Goal: Task Accomplishment & Management: Use online tool/utility

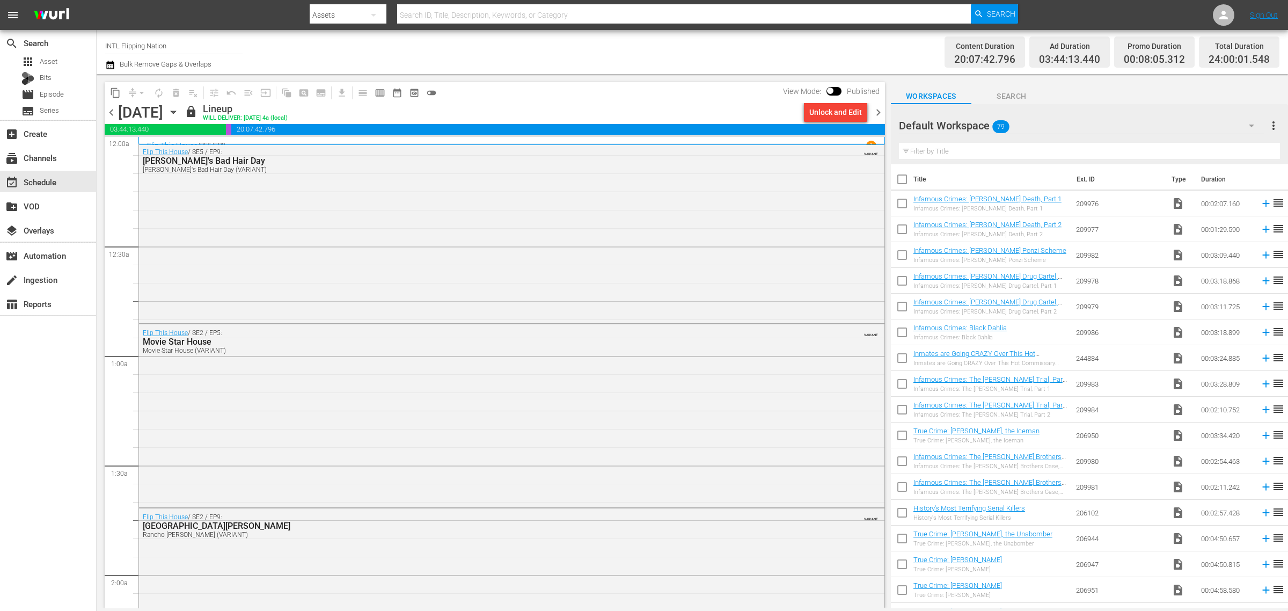
click at [175, 111] on icon "button" at bounding box center [173, 112] width 5 height 3
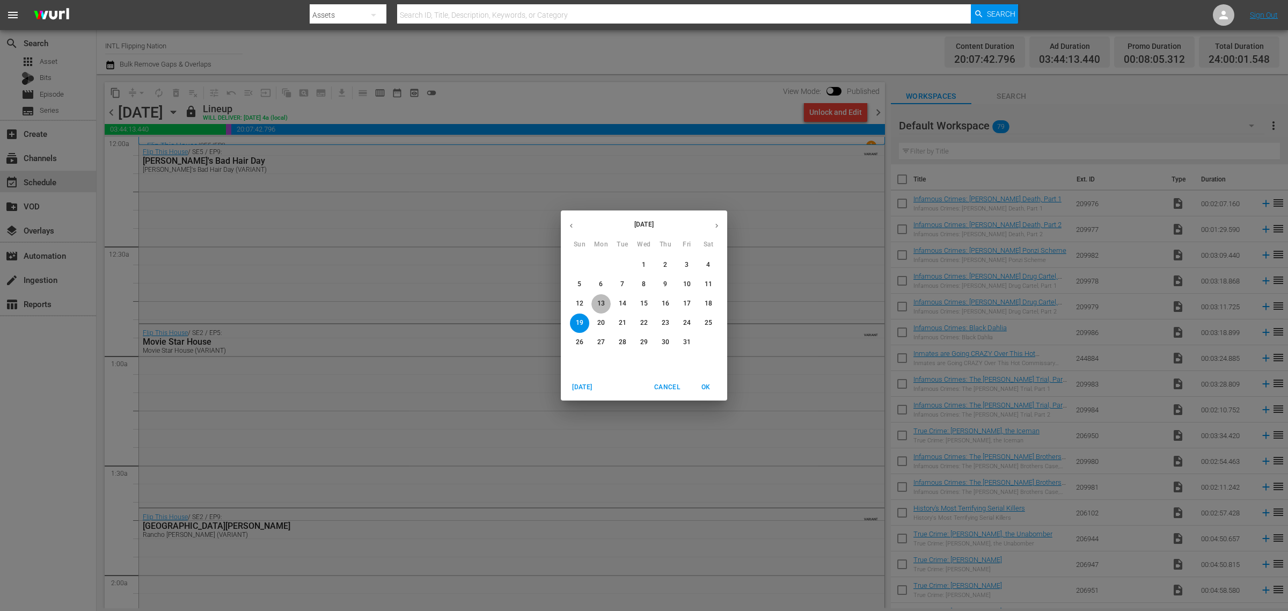
drag, startPoint x: 598, startPoint y: 301, endPoint x: 19, endPoint y: 226, distance: 584.4
click at [598, 301] on p "13" at bounding box center [601, 303] width 8 height 9
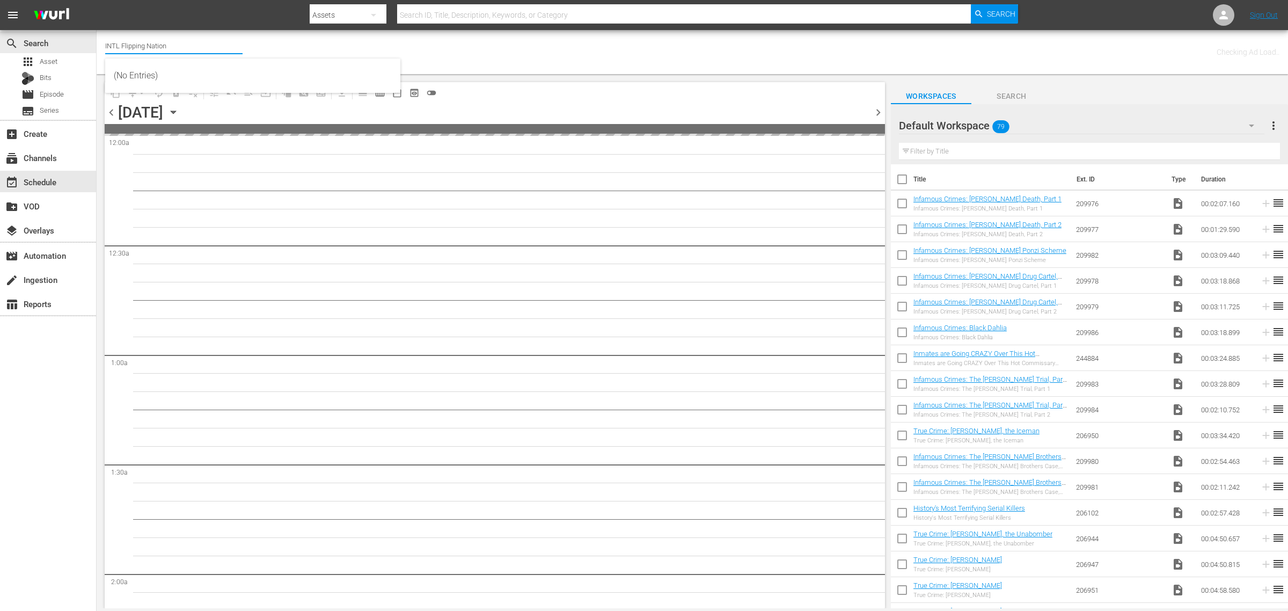
drag, startPoint x: 41, startPoint y: 39, endPoint x: 39, endPoint y: 24, distance: 14.7
click at [0, 26] on html "menu Search By Assets Search ID, Title, Description, Keywords, or Category Sear…" at bounding box center [644, 305] width 1288 height 611
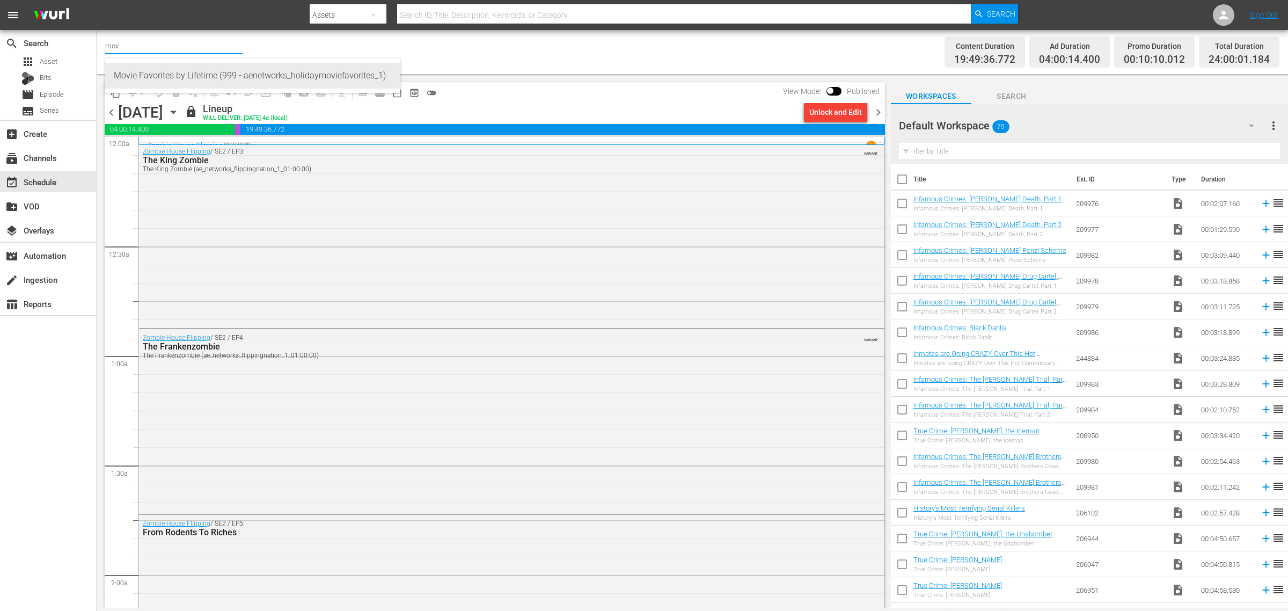
click at [263, 77] on div "Movie Favorites by Lifetime (999 - aenetworks_holidaymoviefavorites_1)" at bounding box center [253, 76] width 278 height 26
type input "Movie Favorites by Lifetime (999 - aenetworks_holidaymoviefavorites_1)"
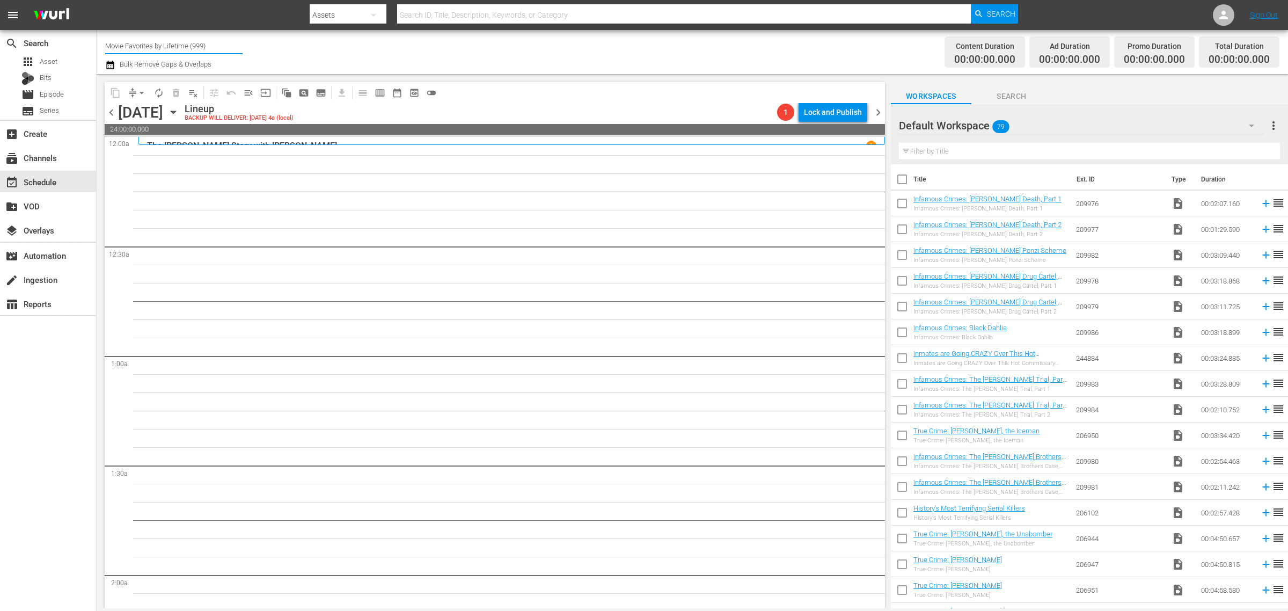
drag, startPoint x: 212, startPoint y: 42, endPoint x: -429, endPoint y: 6, distance: 642.3
click at [0, 6] on html "menu Search By Assets Search ID, Title, Description, Keywords, or Category Sear…" at bounding box center [644, 305] width 1288 height 611
click at [267, 94] on div "Modern Marvels Presented by History (1040 - aenetworks_modernmarvels_1)" at bounding box center [253, 102] width 278 height 26
type input "Modern Marvels Presented by History (1040 - aenetworks_modernmarvels_1)"
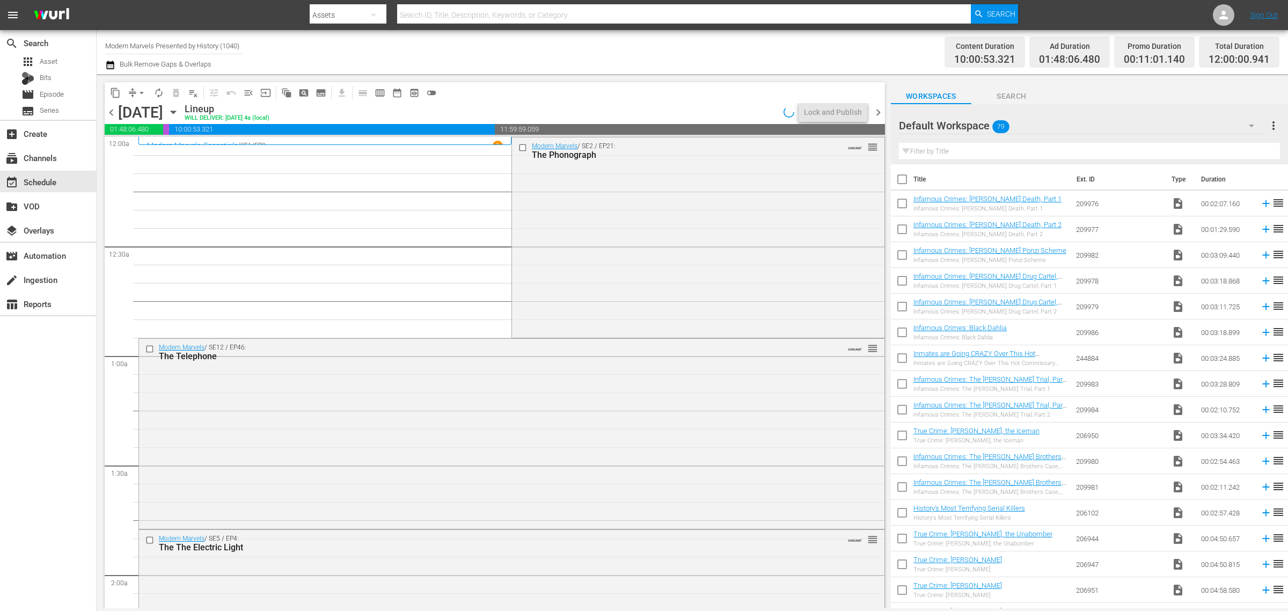
click at [879, 109] on span "chevron_right" at bounding box center [878, 112] width 13 height 13
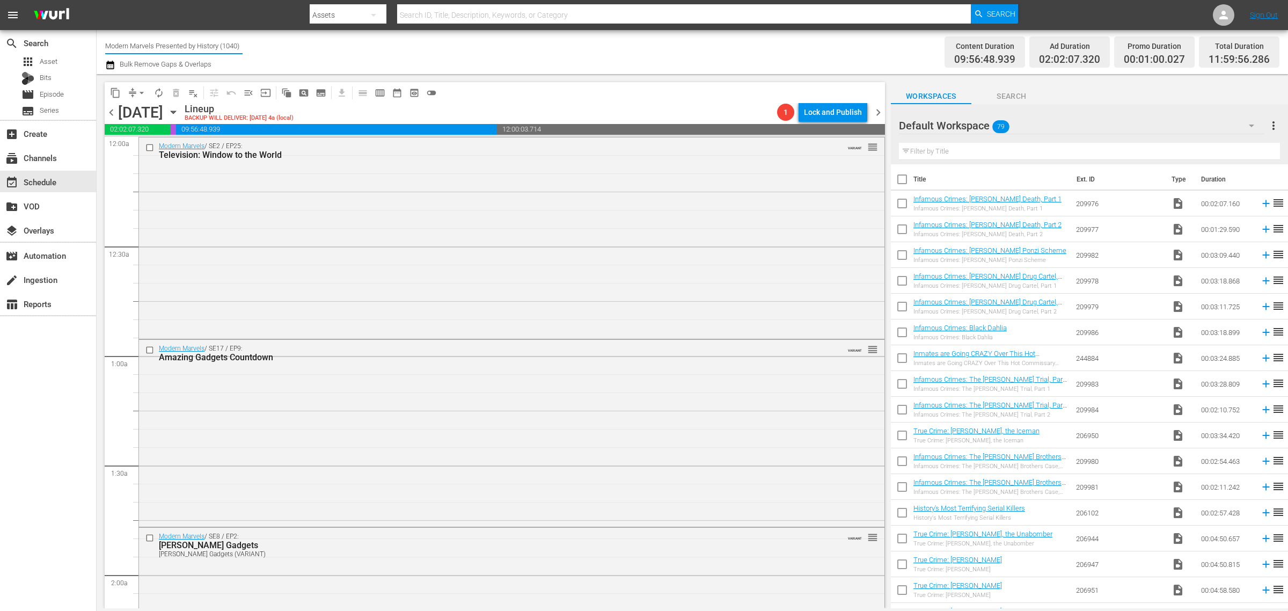
drag, startPoint x: 105, startPoint y: 44, endPoint x: 628, endPoint y: 78, distance: 523.8
click at [624, 80] on div "Channel Title Modern Marvels Presented by History (1040) Bulk Remove Gaps & Ove…" at bounding box center [692, 319] width 1191 height 578
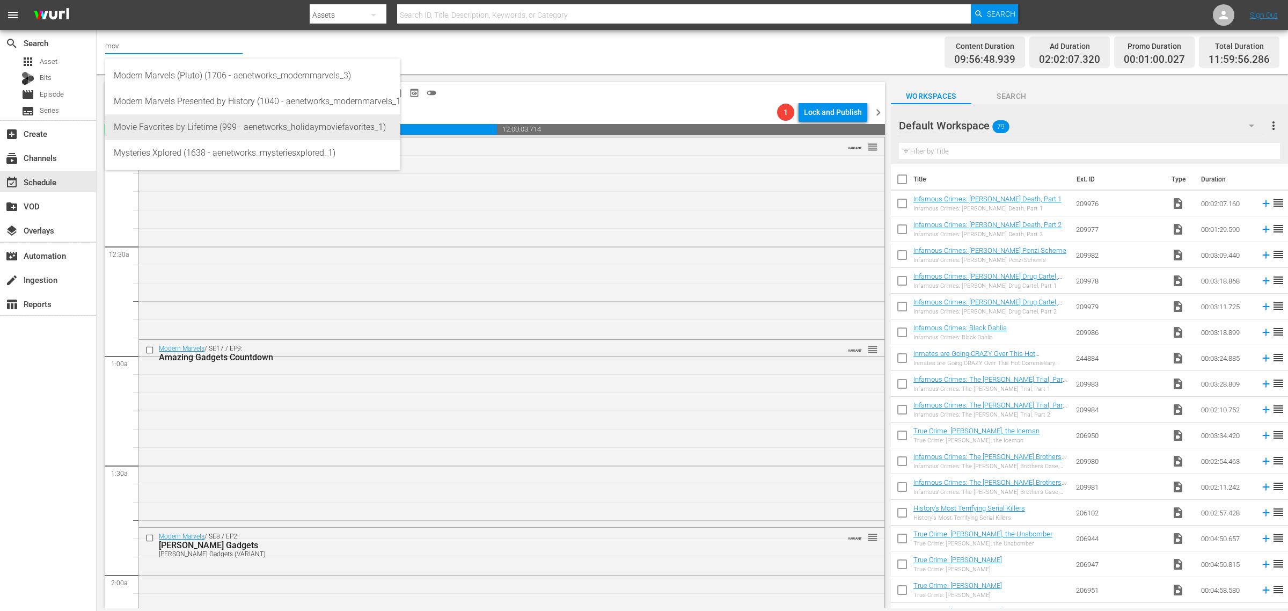
click at [180, 121] on div "Movie Favorites by Lifetime (999 - aenetworks_holidaymoviefavorites_1)" at bounding box center [253, 127] width 278 height 26
type input "Movie Favorites by Lifetime (999 - aenetworks_holidaymoviefavorites_1)"
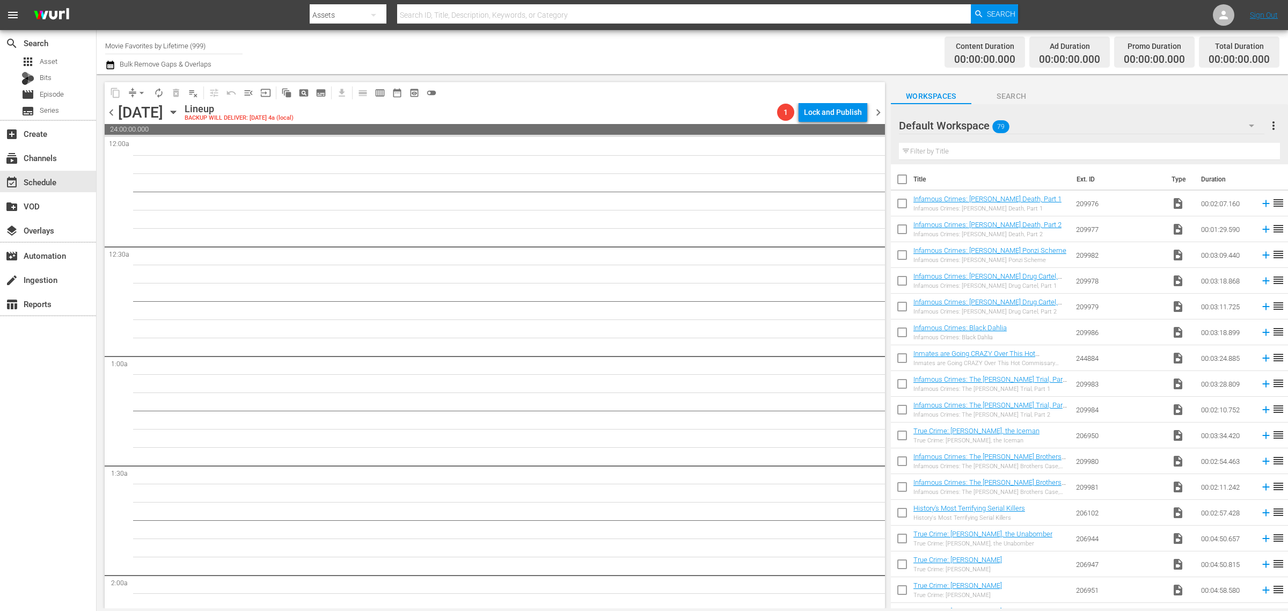
click at [880, 112] on span "chevron_right" at bounding box center [878, 112] width 13 height 13
drag, startPoint x: 224, startPoint y: 46, endPoint x: 145, endPoint y: 26, distance: 81.0
click at [0, 23] on html "menu Search By Assets Search ID, Title, Description, Keywords, or Category Sear…" at bounding box center [644, 305] width 1288 height 611
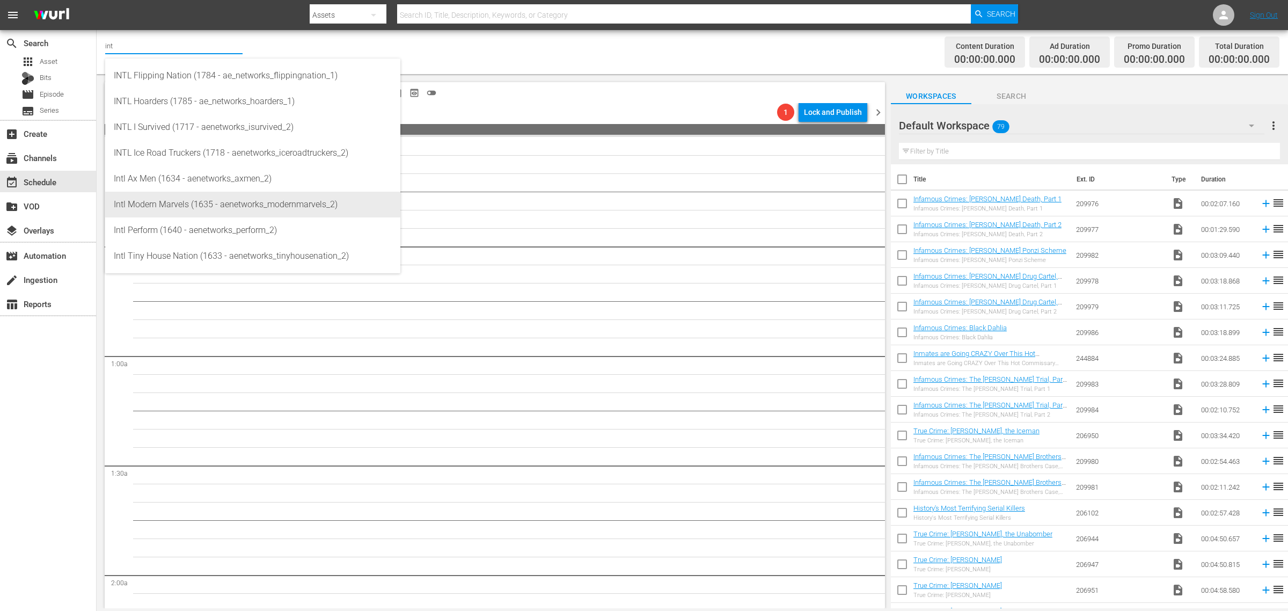
click at [229, 206] on div "Intl Modern Marvels (1635 - aenetworks_modernmarvels_2)" at bounding box center [253, 205] width 278 height 26
type input "Intl Modern Marvels (1635 - aenetworks_modernmarvels_2)"
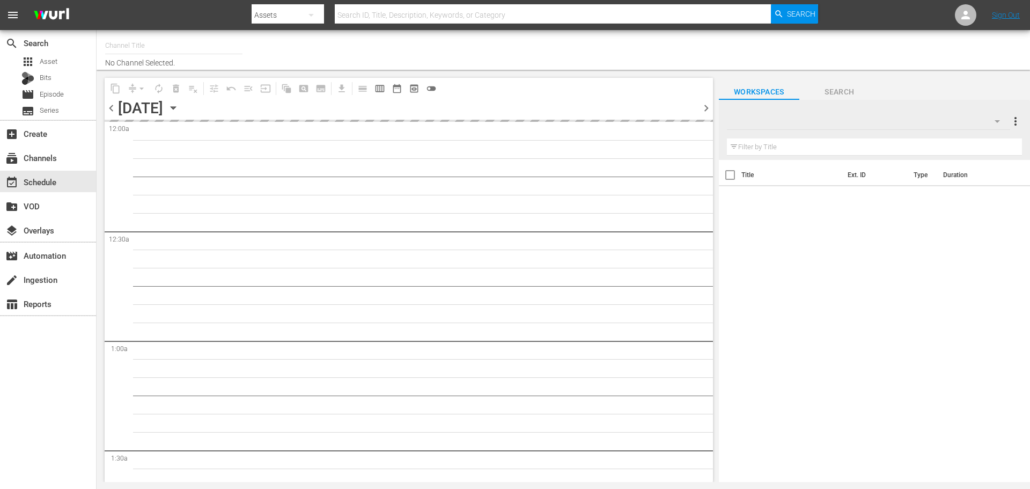
type input "Crime 360 (Pluto US) (1705)"
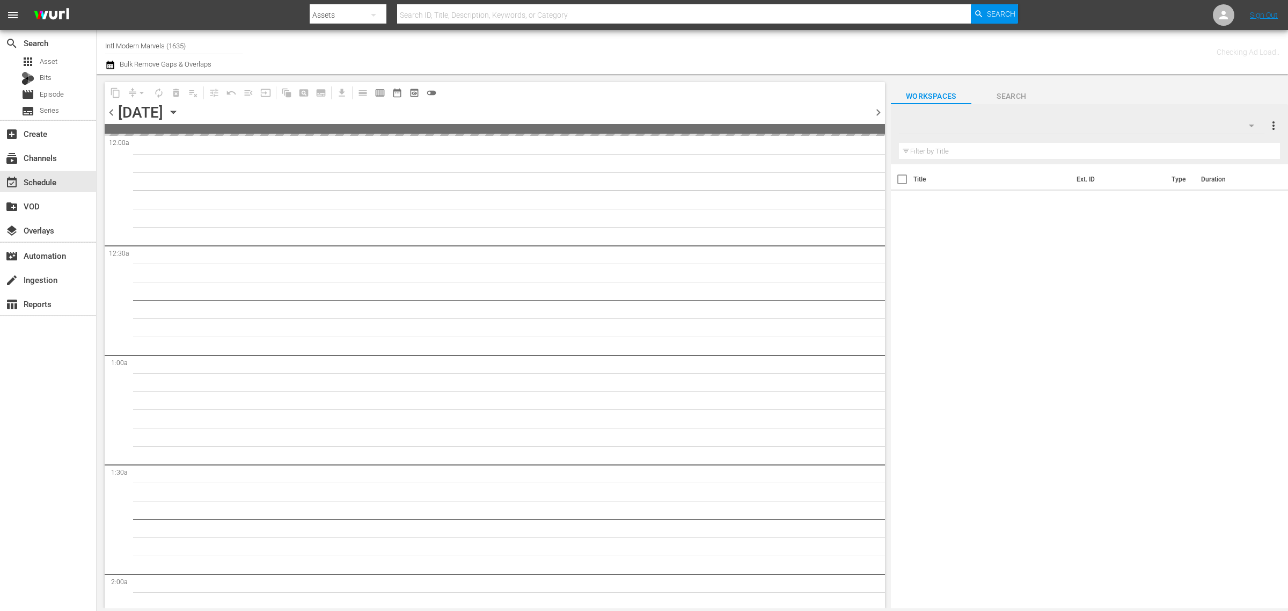
click at [611, 45] on div "Channel Title Intl Modern Marvels (1635) Bulk Remove Gaps & Overlaps" at bounding box center [425, 52] width 640 height 39
drag, startPoint x: 213, startPoint y: 46, endPoint x: 26, endPoint y: 27, distance: 187.7
click at [0, 34] on html "menu Search By Assets Search ID, Title, Description, Keywords, or Category Sear…" at bounding box center [644, 305] width 1288 height 611
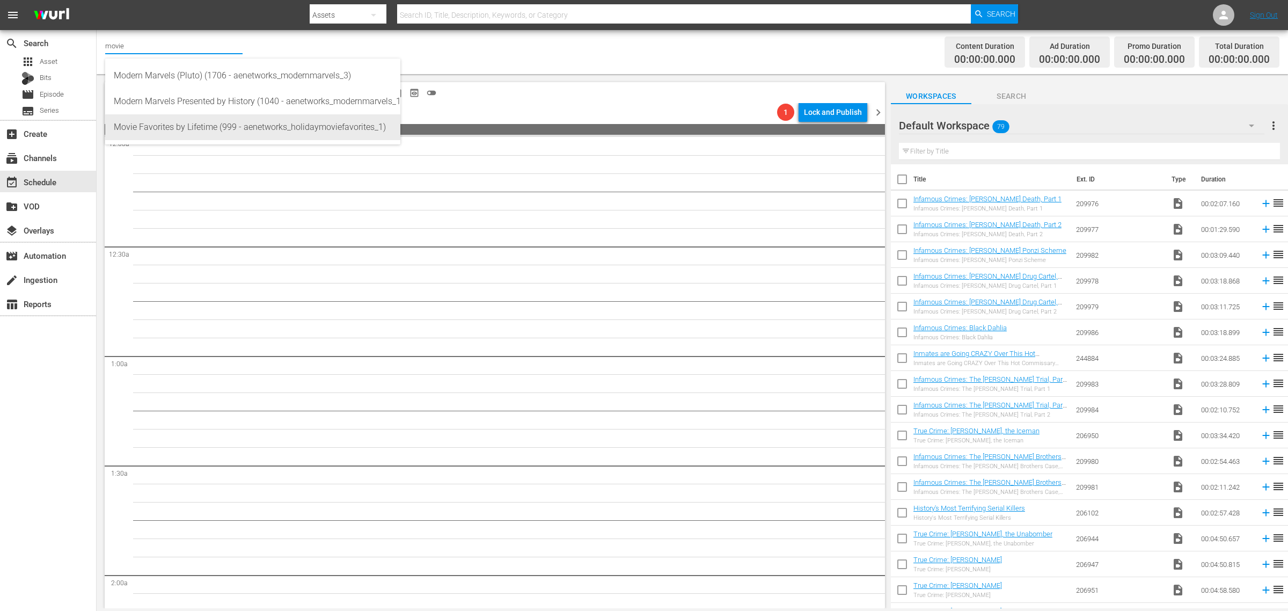
drag, startPoint x: 250, startPoint y: 128, endPoint x: 256, endPoint y: 125, distance: 7.0
click at [250, 128] on div "Movie Favorites by Lifetime (999 - aenetworks_holidaymoviefavorites_1)" at bounding box center [253, 127] width 278 height 26
type input "Movie Favorites by Lifetime (999 - aenetworks_holidaymoviefavorites_1)"
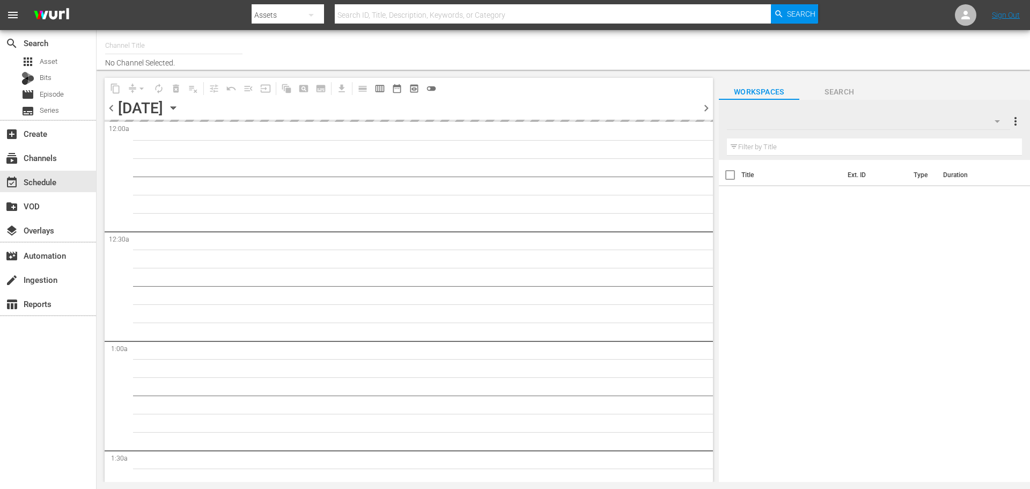
type input "Crime 360 (Pluto US) (1705)"
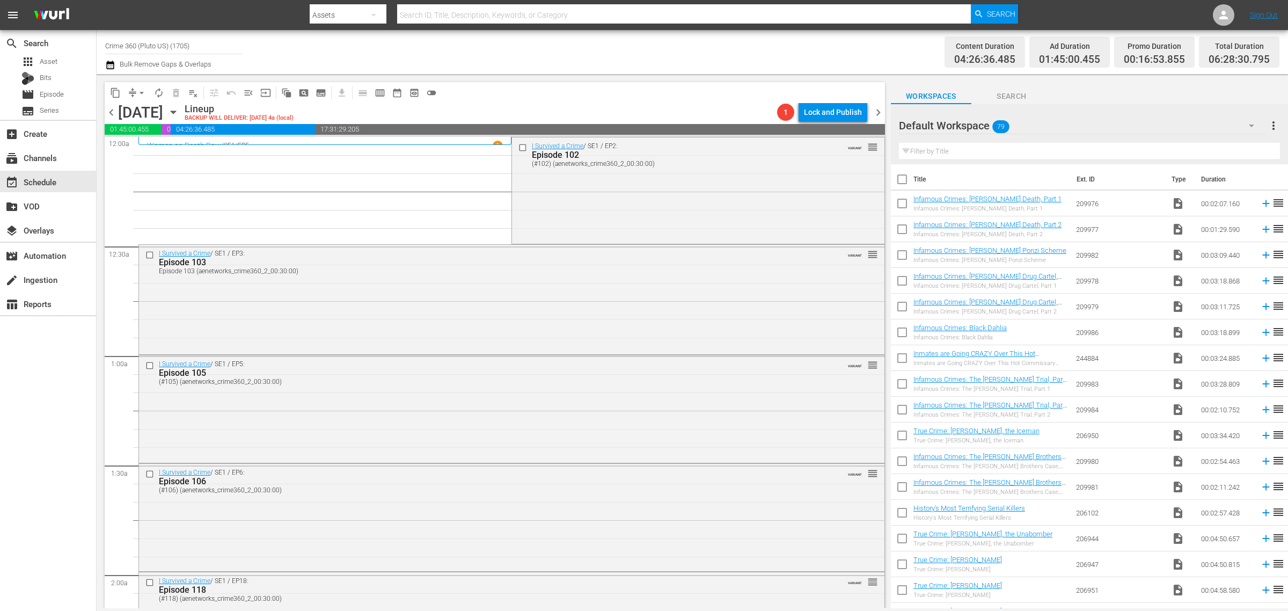
click at [497, 63] on div "Channel Title Crime 360 (Pluto US) (1705) Bulk Remove Gaps & Overlaps" at bounding box center [425, 52] width 640 height 39
click at [660, 196] on div "I Survived a Crime / SE1 / EP2: Episode 102 (#102) (aenetworks_crime360_2_00:30…" at bounding box center [698, 189] width 372 height 105
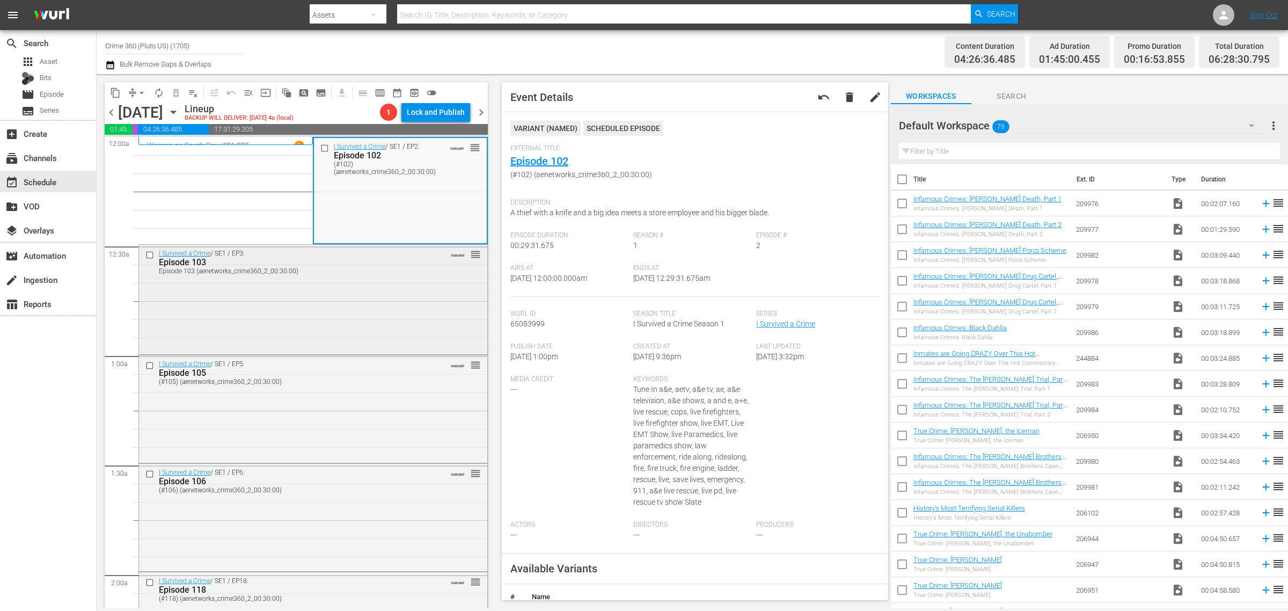
click at [385, 304] on div "I Survived a Crime / SE1 / EP3: Episode 103 Episode 103 (aenetworks_crime360_2_…" at bounding box center [313, 298] width 348 height 107
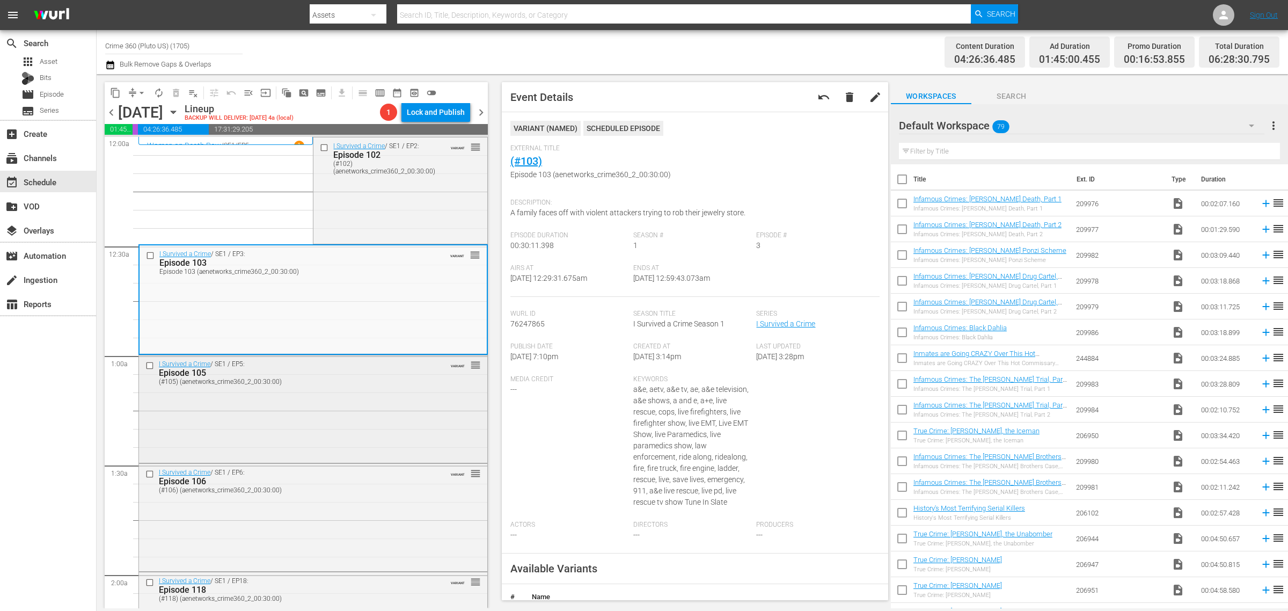
click at [302, 409] on div "I Survived a Crime / SE1 / EP5: Episode 105 (#105) (aenetworks_crime360_2_00:30…" at bounding box center [313, 407] width 348 height 105
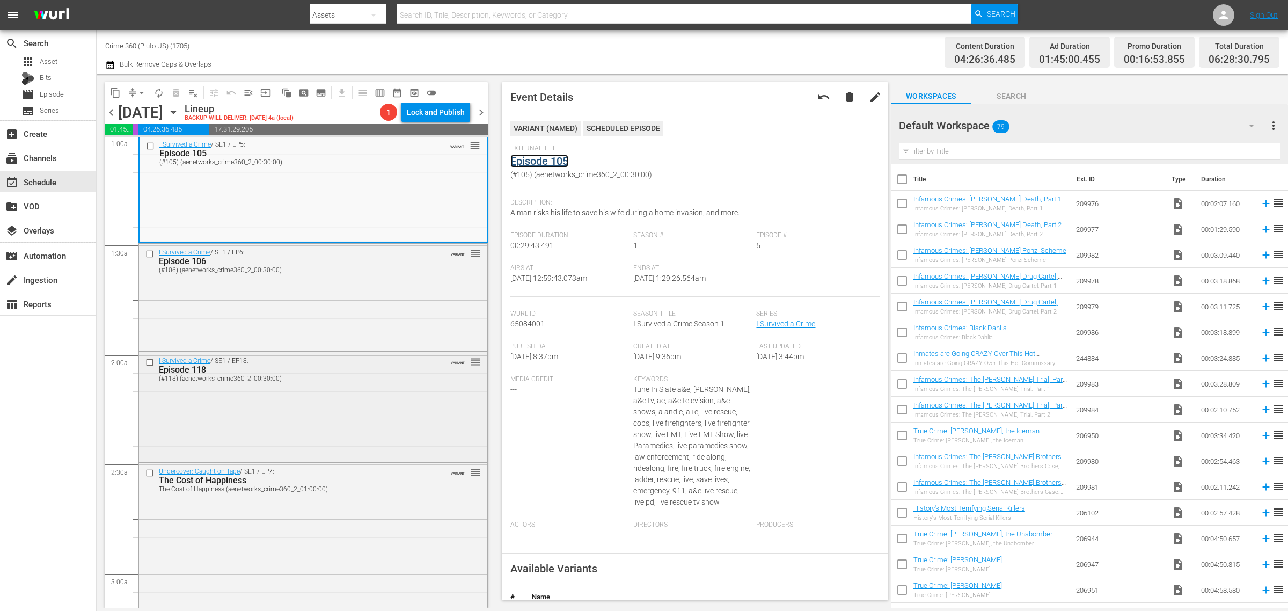
scroll to position [268, 0]
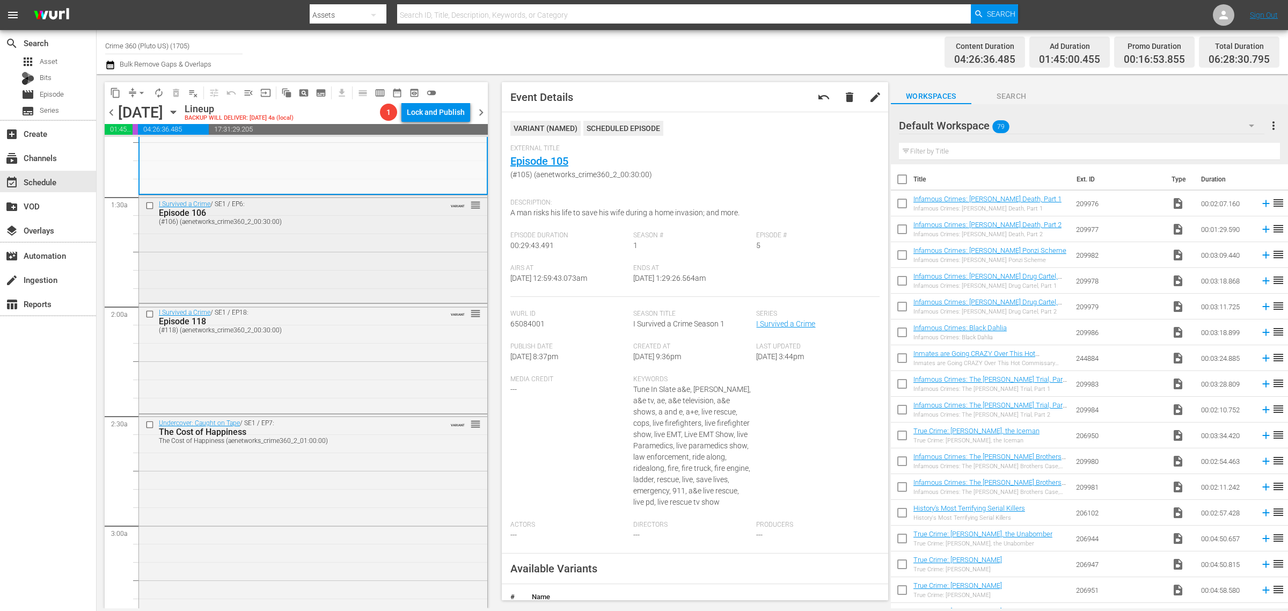
click at [304, 264] on div "I Survived a Crime / SE1 / EP6: Episode 106 (#106) (aenetworks_crime360_2_00:30…" at bounding box center [313, 247] width 348 height 105
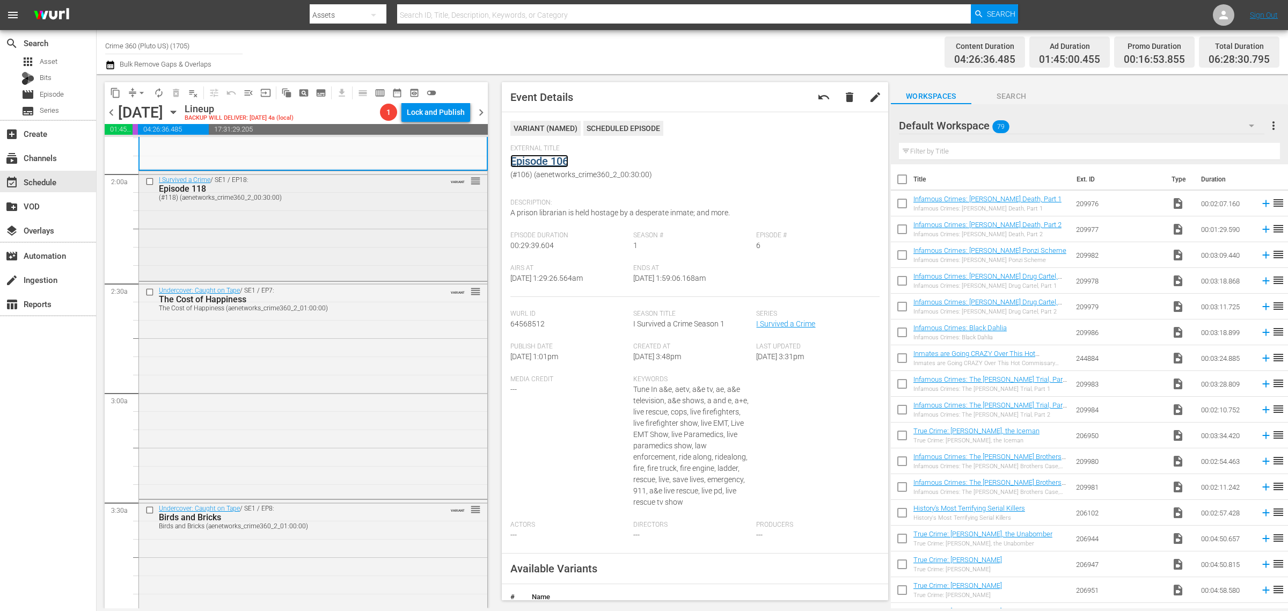
scroll to position [402, 0]
click at [294, 229] on div "I Survived a Crime / SE1 / EP18: Episode 118 (#118) (aenetworks_crime360_2_00:3…" at bounding box center [313, 224] width 348 height 108
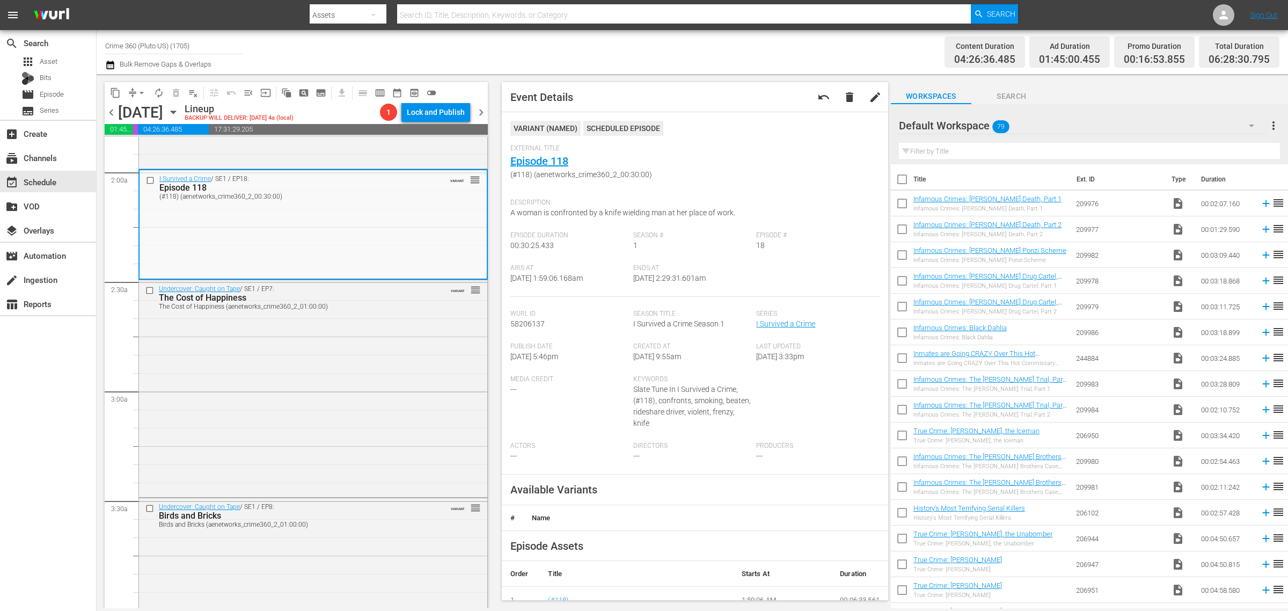
click at [355, 350] on div "Undercover: Caught on Tape / SE1 / EP7: The Cost of Happiness The Cost of Happi…" at bounding box center [313, 387] width 348 height 215
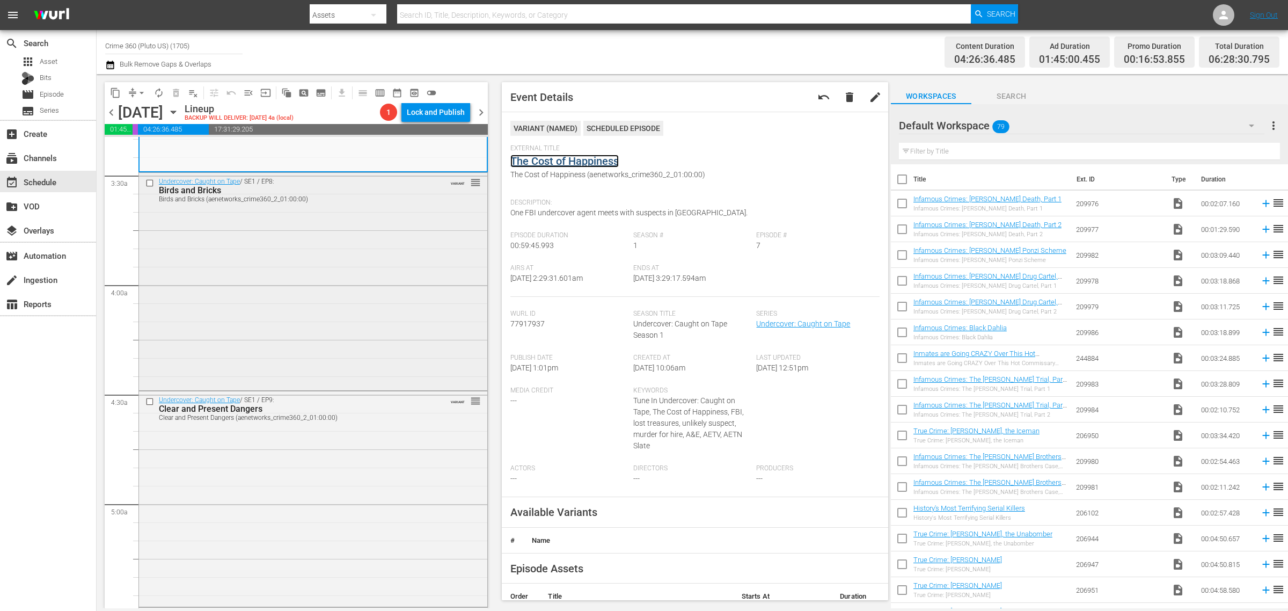
scroll to position [738, 0]
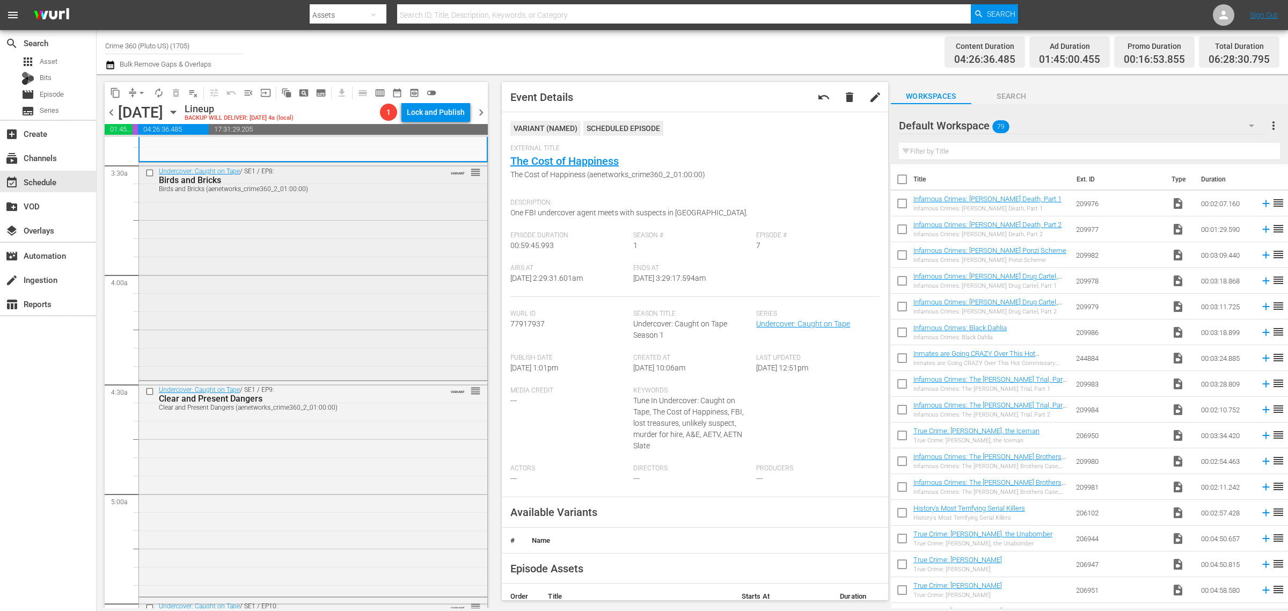
click at [269, 272] on div "Undercover: Caught on Tape / SE1 / EP8: Birds and Bricks Birds and Bricks (aene…" at bounding box center [313, 270] width 348 height 215
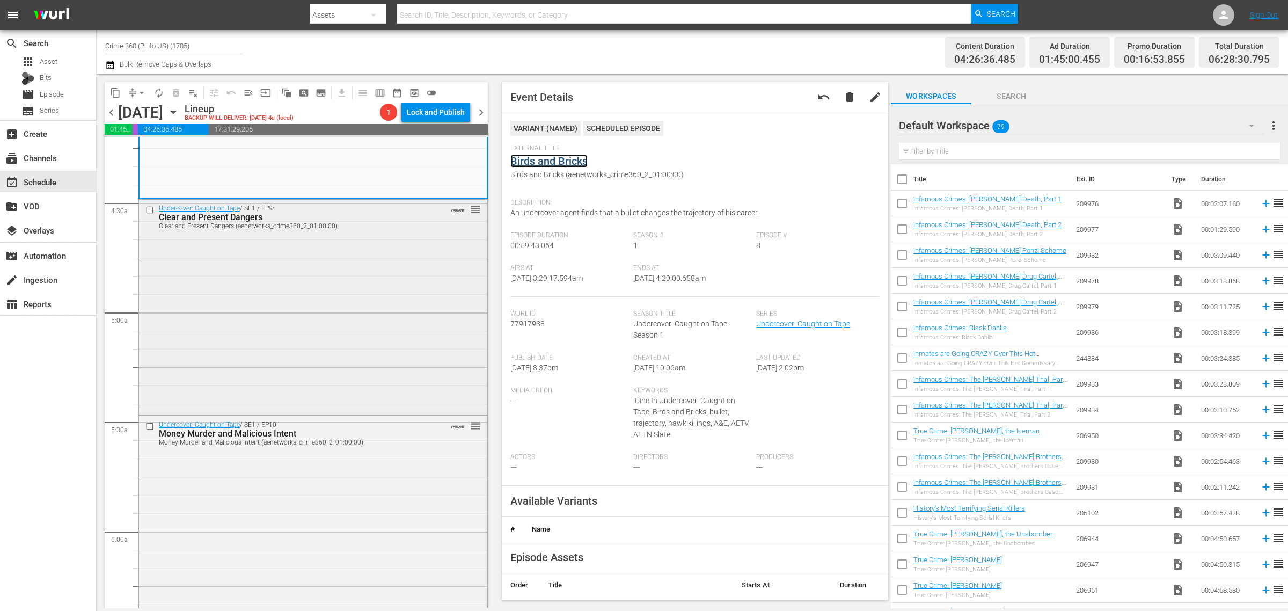
scroll to position [939, 0]
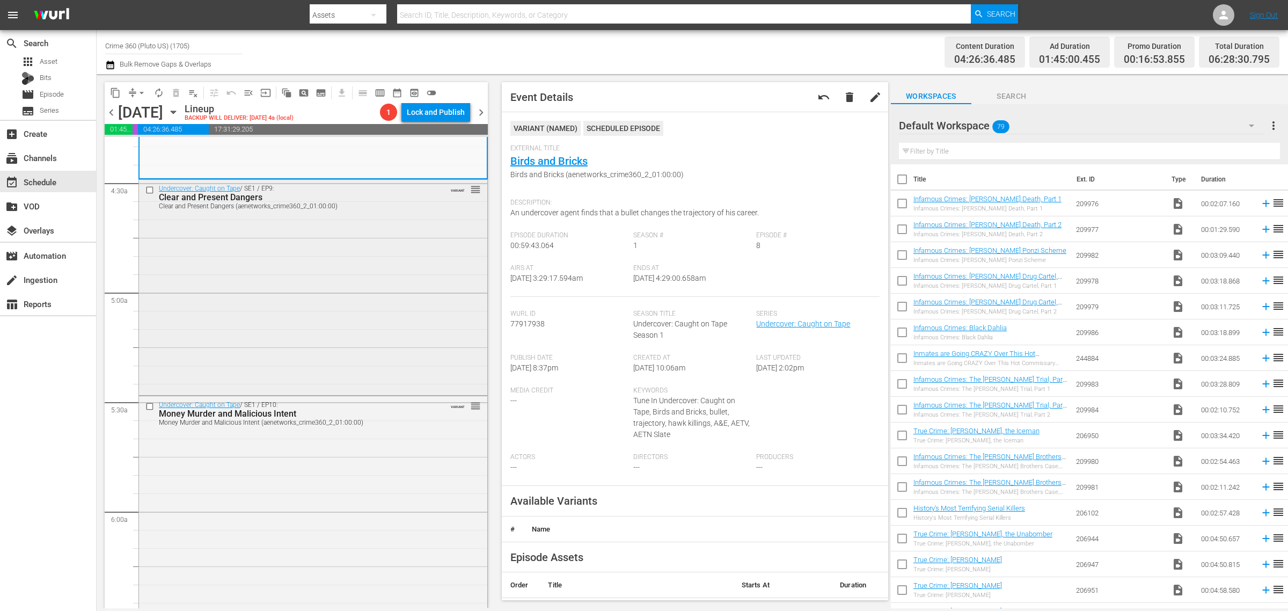
click at [265, 283] on div "Undercover: Caught on Tape / SE1 / EP9: Clear and Present Dangers Clear and Pre…" at bounding box center [313, 286] width 348 height 213
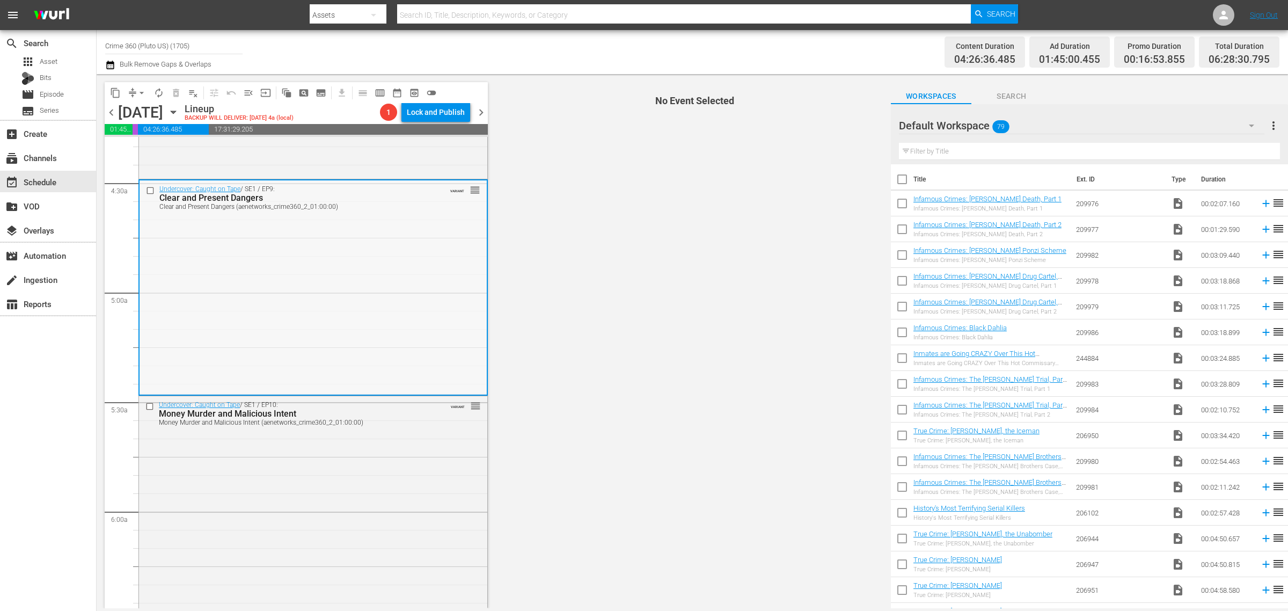
click at [339, 269] on div "Undercover: Caught on Tape / SE1 / EP9: Clear and Present Dangers Clear and Pre…" at bounding box center [313, 286] width 347 height 213
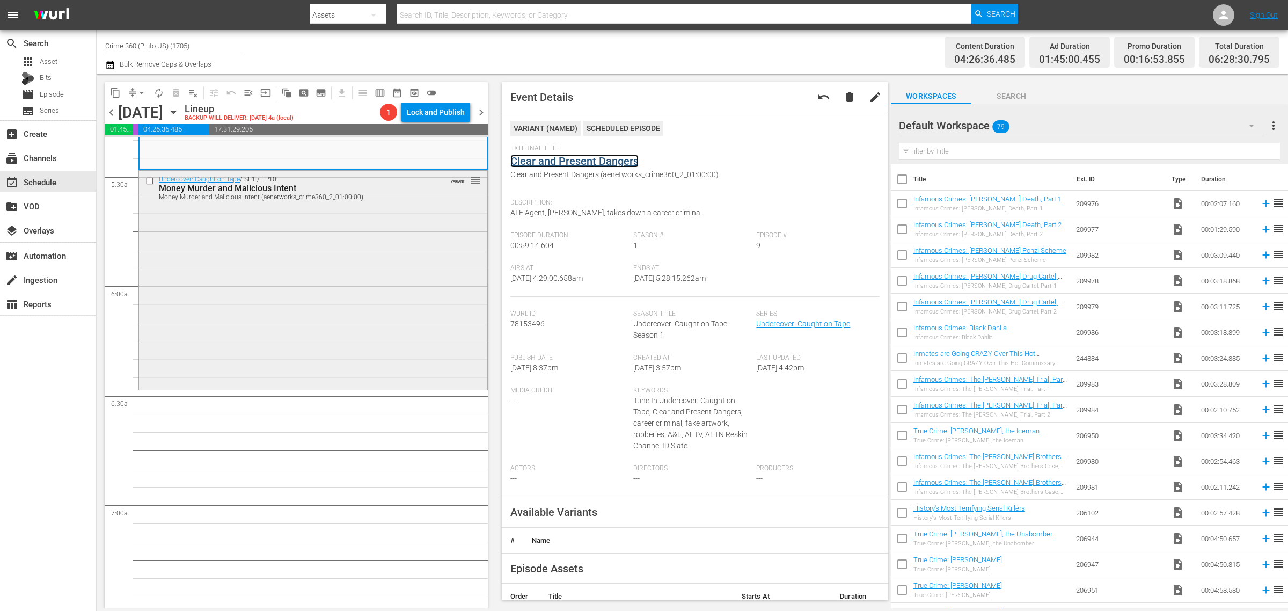
scroll to position [1207, 0]
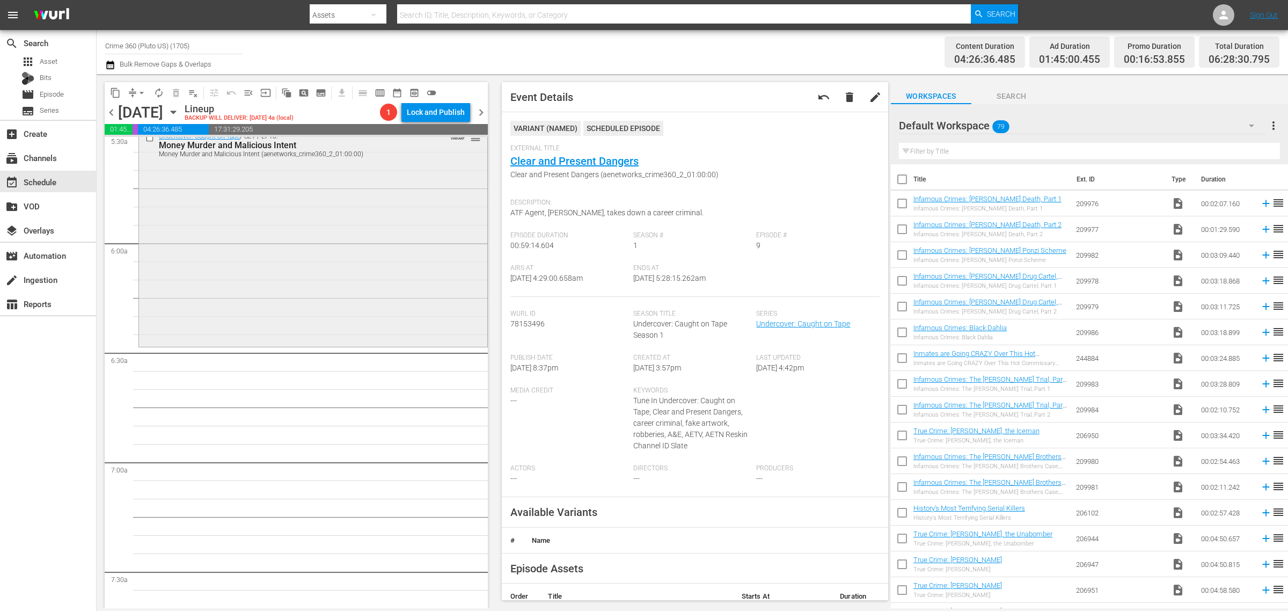
click at [290, 271] on div "Undercover: Caught on Tape / SE1 / EP10: Money Murder and Malicious Intent Mone…" at bounding box center [313, 236] width 348 height 217
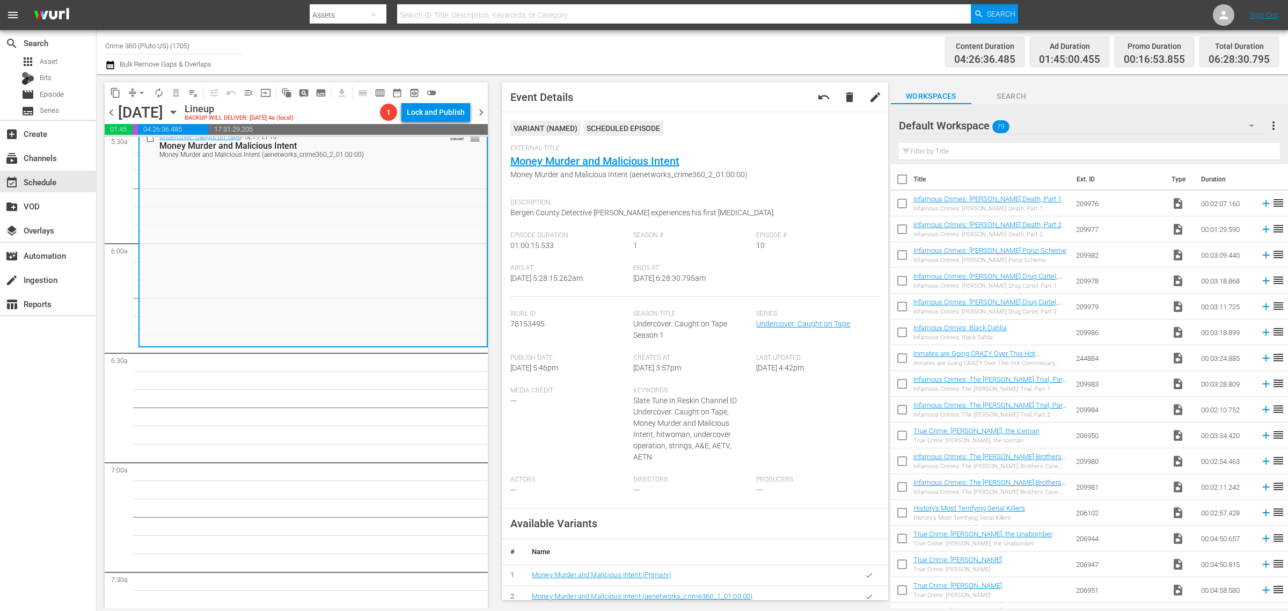
click at [672, 57] on div "Channel Title Crime 360 (Pluto US) (1705) Bulk Remove Gaps & Overlaps" at bounding box center [425, 52] width 640 height 39
click at [752, 47] on div "Content Duration 04:26:36.485 Ad Duration 01:45:00.455 Promo Duration 00:16:53.…" at bounding box center [1012, 52] width 534 height 39
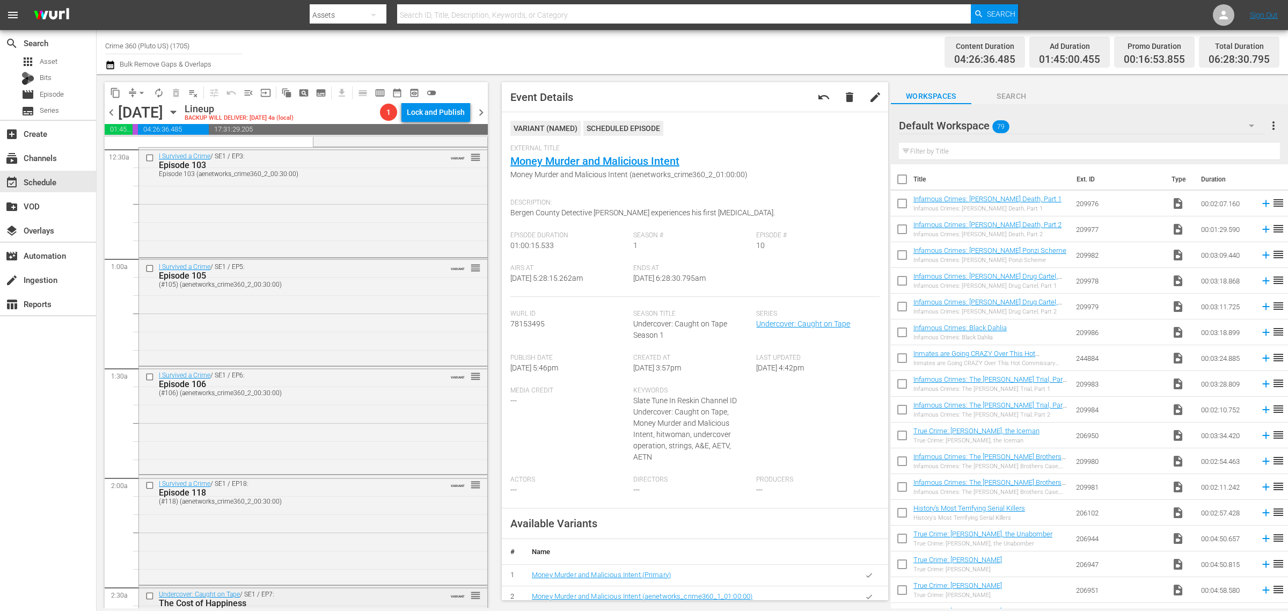
scroll to position [0, 0]
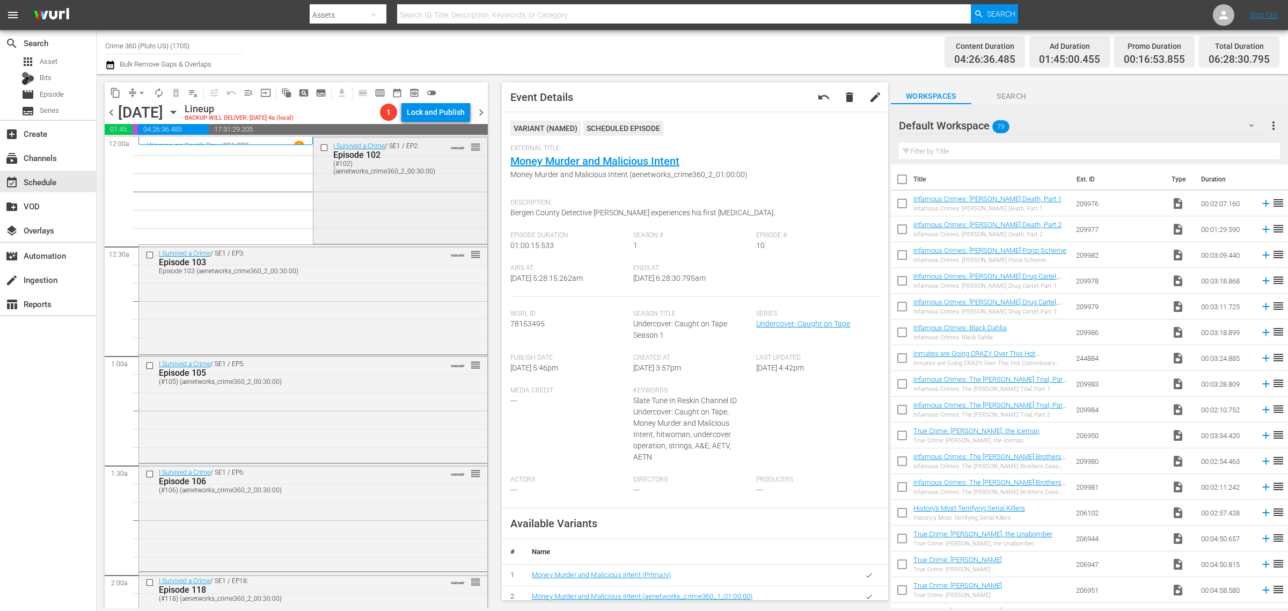
click at [369, 202] on div "I Survived a Crime / SE1 / EP2: Episode 102 (#102) (aenetworks_crime360_2_00:30…" at bounding box center [399, 189] width 173 height 105
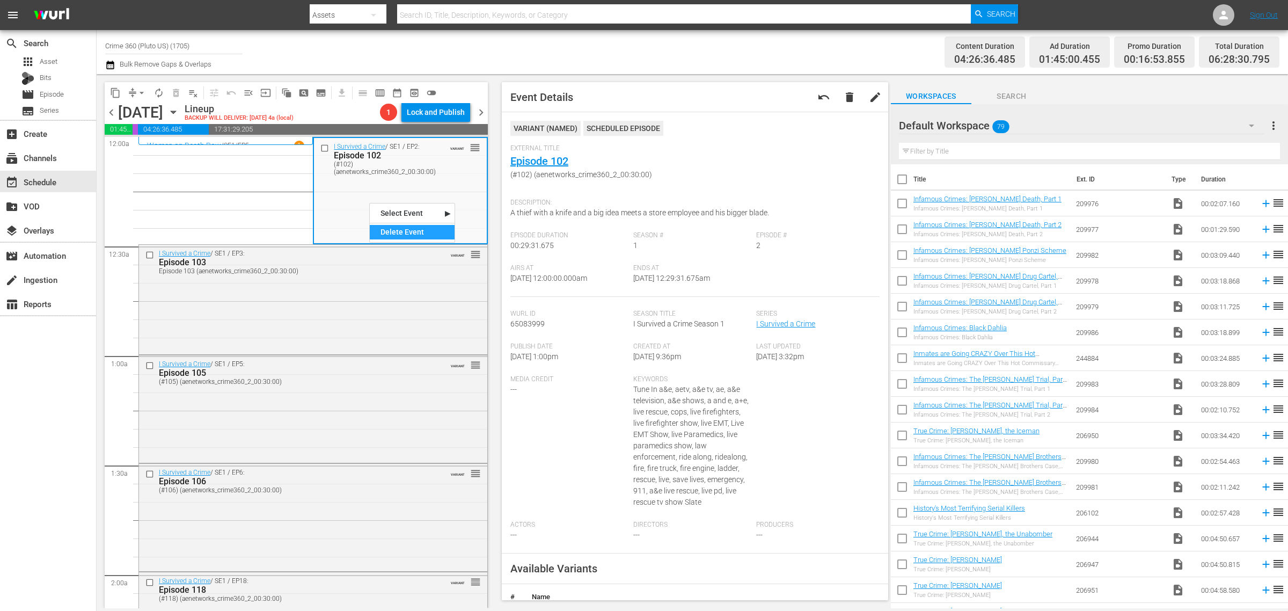
click at [409, 229] on div "Delete Event" at bounding box center [412, 232] width 85 height 14
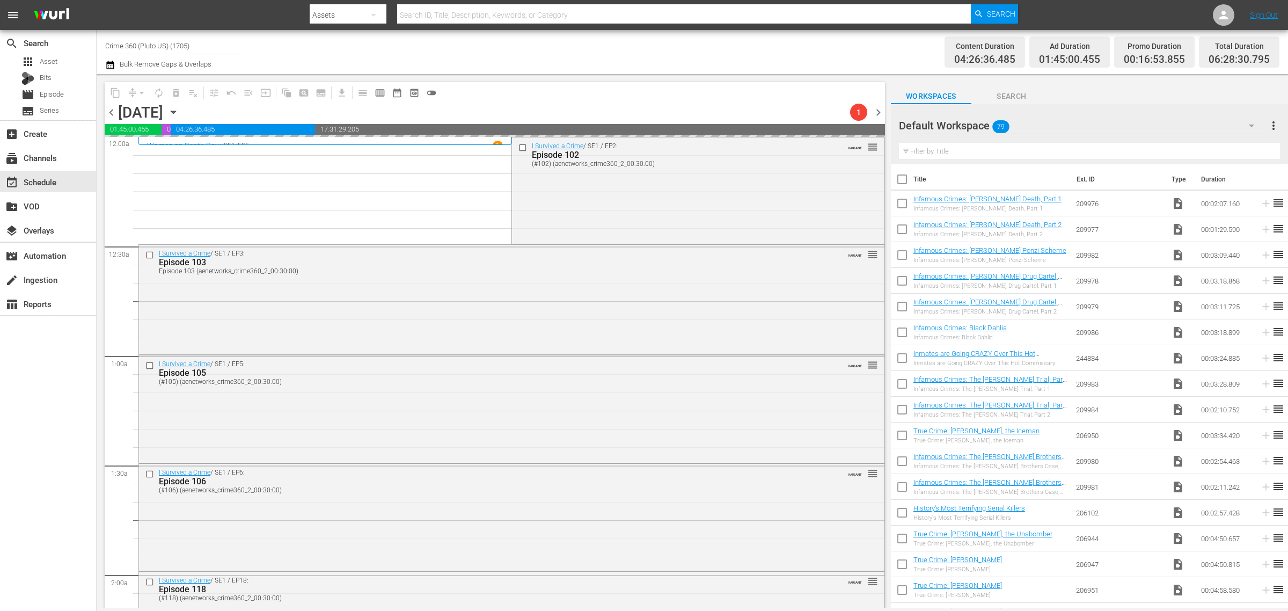
click at [690, 51] on div "Channel Title Crime 360 (Pluto US) (1705) Bulk Remove Gaps & Overlaps" at bounding box center [425, 52] width 640 height 39
click at [561, 49] on div "Channel Title Crime 360 (Pluto US) (1705) Bulk Remove Gaps & Overlaps" at bounding box center [425, 52] width 640 height 39
click at [511, 53] on div "Channel Title Crime 360 (Pluto US) (1705) Bulk Remove Gaps & Overlaps" at bounding box center [425, 52] width 640 height 39
click at [530, 197] on div "I Survived a Crime / SE1 / EP2: Episode 102 (#102) (aenetworks_crime360_2_00:30…" at bounding box center [698, 189] width 372 height 105
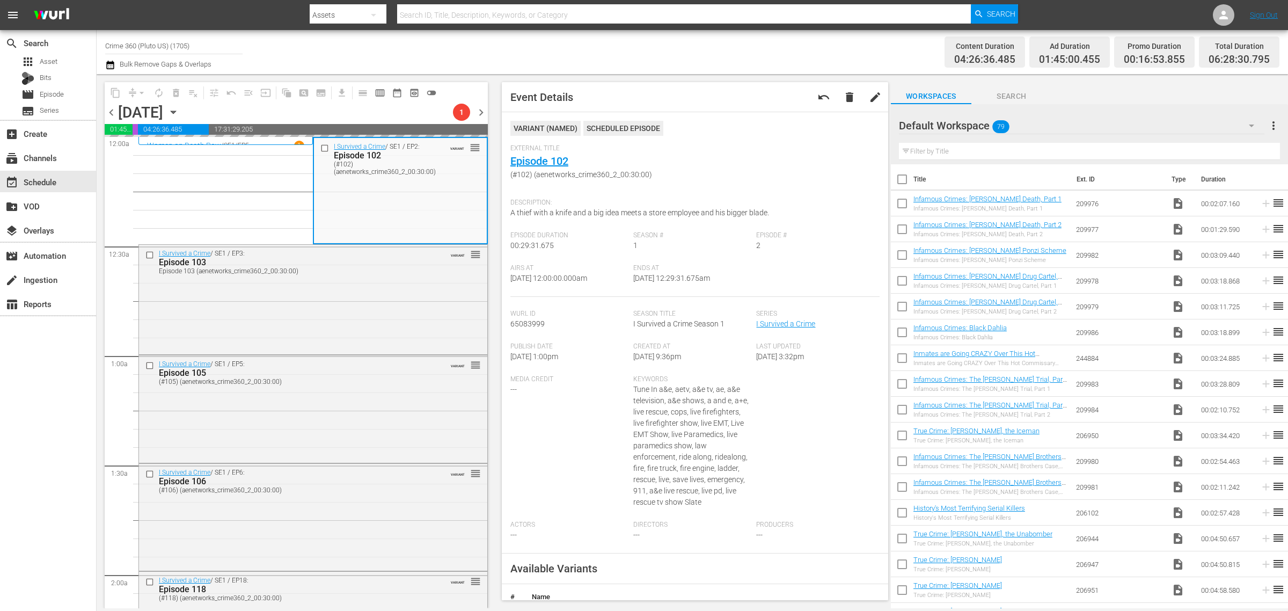
click at [777, 156] on div "External Title Episode 102 (#102) (aenetworks_crime360_2_00:30:00)" at bounding box center [694, 168] width 369 height 49
click at [640, 52] on div "Channel Title Crime 360 (Pluto US) (1705) Bulk Remove Gaps & Overlaps" at bounding box center [425, 52] width 640 height 39
click at [603, 412] on div "Media Credit ---" at bounding box center [571, 447] width 123 height 145
click at [648, 53] on div "Channel Title Crime 360 (Pluto US) (1705) Bulk Remove Gaps & Overlaps" at bounding box center [425, 52] width 640 height 39
click at [719, 45] on div "Channel Title Crime 360 (Pluto US) (1705) Bulk Remove Gaps & Overlaps" at bounding box center [425, 52] width 640 height 39
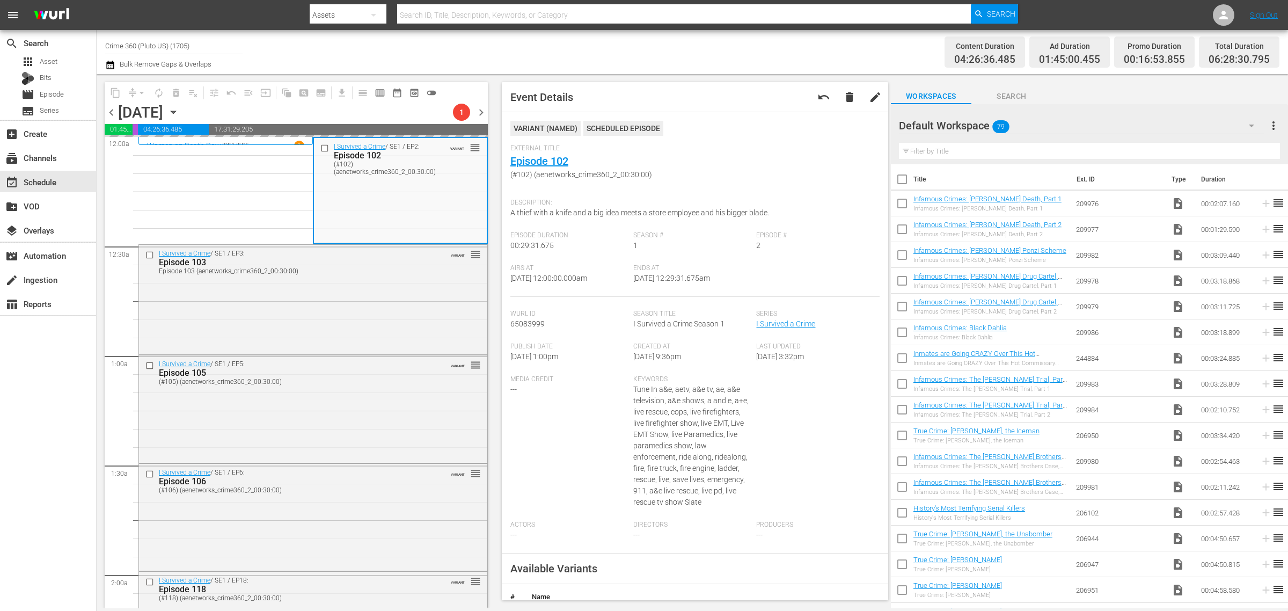
click at [618, 47] on div "Channel Title Crime 360 (Pluto US) (1705) Bulk Remove Gaps & Overlaps" at bounding box center [425, 52] width 640 height 39
click at [603, 55] on div "Channel Title Crime 360 (Pluto US) (1705) Bulk Remove Gaps & Overlaps" at bounding box center [425, 52] width 640 height 39
click at [739, 52] on div "Channel Title Crime 360 (Pluto US) (1705) Bulk Remove Gaps & Overlaps" at bounding box center [425, 52] width 640 height 39
click at [696, 50] on div "Channel Title Crime 360 (Pluto US) (1705) Bulk Remove Gaps & Overlaps" at bounding box center [425, 52] width 640 height 39
click at [692, 49] on div "Channel Title Crime 360 (Pluto US) (1705) Bulk Remove Gaps & Overlaps" at bounding box center [425, 52] width 640 height 39
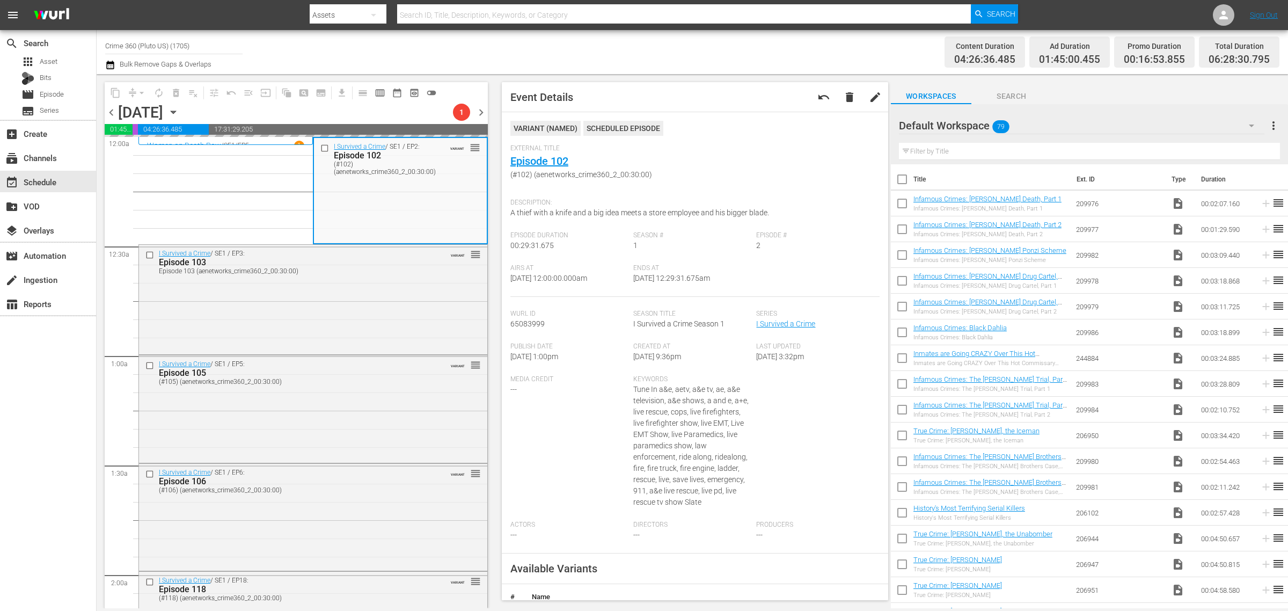
click at [656, 49] on div "Channel Title Crime 360 (Pluto US) (1705) Bulk Remove Gaps & Overlaps" at bounding box center [425, 52] width 640 height 39
click at [675, 41] on div "Channel Title Crime 360 (Pluto US) (1705) Bulk Remove Gaps & Overlaps" at bounding box center [425, 52] width 640 height 39
drag, startPoint x: 717, startPoint y: 167, endPoint x: 716, endPoint y: 134, distance: 33.3
click at [717, 164] on div "External Title Episode 102 (#102) (aenetworks_crime360_2_00:30:00)" at bounding box center [694, 168] width 369 height 49
click at [694, 54] on div "Channel Title Crime 360 (Pluto US) (1705) Bulk Remove Gaps & Overlaps" at bounding box center [425, 52] width 640 height 39
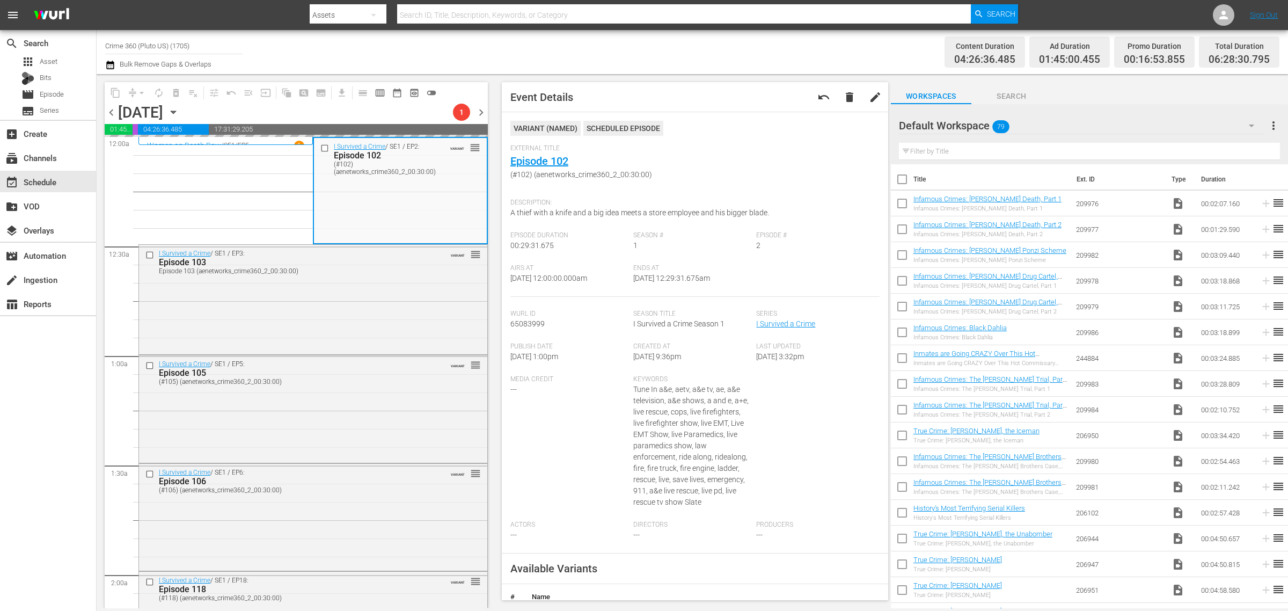
click at [647, 53] on div "Channel Title Crime 360 (Pluto US) (1705) Bulk Remove Gaps & Overlaps" at bounding box center [425, 52] width 640 height 39
click at [838, 455] on div "Media Credit --- Keywords Tune In a&e, aetv, a&e tv, ae, a&e television, a&e sh…" at bounding box center [694, 447] width 369 height 145
click at [543, 433] on div "Media Credit ---" at bounding box center [571, 447] width 123 height 145
click at [601, 50] on div "Channel Title Crime 360 (Pluto US) (1705) Bulk Remove Gaps & Overlaps" at bounding box center [425, 52] width 640 height 39
click at [684, 55] on div "Channel Title Crime 360 (Pluto US) (1705) Bulk Remove Gaps & Overlaps" at bounding box center [425, 52] width 640 height 39
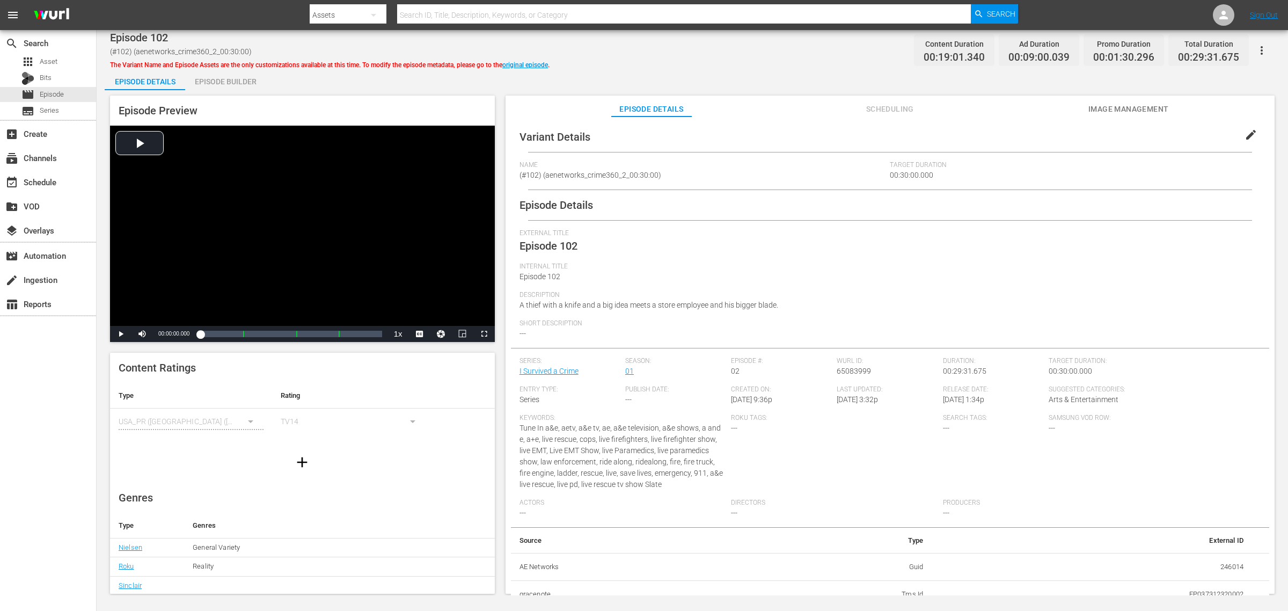
click at [371, 85] on div "Episode Details Episode Builder Episode Preview Video Player is loading. Play V…" at bounding box center [692, 335] width 1175 height 533
click at [215, 83] on div "Episode Builder" at bounding box center [225, 82] width 80 height 26
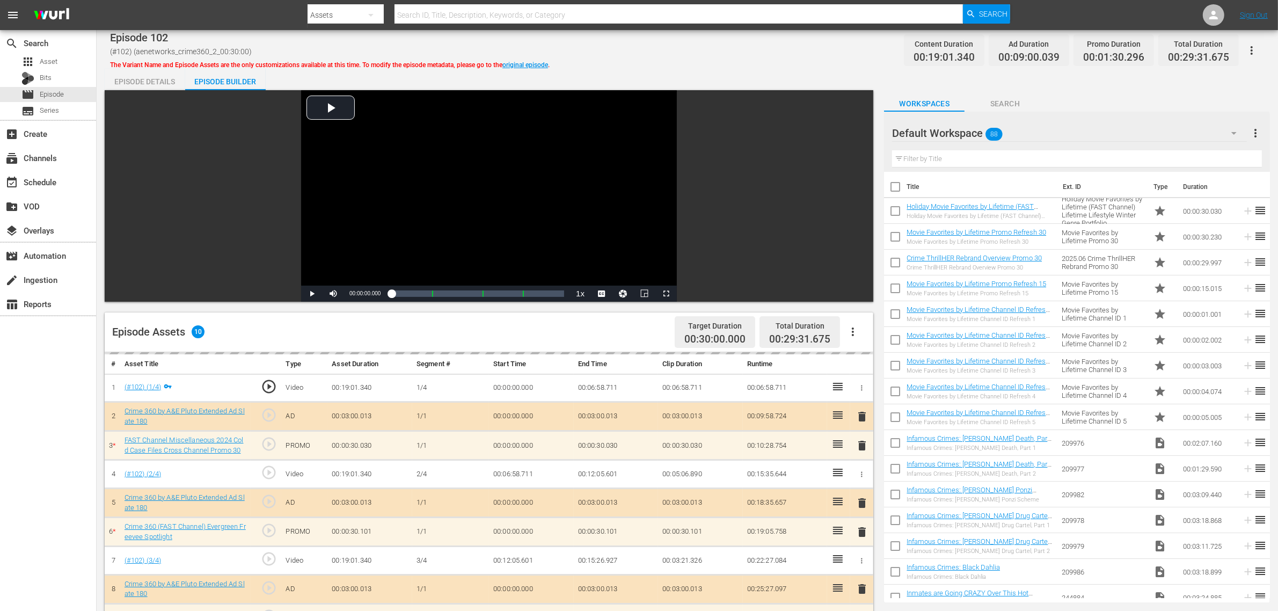
click at [631, 44] on div "Episode 102 (#102) (aenetworks_crime360_2_00:30:00) The Variant Name and Episod…" at bounding box center [687, 50] width 1154 height 24
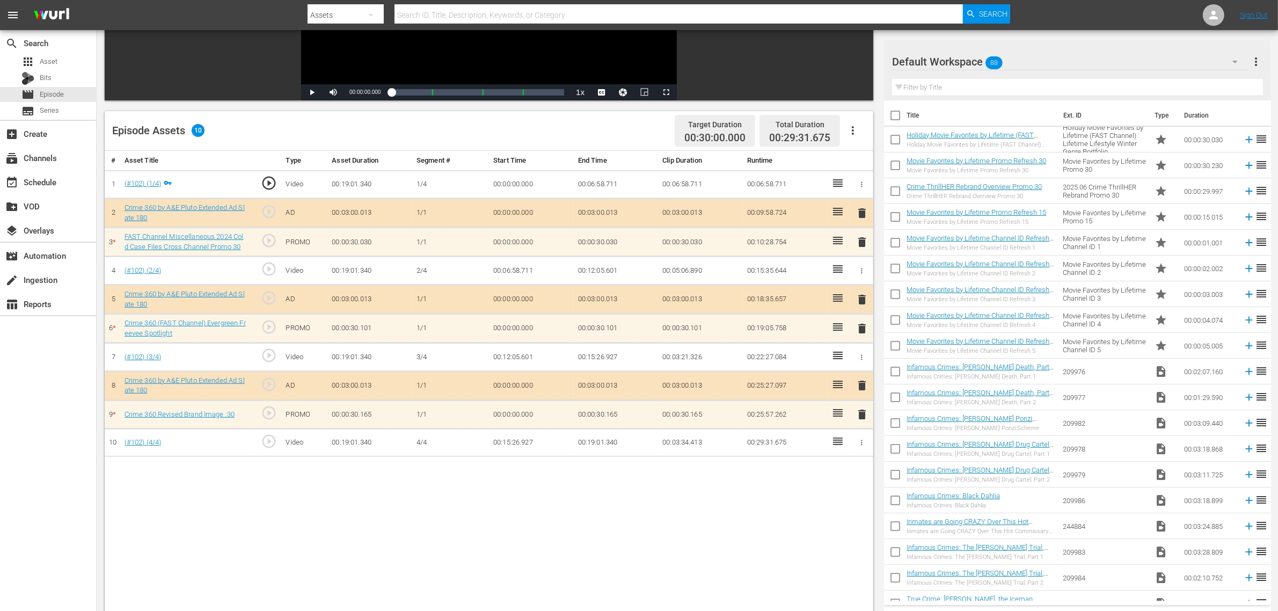
click at [1030, 65] on div "Default Workspace 88" at bounding box center [1070, 62] width 356 height 30
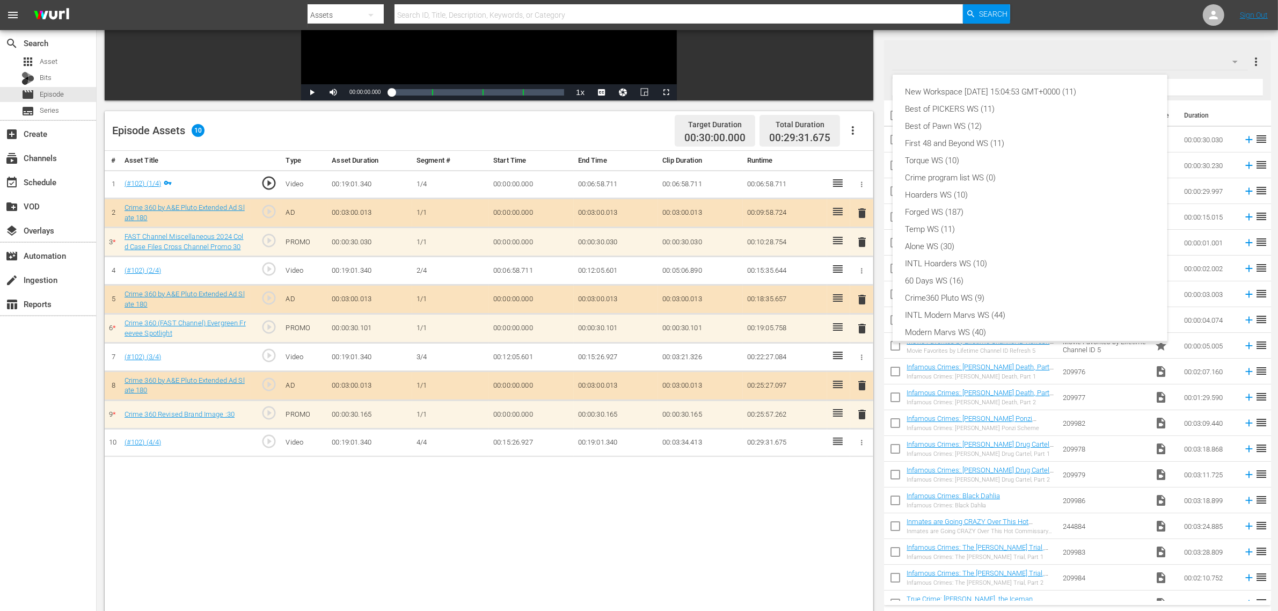
scroll to position [23, 0]
click at [955, 272] on div "Crime360 Pluto WS (9)" at bounding box center [1029, 274] width 249 height 17
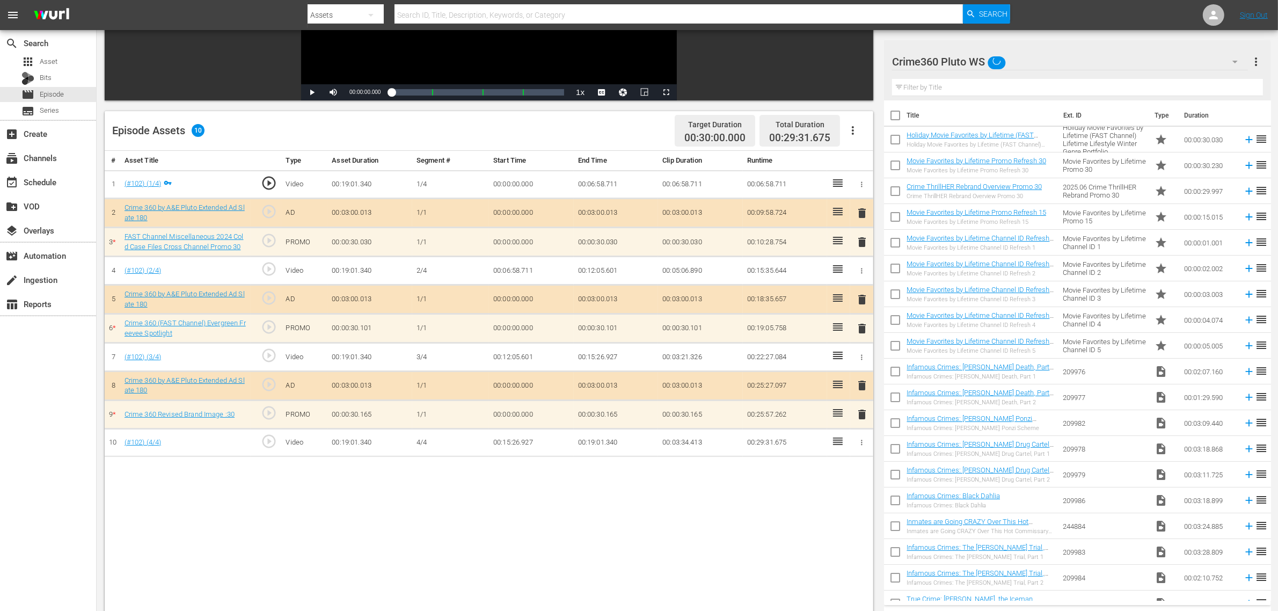
click at [422, 488] on div "# Asset Title Type Asset Duration Segment # Start Time End Time Clip Duration R…" at bounding box center [489, 416] width 768 height 530
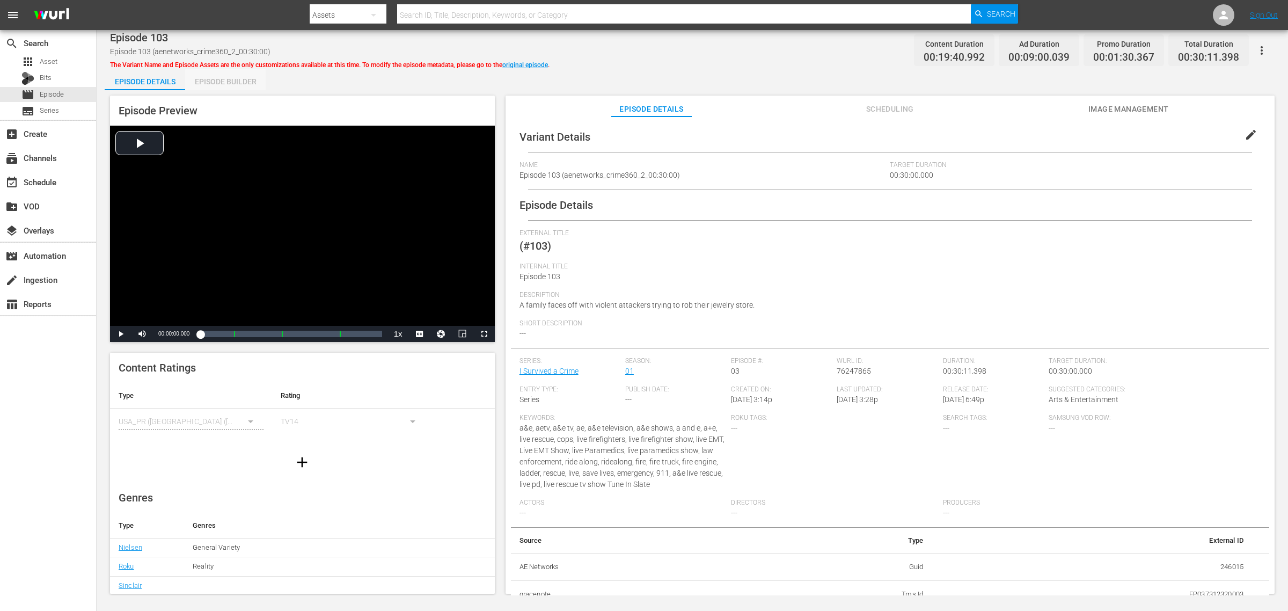
click at [225, 73] on div "Episode Builder" at bounding box center [225, 82] width 80 height 26
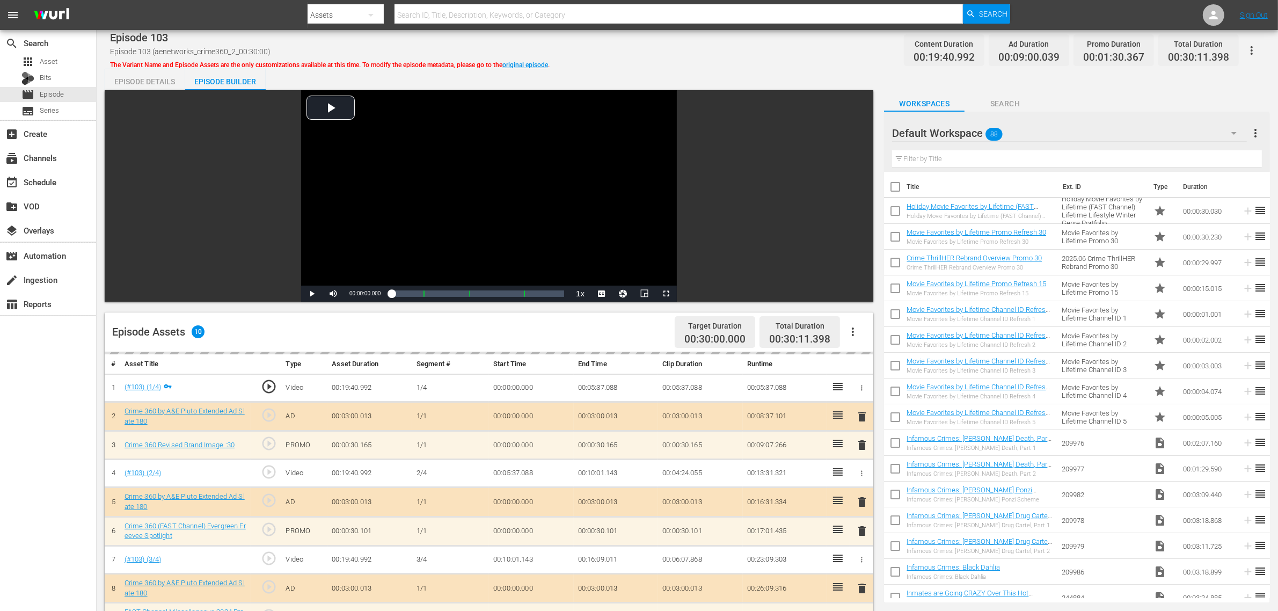
click at [661, 62] on div "Episode 103 Episode 103 (aenetworks_crime360_2_00:30:00) The Variant Name and E…" at bounding box center [687, 460] width 1181 height 860
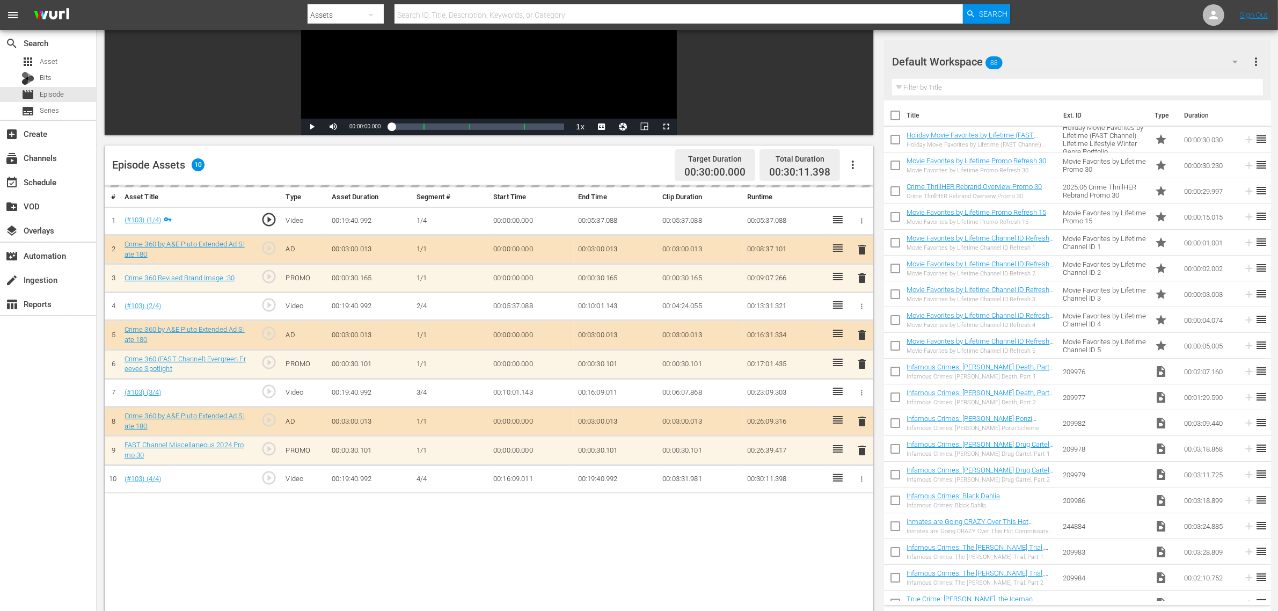
scroll to position [201, 0]
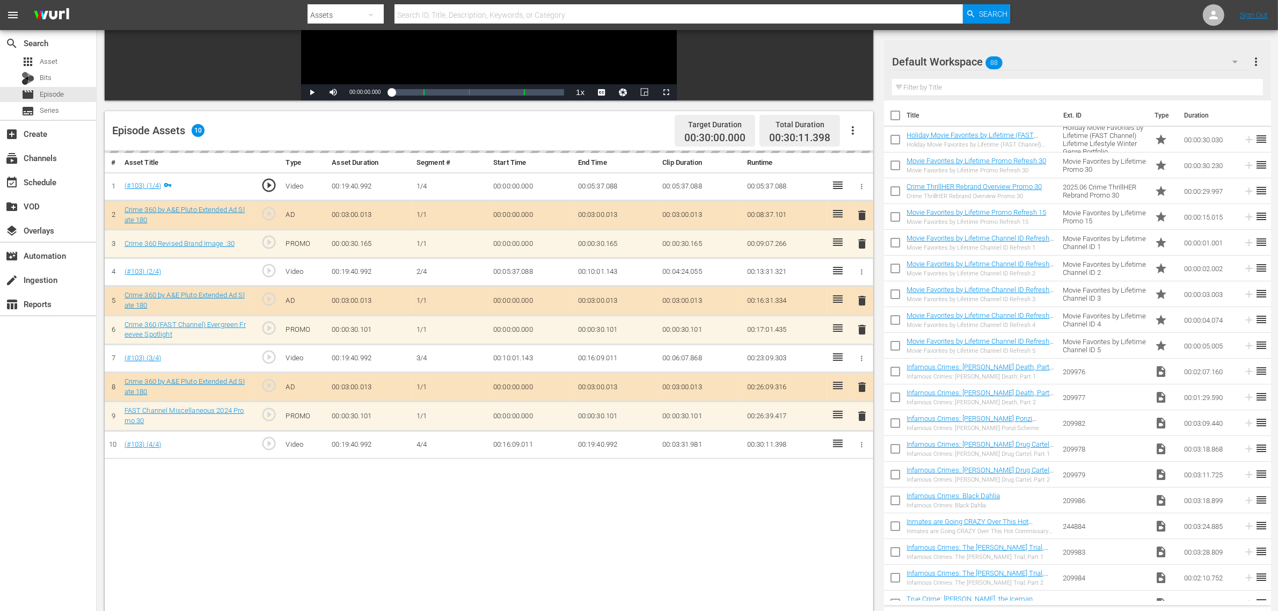
click at [1030, 66] on div "Default Workspace 88" at bounding box center [1070, 62] width 356 height 30
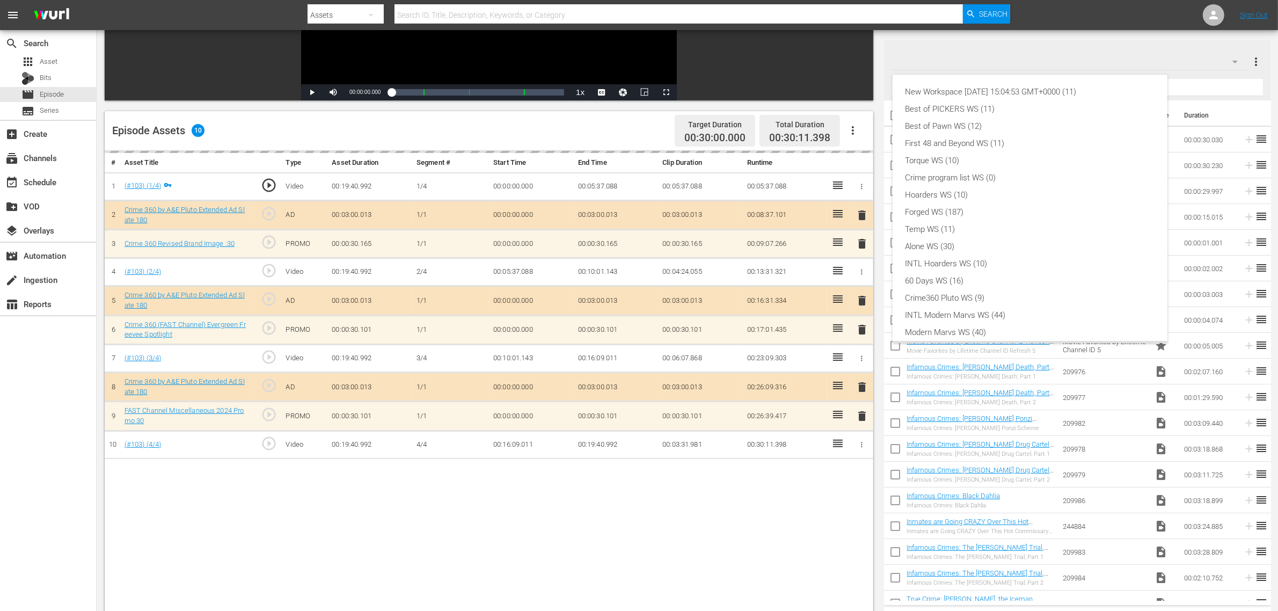
scroll to position [23, 0]
click at [945, 275] on div "Crime360 Pluto WS (9)" at bounding box center [1029, 274] width 249 height 17
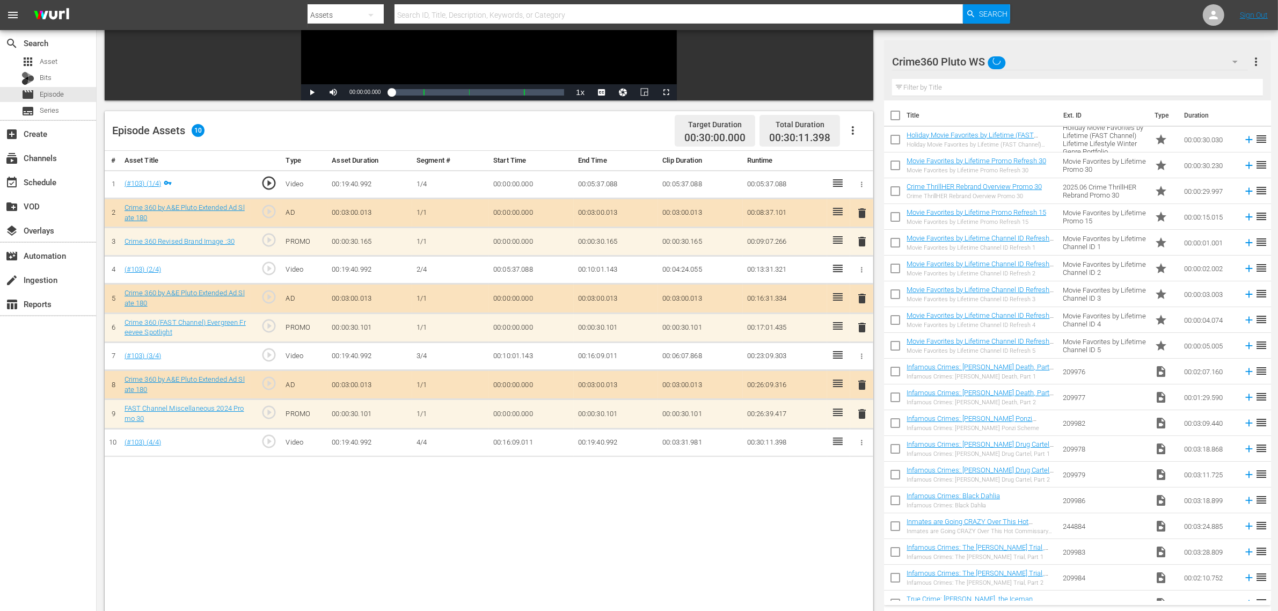
click at [610, 488] on div "New Workspace Tue Sep 23 2025 15:04:53 GMT+0000 (11) Best of PICKERS WS (11) Be…" at bounding box center [639, 305] width 1278 height 611
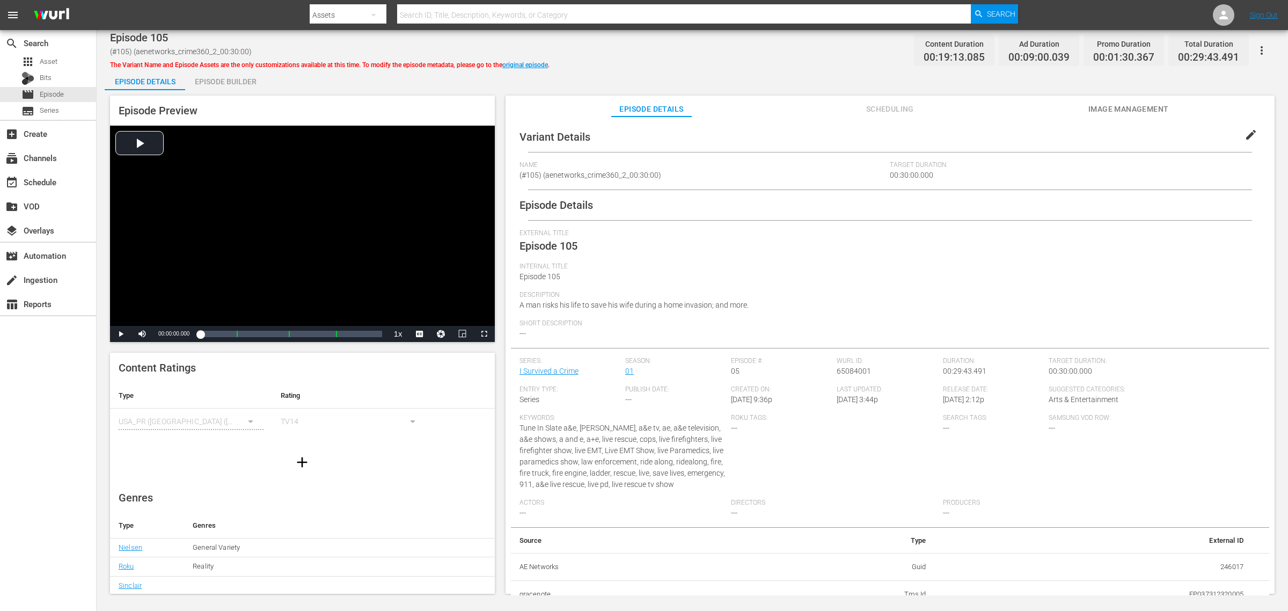
click at [223, 61] on span "The Variant Name and Episode Assets are the only customizations available at th…" at bounding box center [330, 65] width 440 height 8
drag, startPoint x: 227, startPoint y: 74, endPoint x: 401, endPoint y: 52, distance: 175.9
click at [226, 76] on div "Episode Builder" at bounding box center [225, 82] width 80 height 26
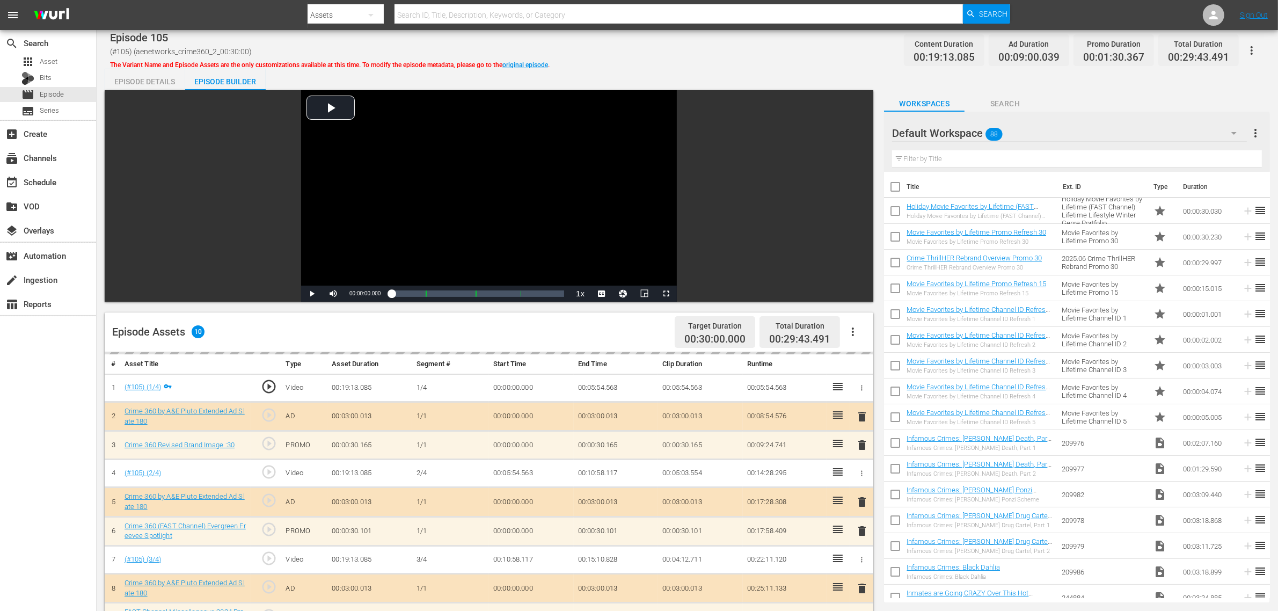
click at [728, 35] on div "Episode 105 (#105) (aenetworks_crime360_2_00:30:00) The Variant Name and Episod…" at bounding box center [687, 460] width 1181 height 860
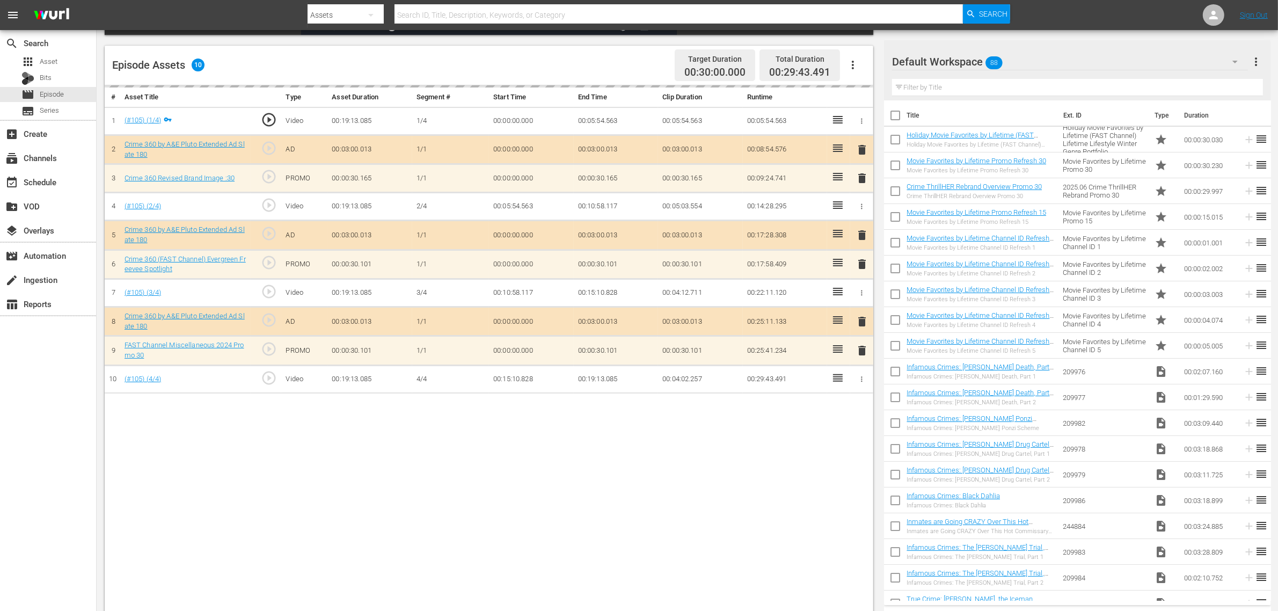
scroll to position [268, 0]
click at [1030, 68] on div "Default Workspace 88" at bounding box center [1070, 62] width 356 height 30
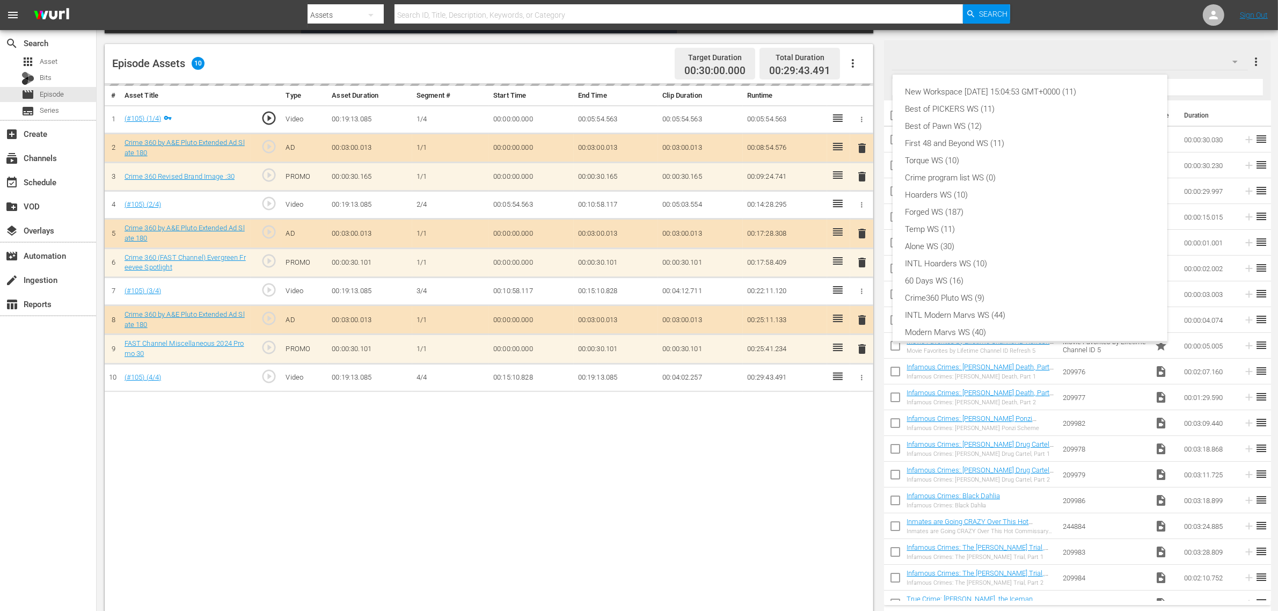
scroll to position [23, 0]
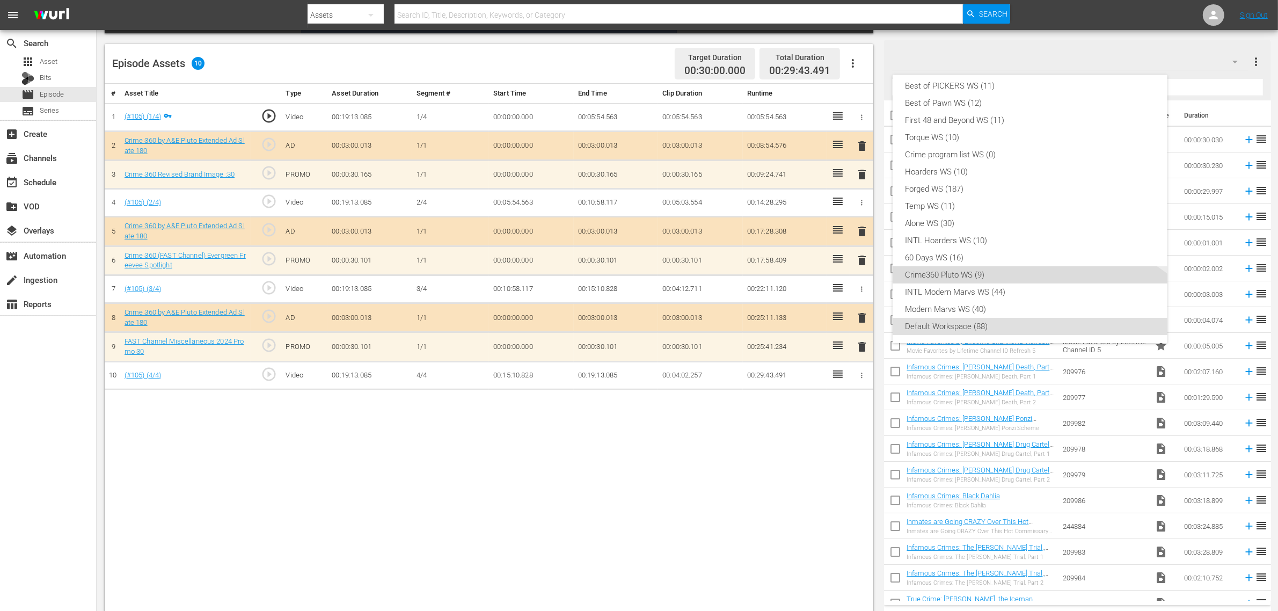
click at [973, 266] on div "Crime360 Pluto WS (9)" at bounding box center [1029, 274] width 249 height 17
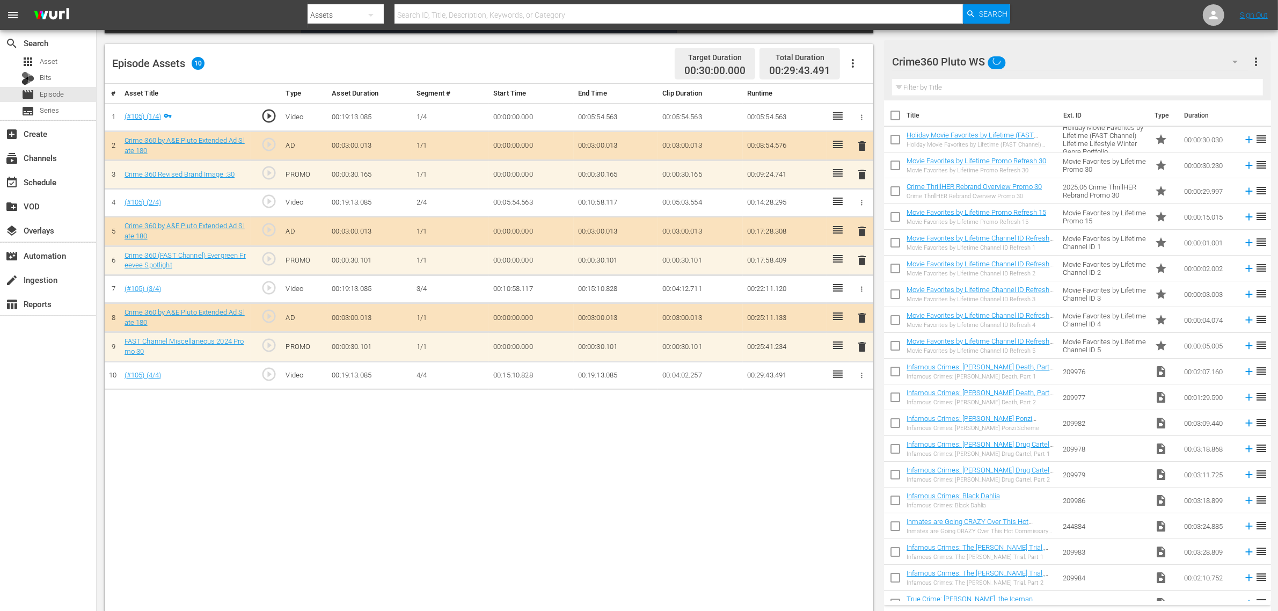
click at [715, 443] on div "New Workspace [DATE] 15:04:53 GMT+0000 (11) Best of PICKERS WS (11) Best of Paw…" at bounding box center [639, 305] width 1278 height 611
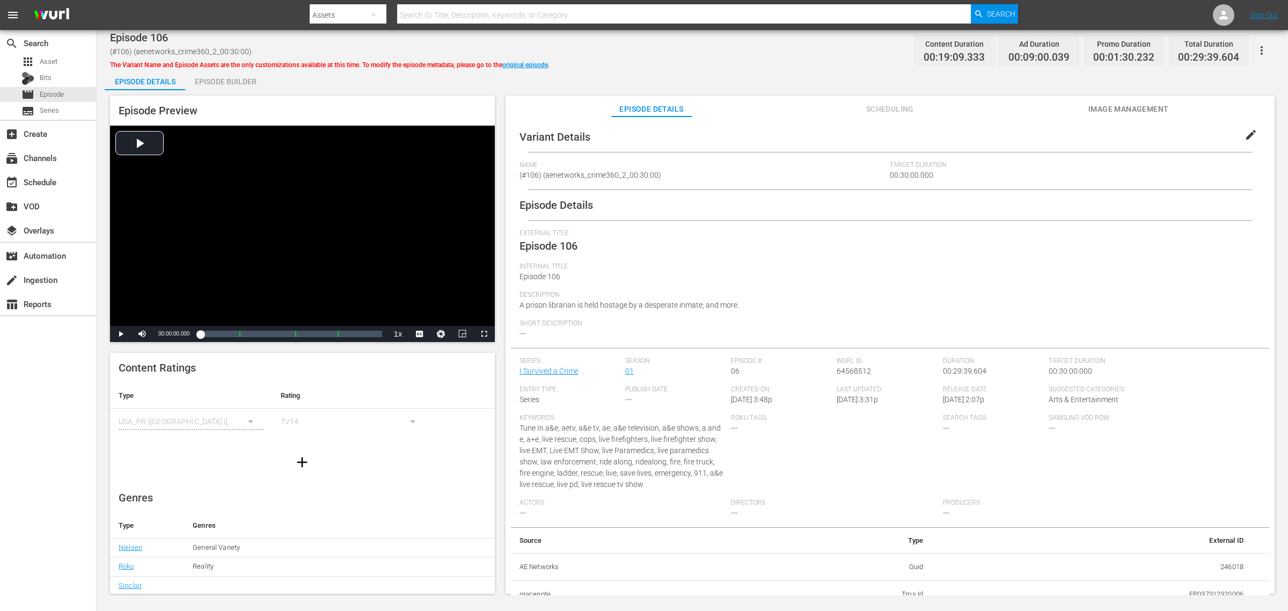
click at [218, 78] on div "Episode Builder" at bounding box center [225, 82] width 80 height 26
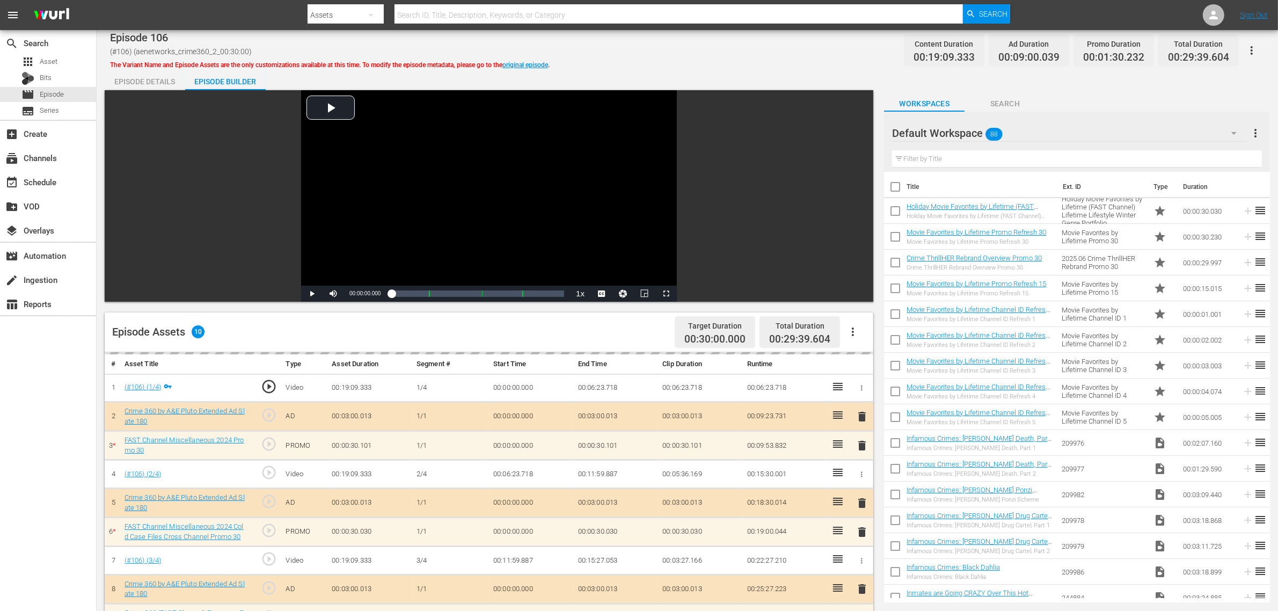
click at [1027, 133] on div "Default Workspace 88" at bounding box center [1069, 133] width 355 height 30
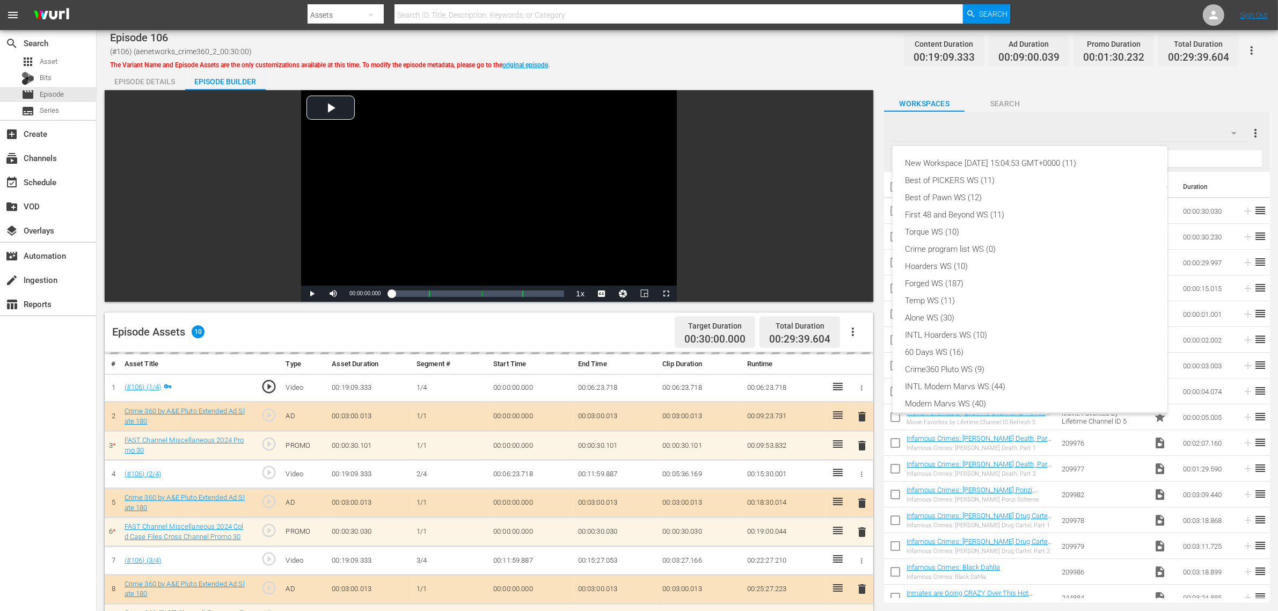
scroll to position [23, 0]
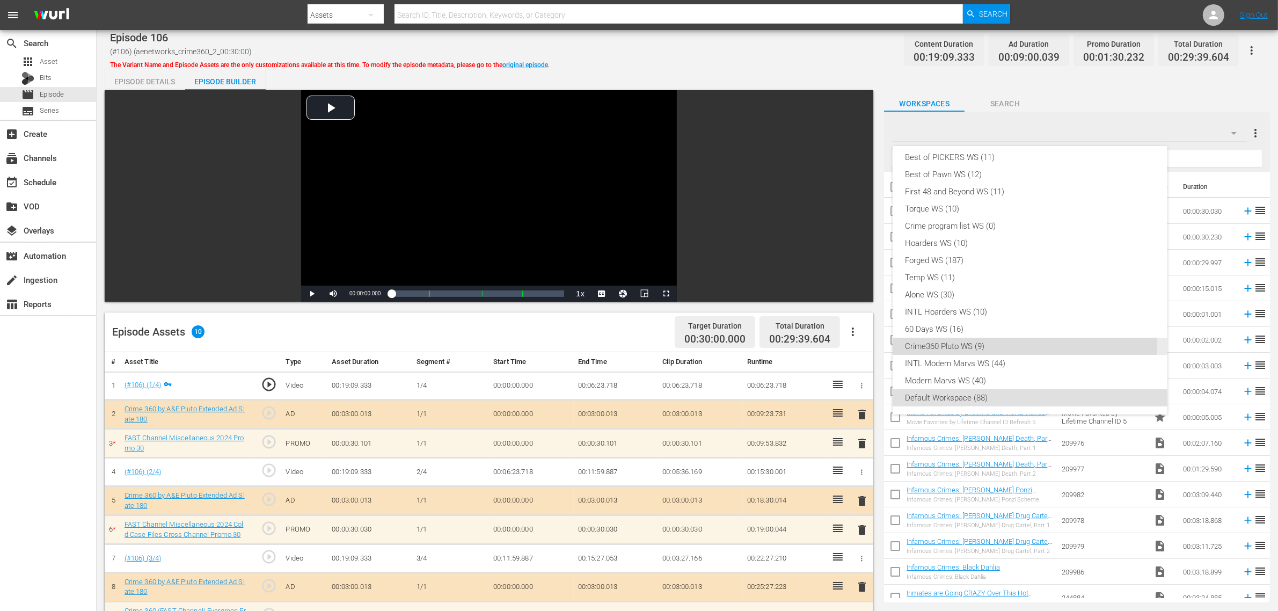
click at [950, 343] on div "Crime360 Pluto WS (9)" at bounding box center [1029, 346] width 249 height 17
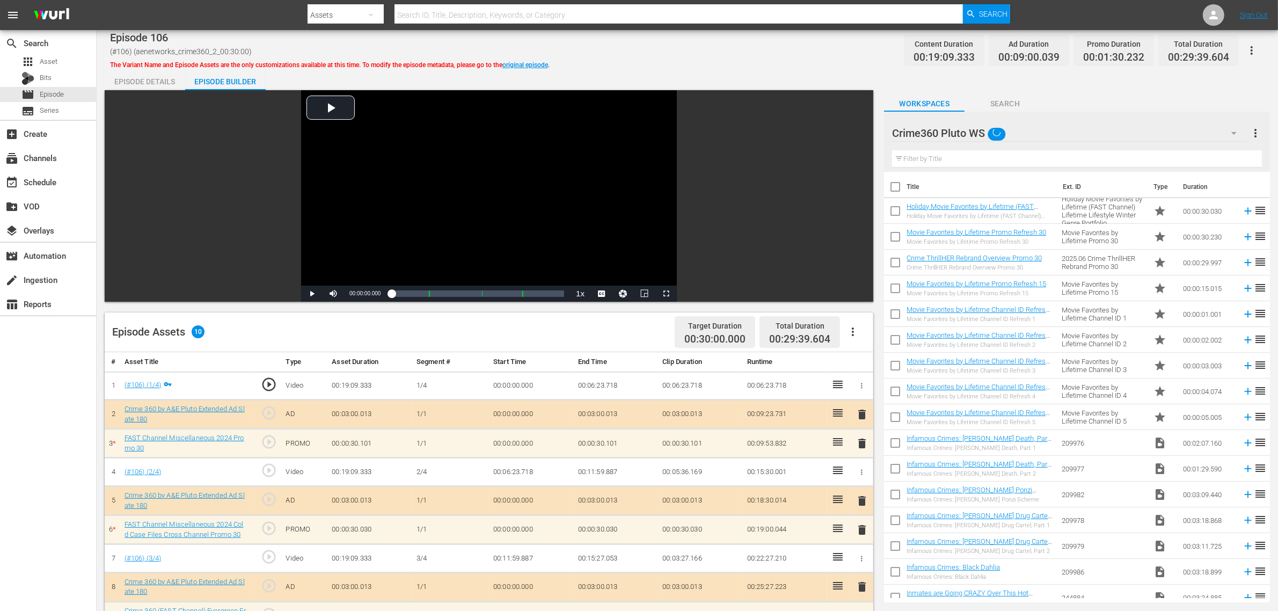
drag, startPoint x: 727, startPoint y: 79, endPoint x: 720, endPoint y: 78, distance: 7.0
click at [727, 78] on div "Episode Details Episode Builder Episode Preview Video Player is loading. Play V…" at bounding box center [687, 476] width 1165 height 814
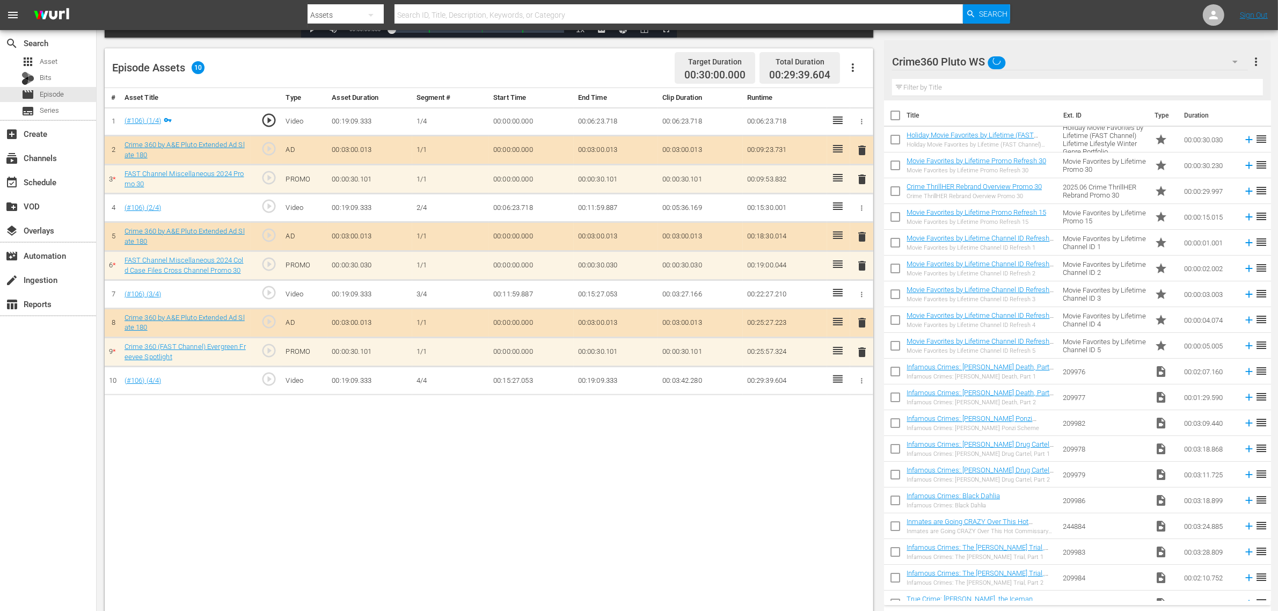
scroll to position [268, 0]
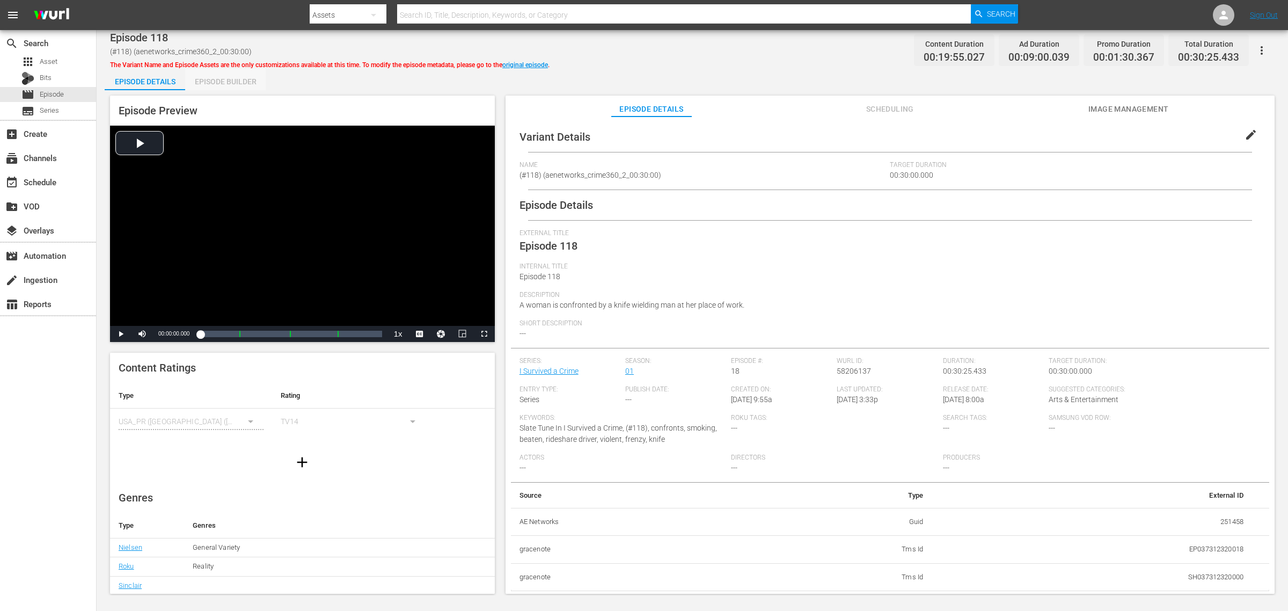
click at [233, 82] on div "Episode Builder" at bounding box center [225, 82] width 80 height 26
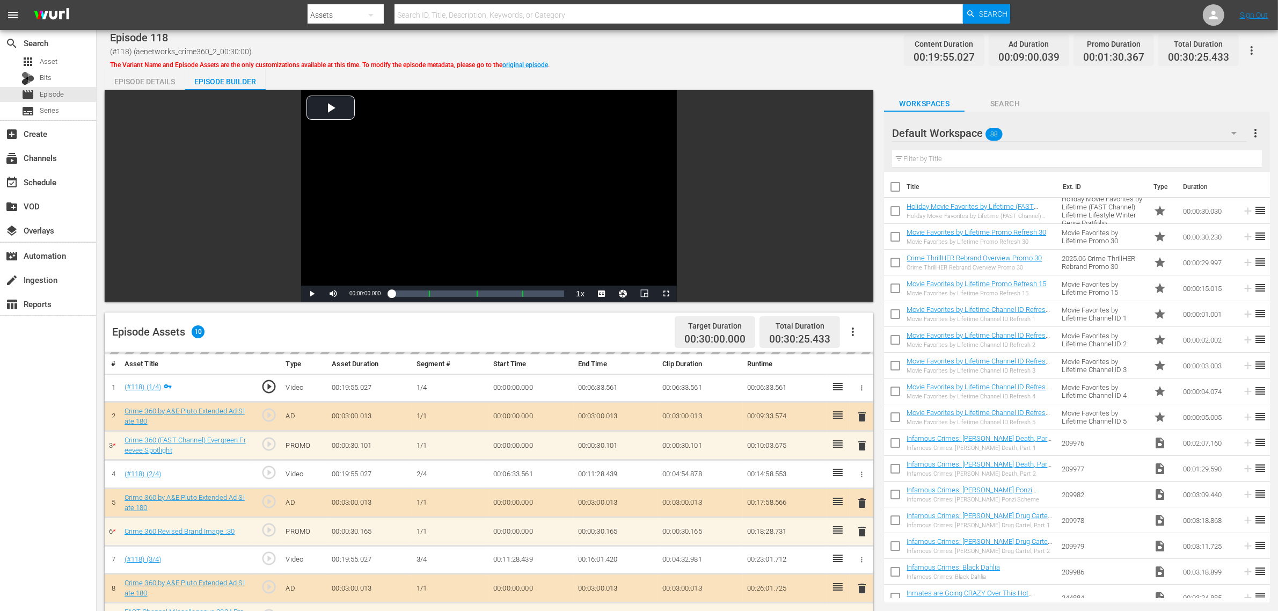
click at [693, 44] on div "Episode 118 (#118) (aenetworks_crime360_2_00:30:00) The Variant Name and Episod…" at bounding box center [687, 50] width 1154 height 24
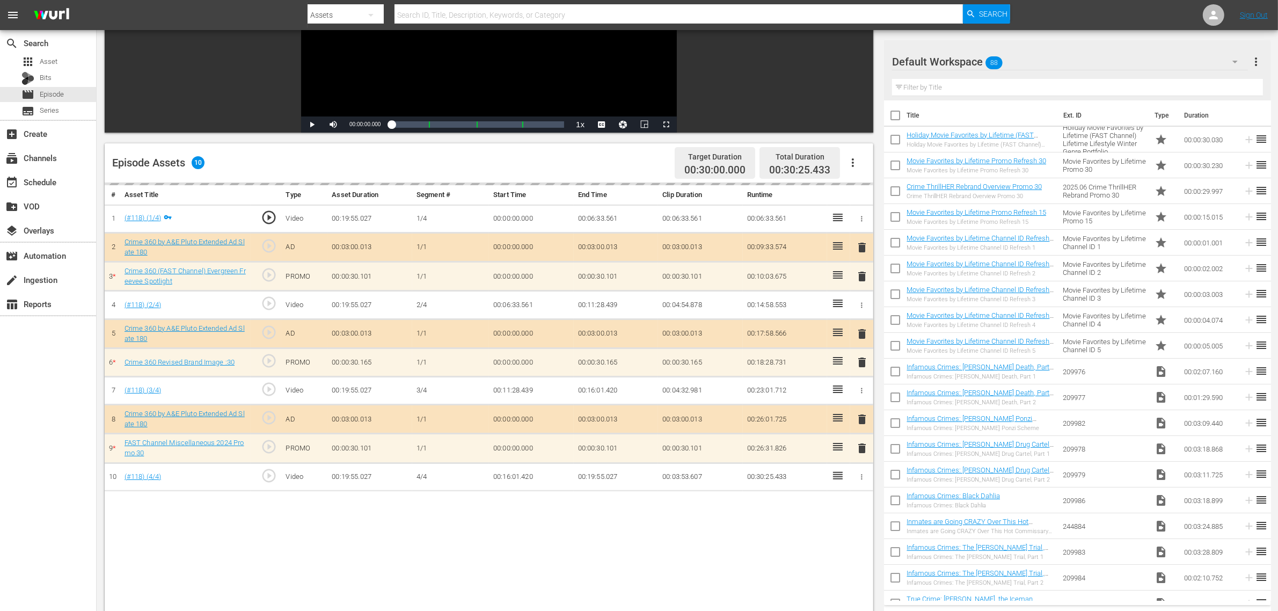
scroll to position [268, 0]
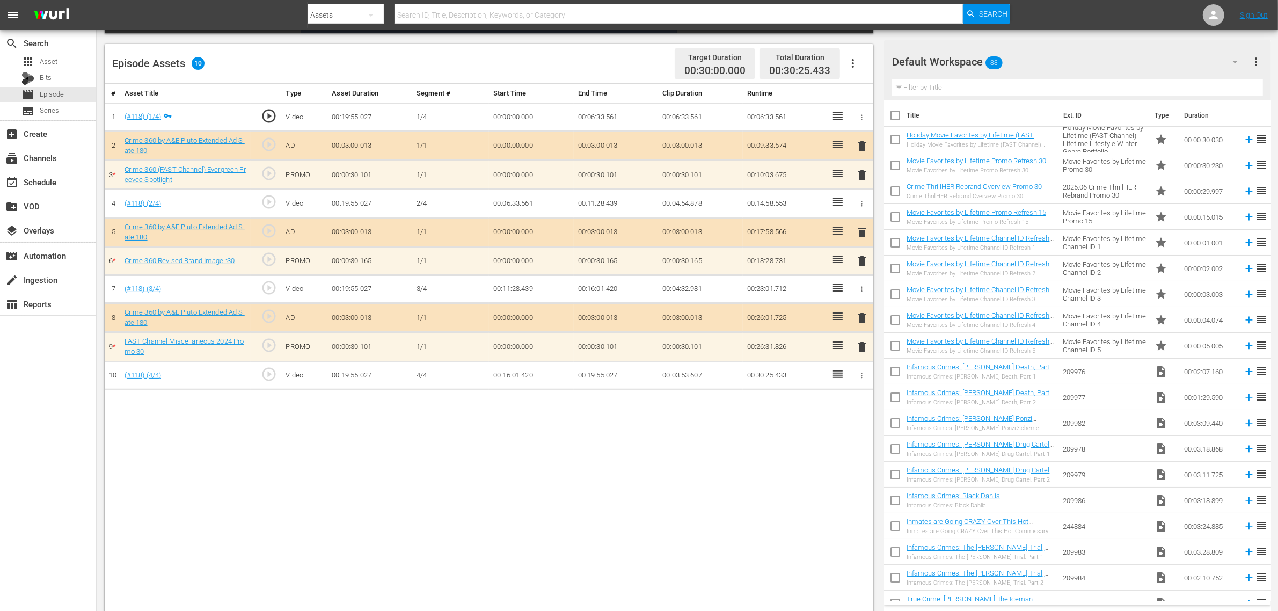
click at [1030, 51] on div "Default Workspace 88" at bounding box center [1070, 62] width 356 height 30
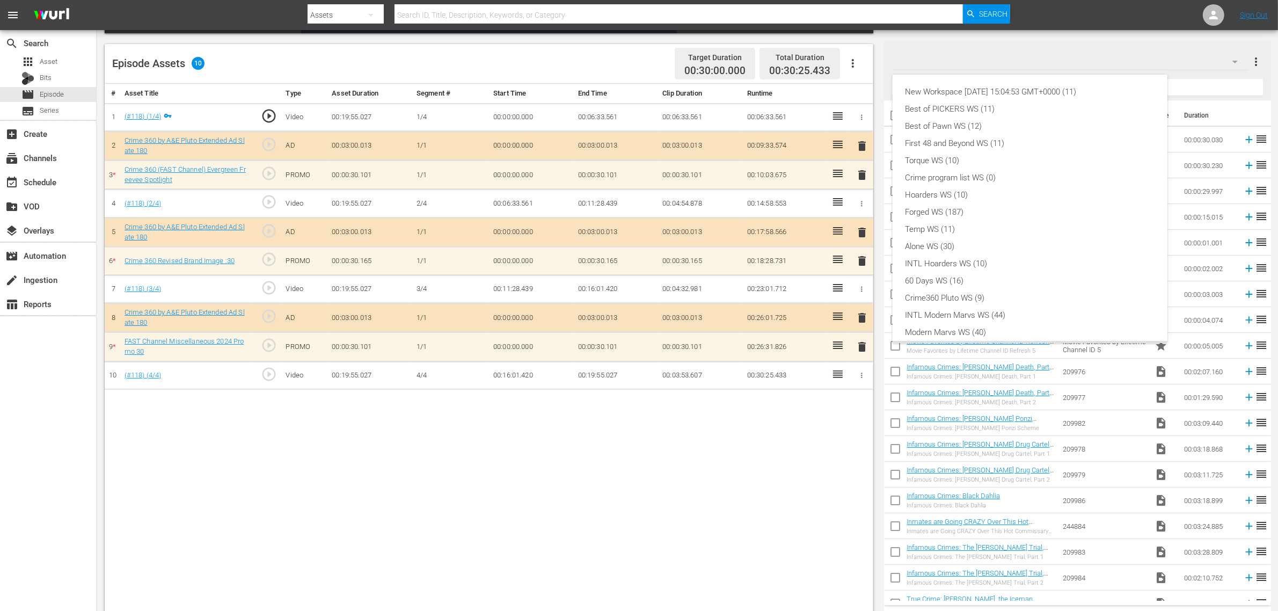
scroll to position [23, 0]
click at [1013, 270] on div "Crime360 Pluto WS (9)" at bounding box center [1029, 274] width 249 height 17
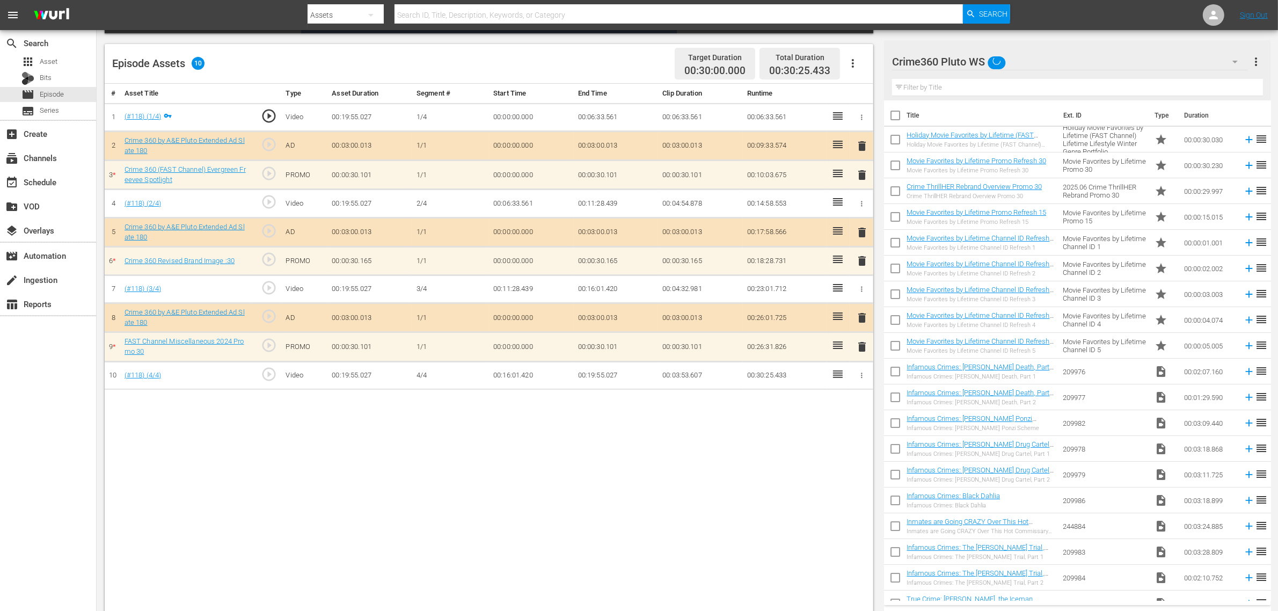
click at [712, 484] on div "New Workspace Tue Sep 23 2025 15:04:53 GMT+0000 (11) Best of PICKERS WS (11) Be…" at bounding box center [639, 305] width 1278 height 611
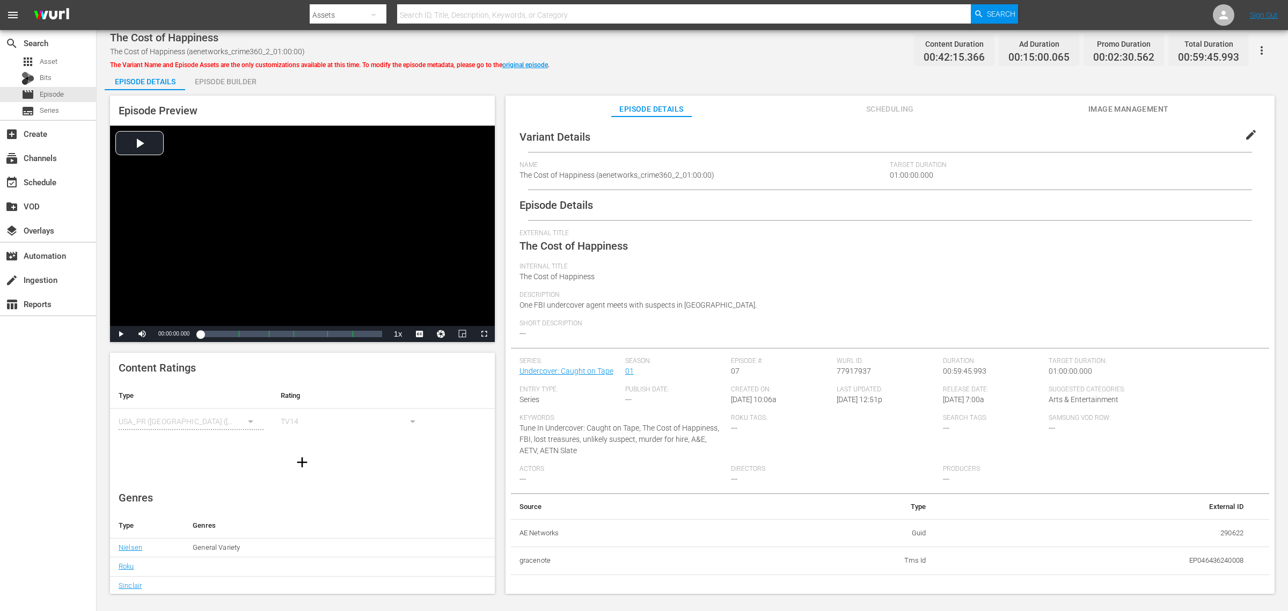
click at [229, 69] on div "Episode Builder" at bounding box center [225, 82] width 80 height 26
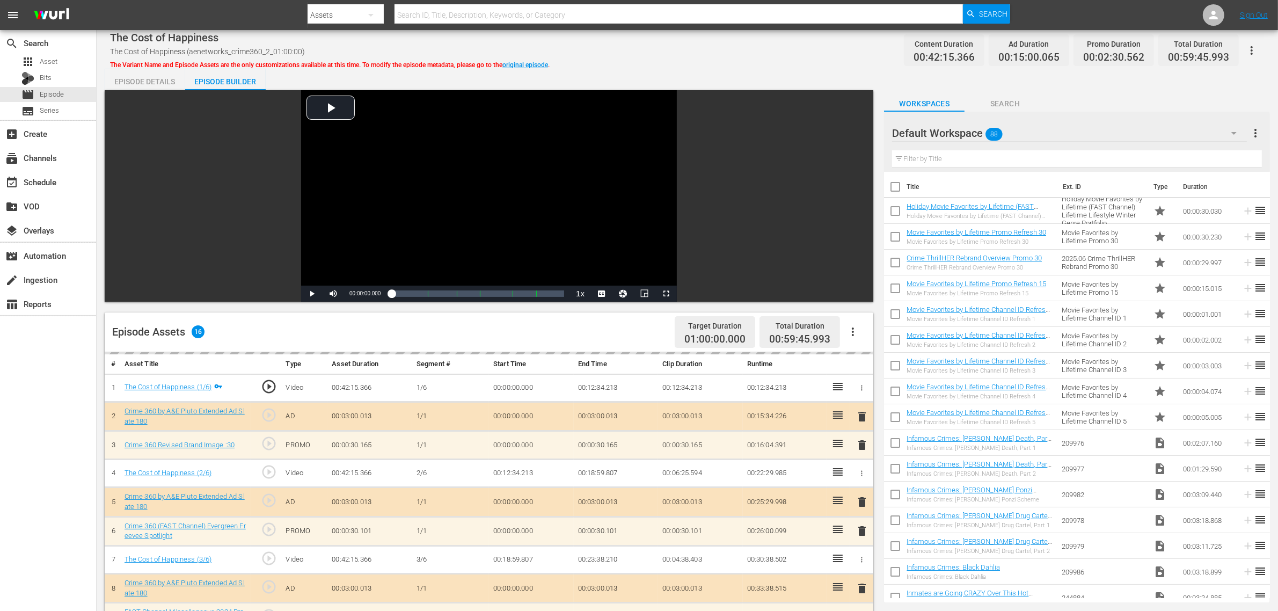
click at [1030, 130] on div "Default Workspace 88" at bounding box center [1069, 133] width 355 height 30
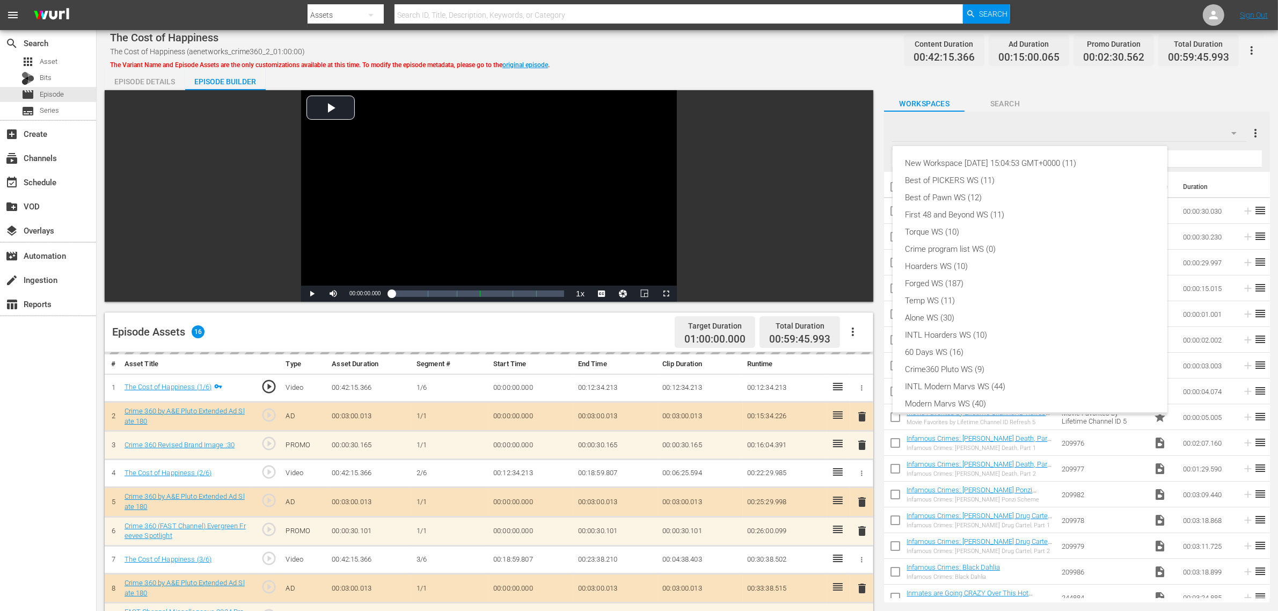
scroll to position [23, 0]
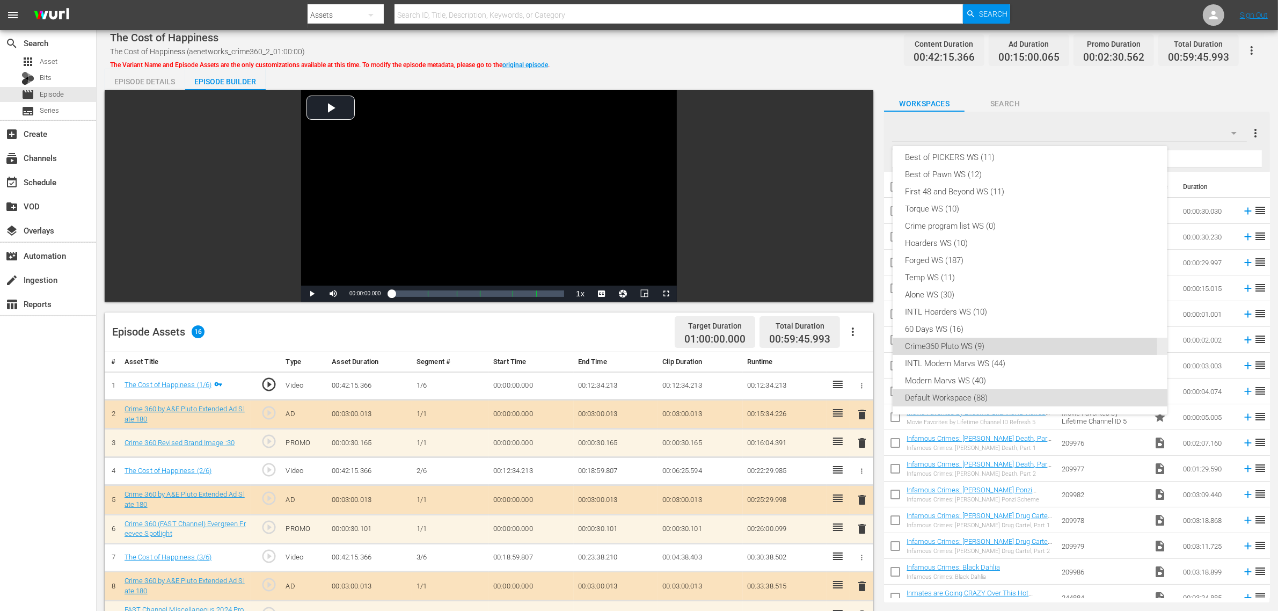
click at [986, 345] on div "Crime360 Pluto WS (9)" at bounding box center [1029, 346] width 249 height 17
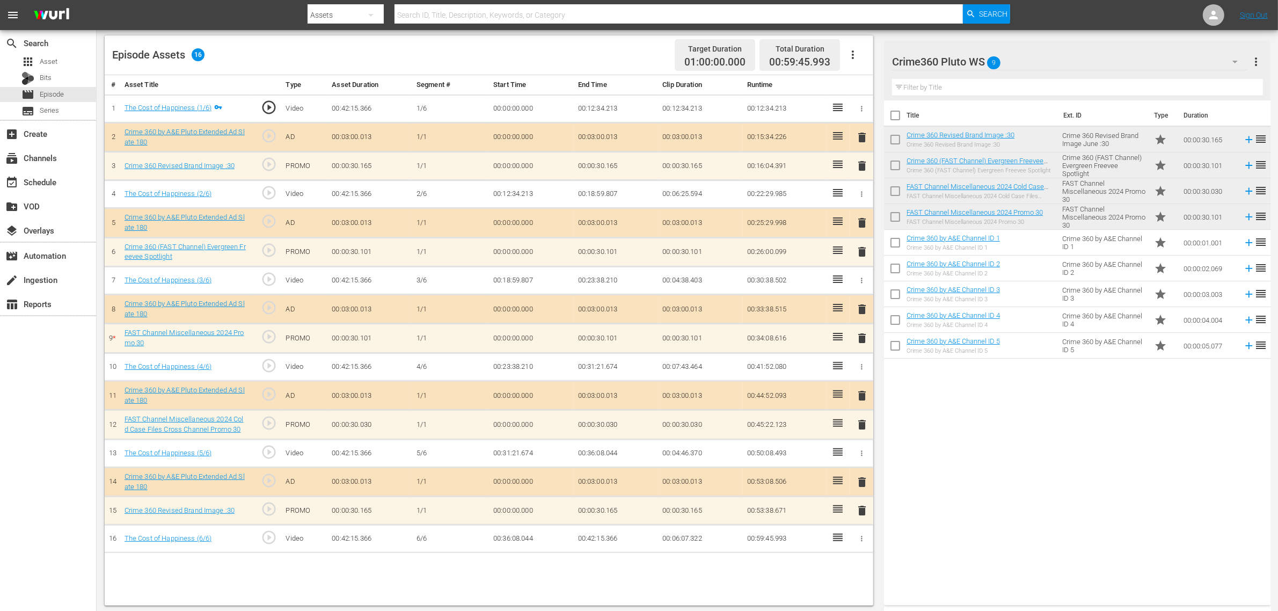
scroll to position [279, 0]
click at [1030, 484] on div "Title Ext. ID Type Duration Crime 360 Revised Brand Image :30 Crime 360 Revised…" at bounding box center [1077, 350] width 386 height 500
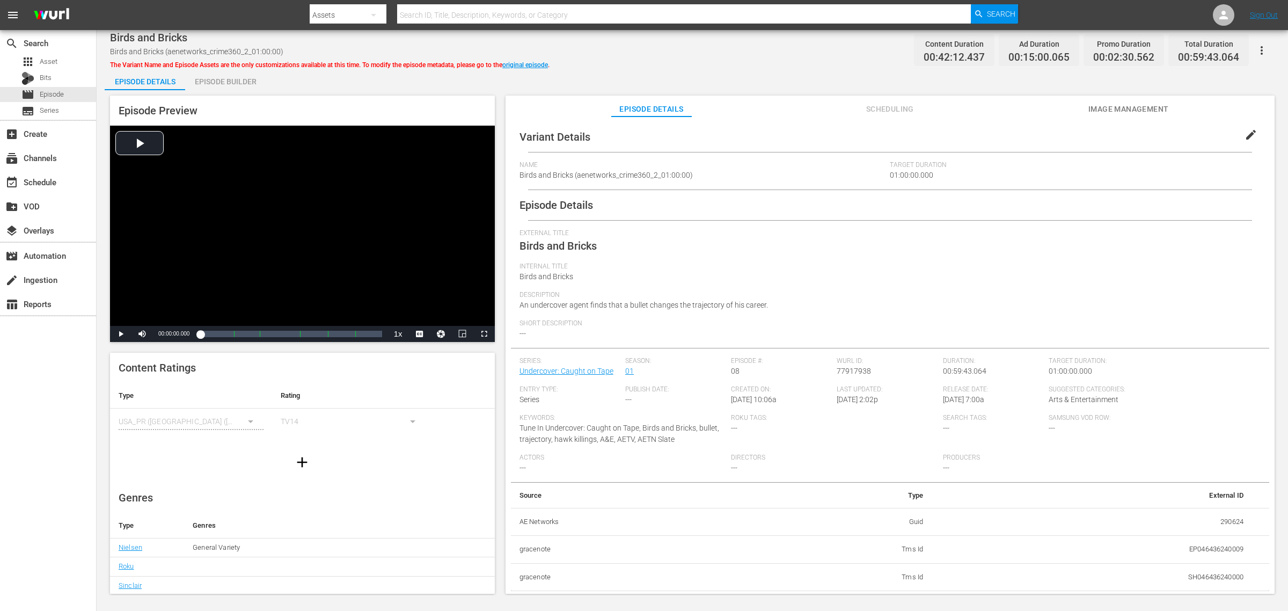
click at [250, 85] on div "Episode Builder" at bounding box center [225, 82] width 80 height 26
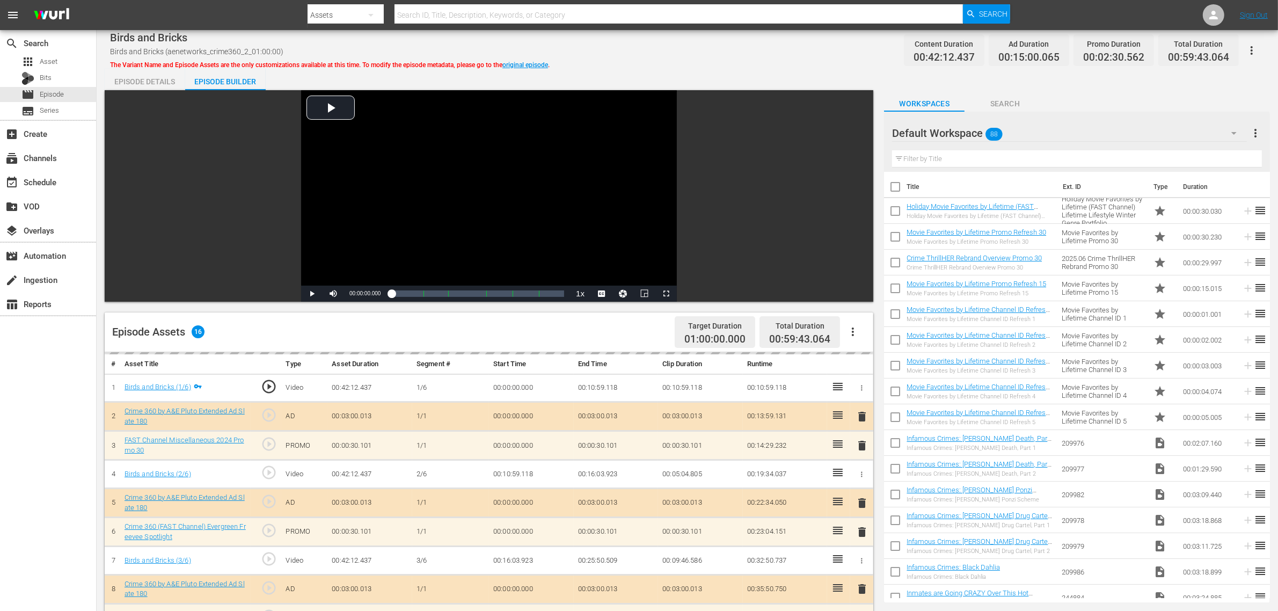
click at [748, 55] on div "Birds and Bricks Birds and Bricks (aenetworks_crime360_2_01:00:00) The Variant …" at bounding box center [687, 50] width 1154 height 24
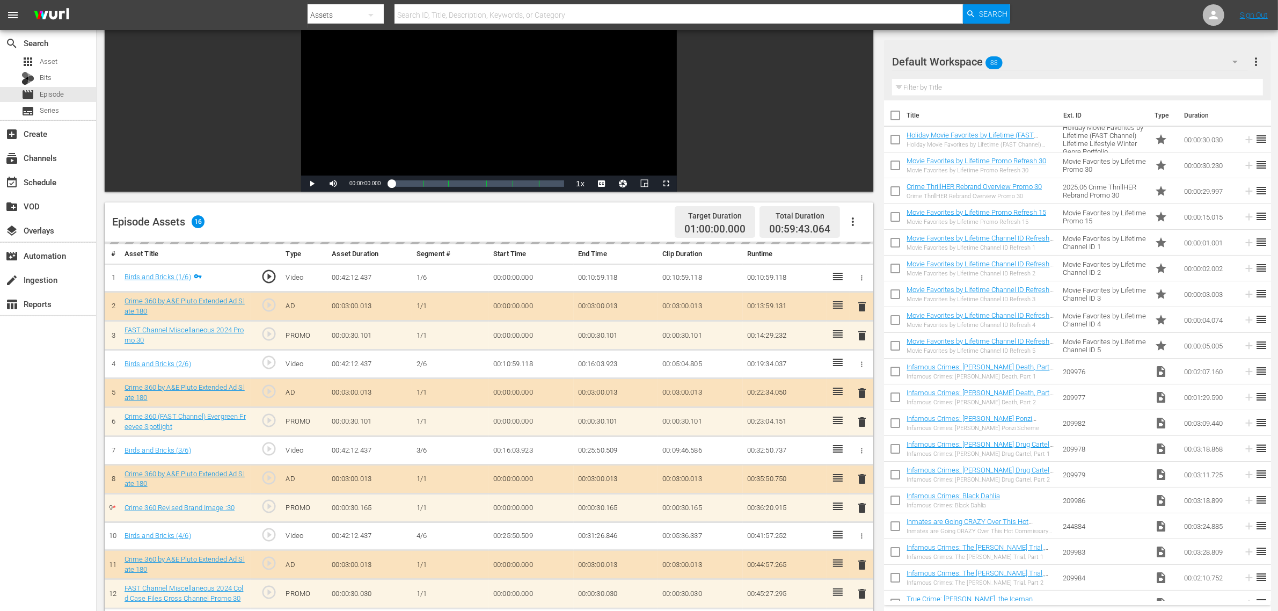
scroll to position [279, 0]
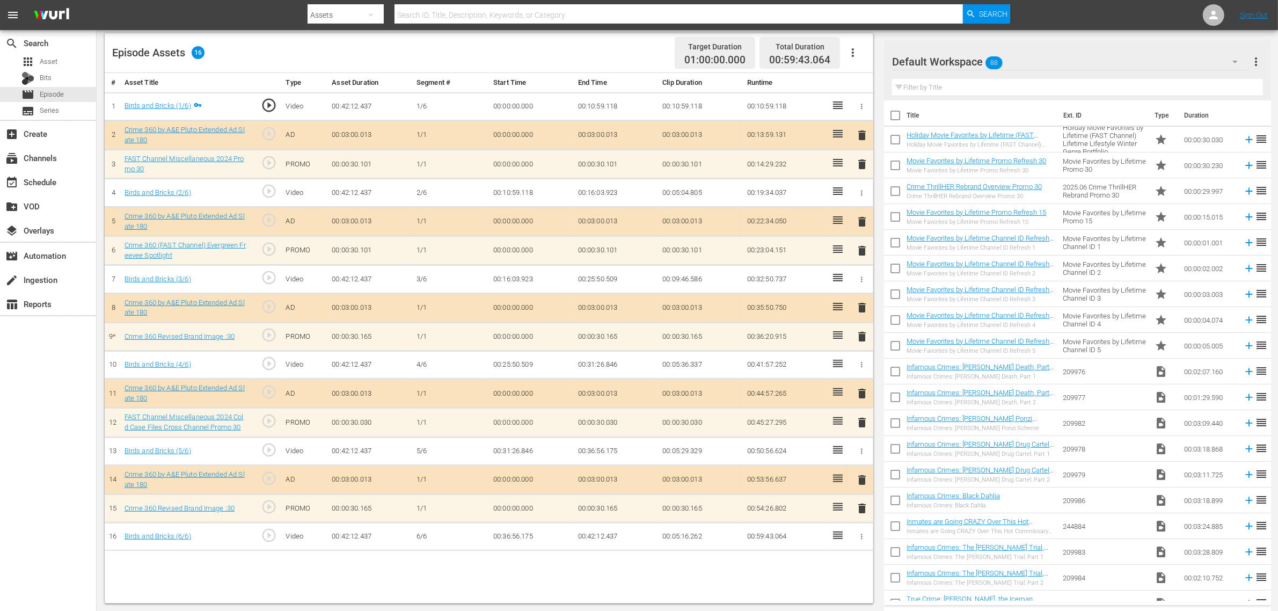
click at [1030, 57] on div "Default Workspace 88" at bounding box center [1070, 62] width 356 height 30
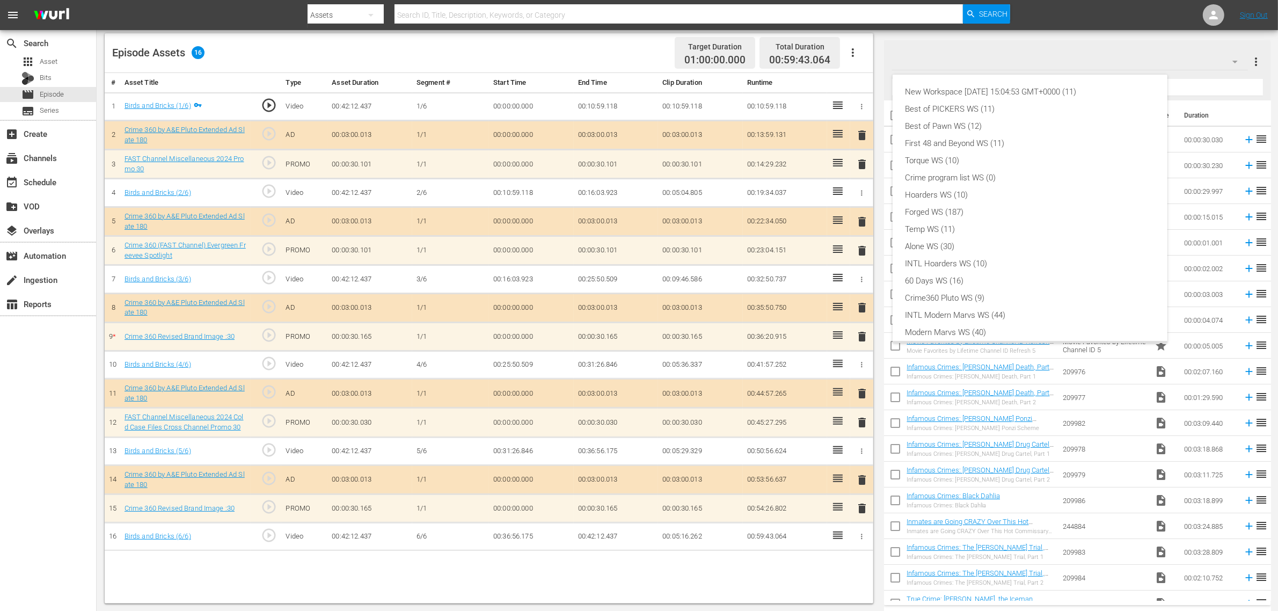
scroll to position [23, 0]
drag, startPoint x: 1021, startPoint y: 276, endPoint x: 1010, endPoint y: 281, distance: 12.1
click at [1021, 276] on div "Crime360 Pluto WS (9)" at bounding box center [1029, 274] width 249 height 17
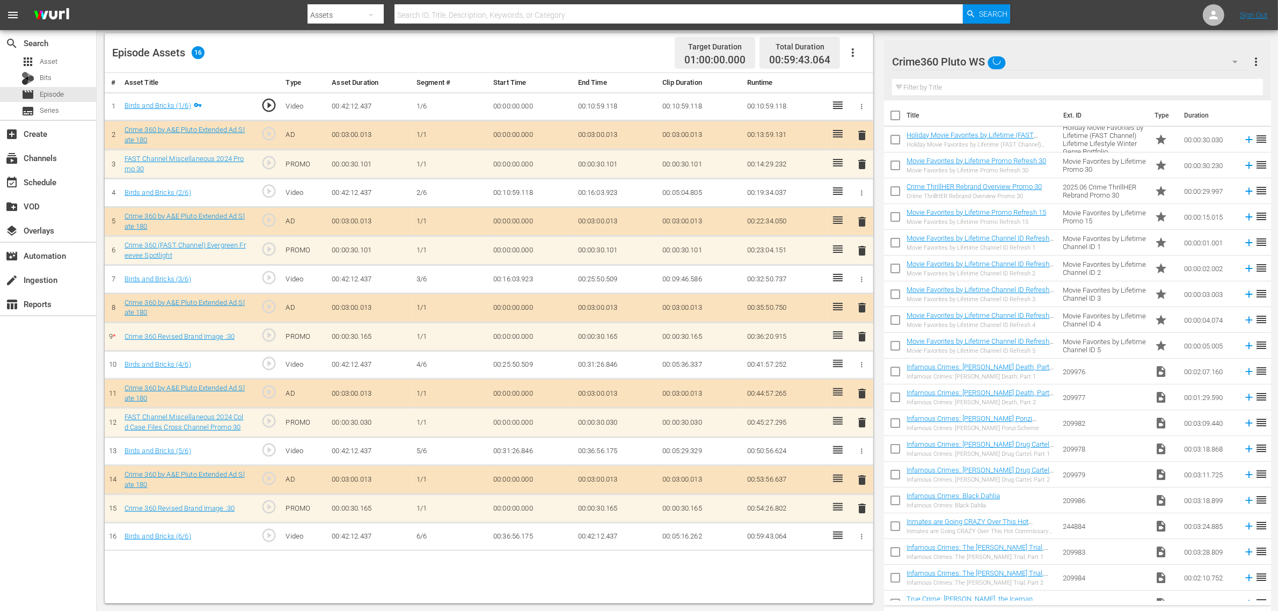
click at [603, 62] on div "Episode Assets 16 Target Duration 01:00:00.000 Total Duration 00:59:43.064" at bounding box center [489, 53] width 768 height 40
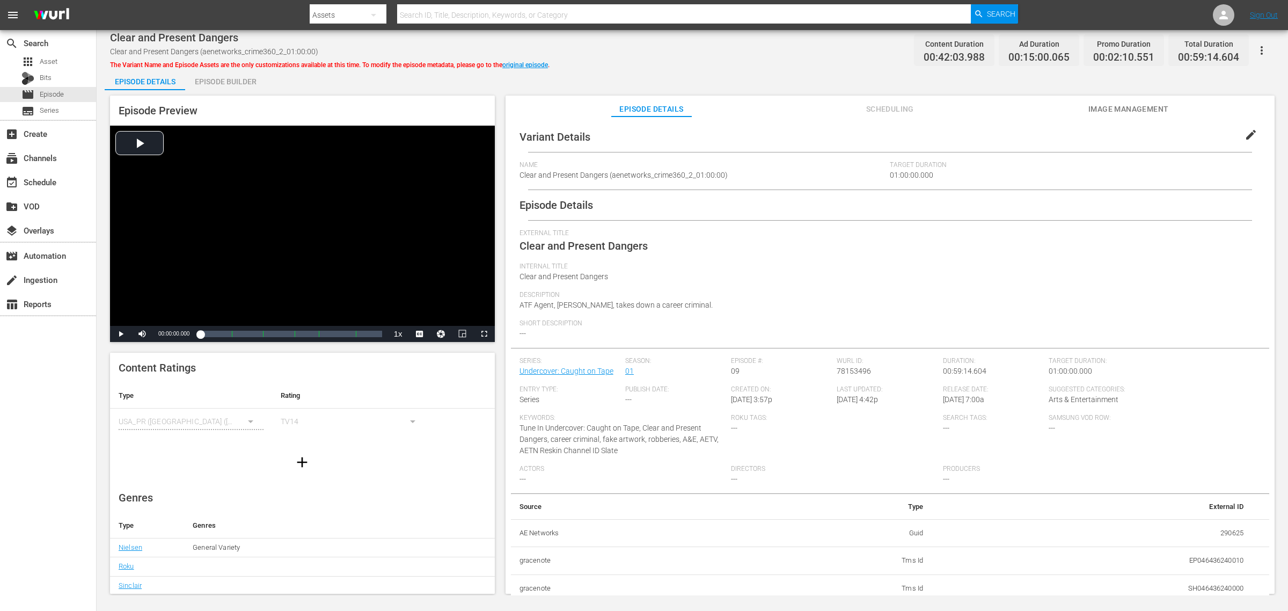
drag, startPoint x: 238, startPoint y: 76, endPoint x: 251, endPoint y: 73, distance: 13.7
click at [238, 76] on div "Episode Builder" at bounding box center [225, 82] width 80 height 26
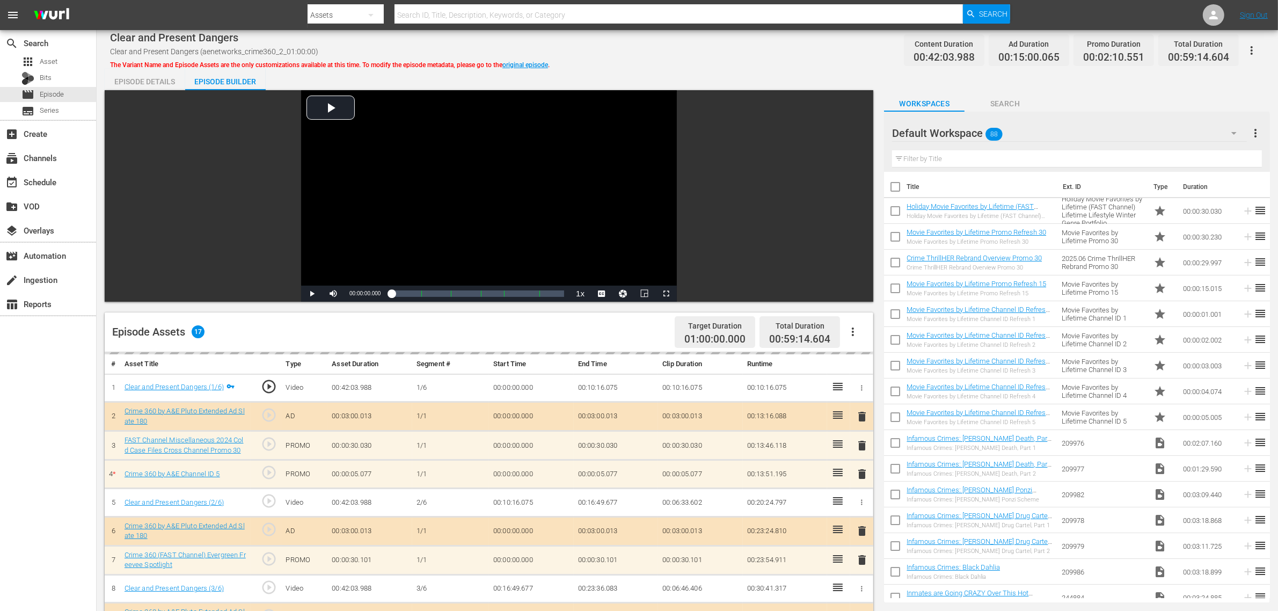
click at [744, 41] on div "Clear and Present Dangers Clear and Present Dangers (aenetworks_crime360_2_01:0…" at bounding box center [687, 50] width 1154 height 24
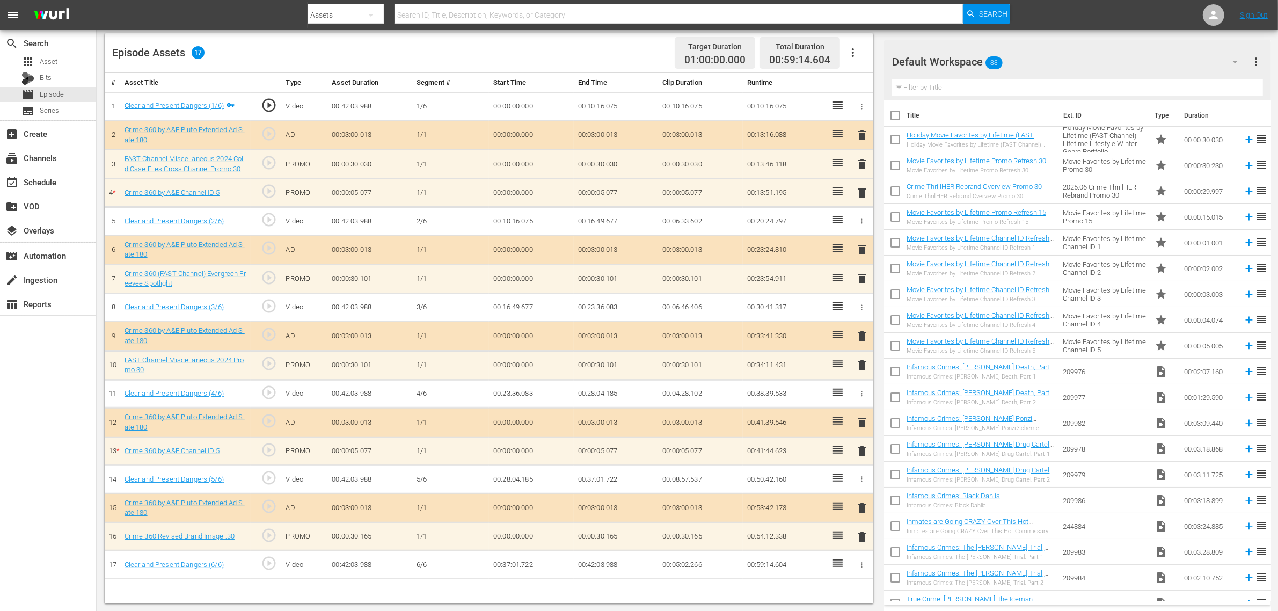
click at [862, 196] on span "delete" at bounding box center [861, 192] width 13 height 13
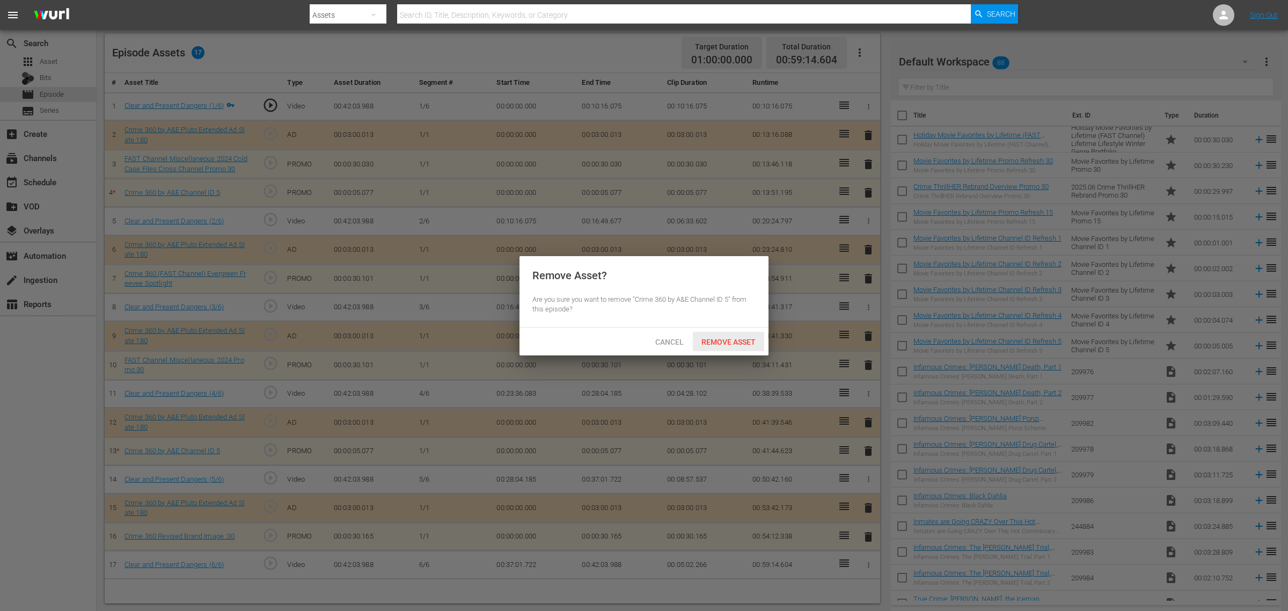
click at [713, 342] on span "Remove Asset" at bounding box center [728, 342] width 71 height 9
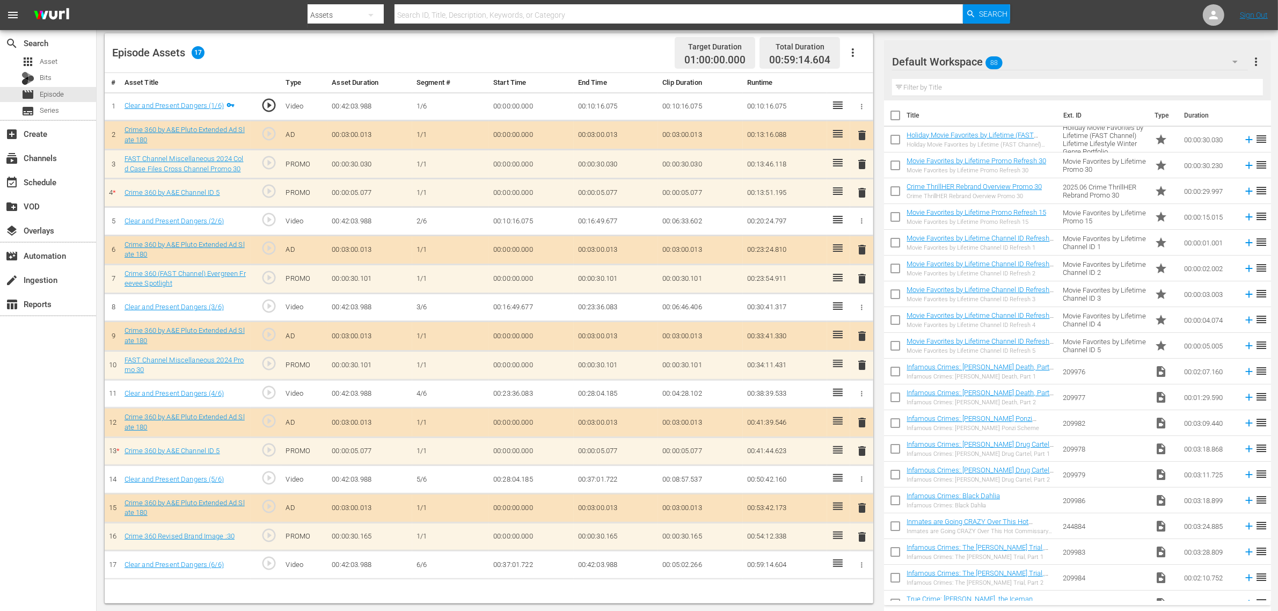
click at [616, 46] on div "Episode Assets 17 Target Duration 01:00:00.000 Total Duration 00:59:14.604" at bounding box center [489, 53] width 768 height 40
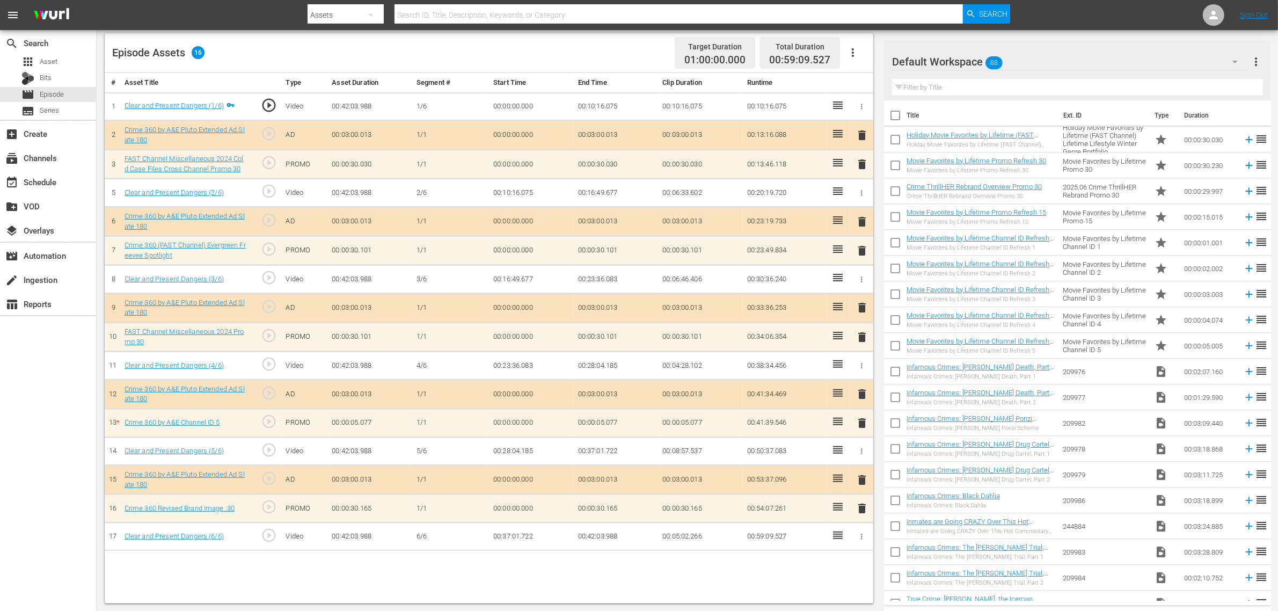
click at [862, 428] on span "delete" at bounding box center [861, 422] width 13 height 13
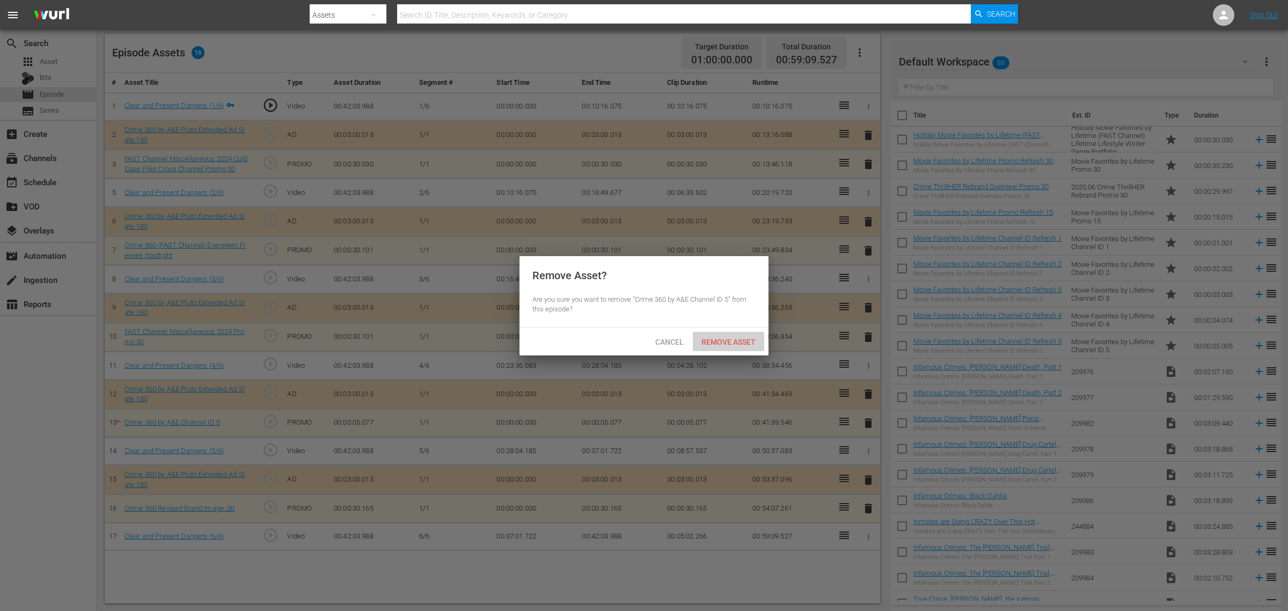
click at [736, 349] on div "Remove Asset" at bounding box center [728, 342] width 71 height 20
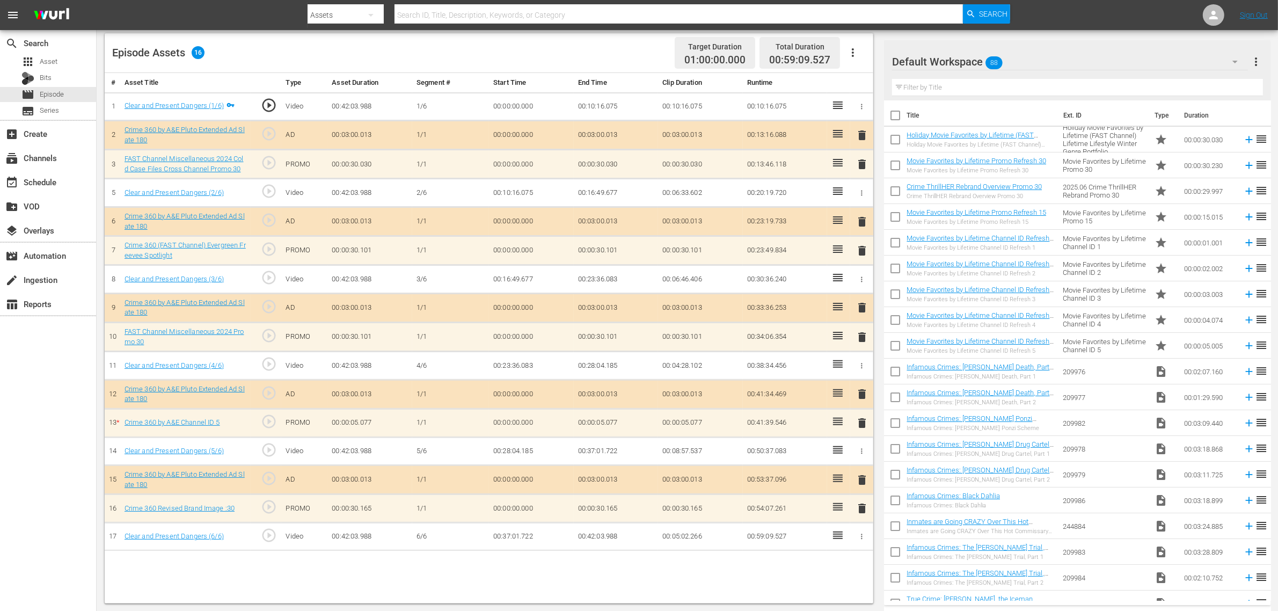
click at [1030, 53] on div "Default Workspace 88" at bounding box center [1070, 62] width 356 height 30
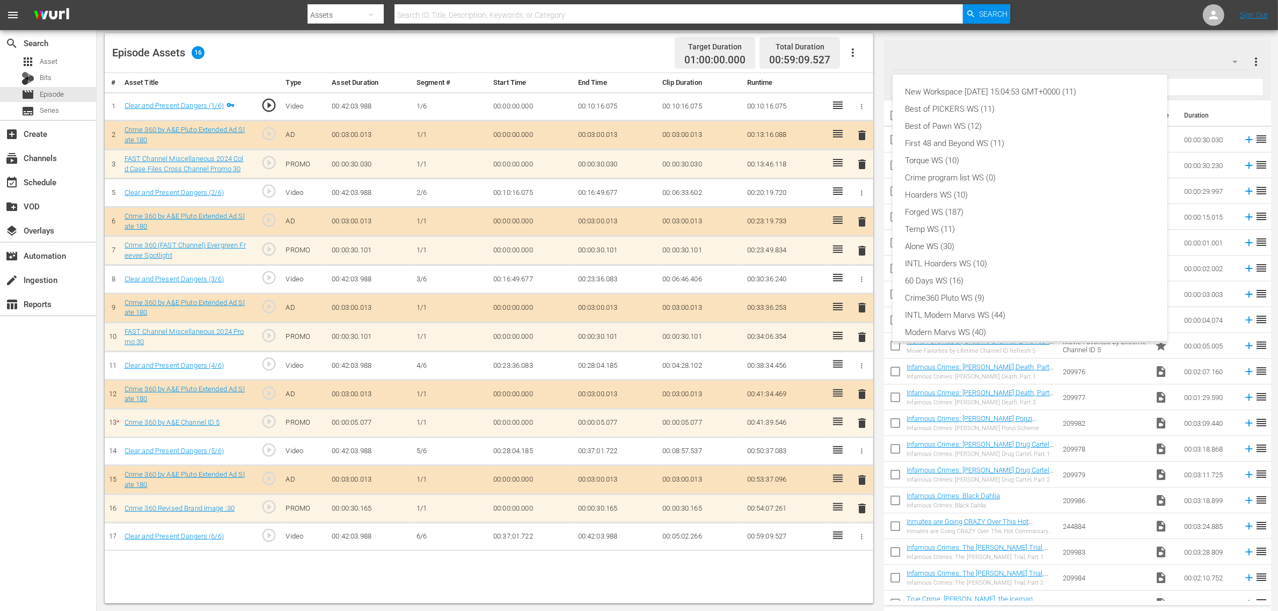
scroll to position [23, 0]
click at [1010, 268] on div "Crime360 Pluto WS (9)" at bounding box center [1029, 274] width 249 height 17
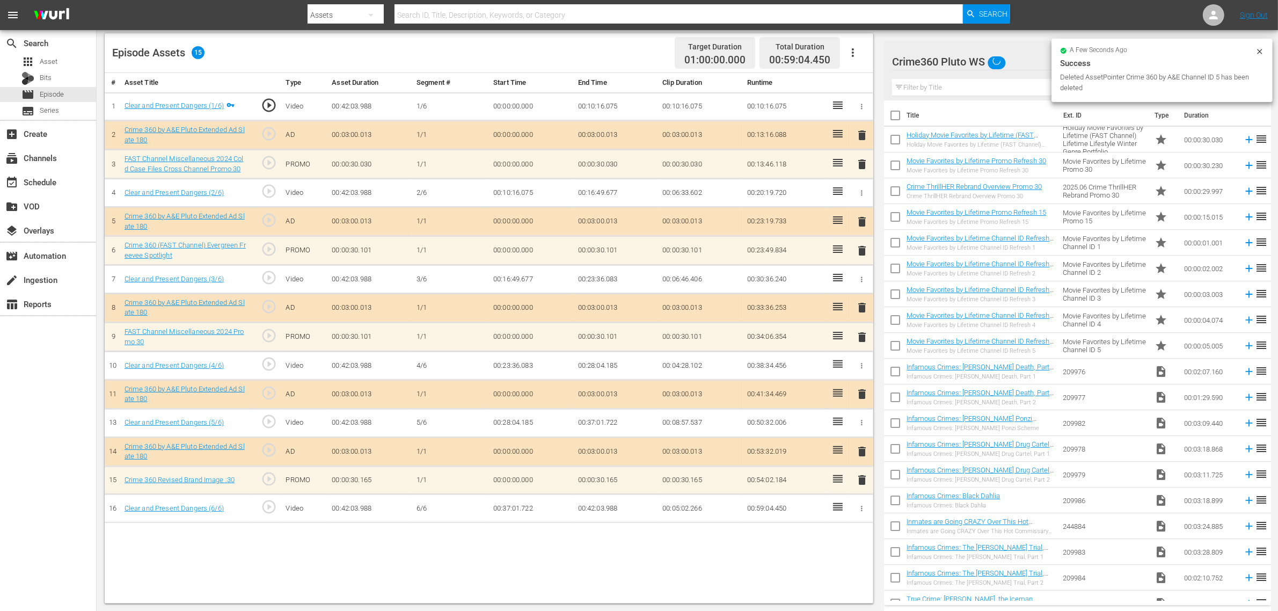
click at [1030, 11] on nav "menu Search By Assets Search ID, Title, Description, Keywords, or Category Sear…" at bounding box center [639, 15] width 1278 height 30
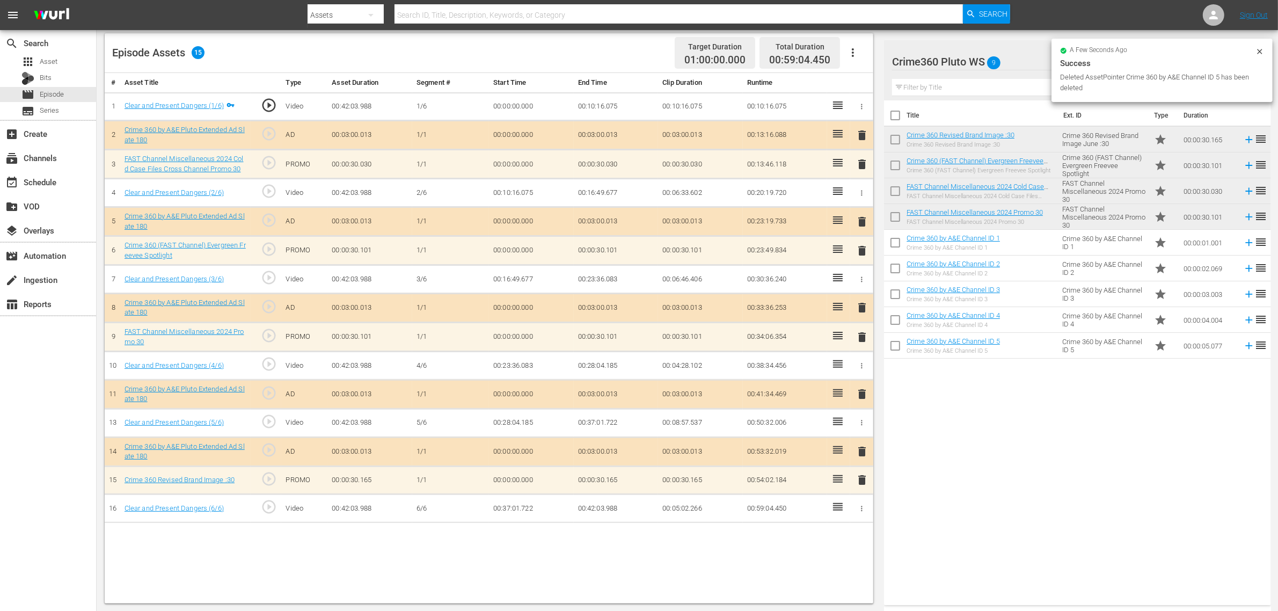
click at [1030, 9] on nav "menu Search By Assets Search ID, Title, Description, Keywords, or Category Sear…" at bounding box center [639, 15] width 1278 height 30
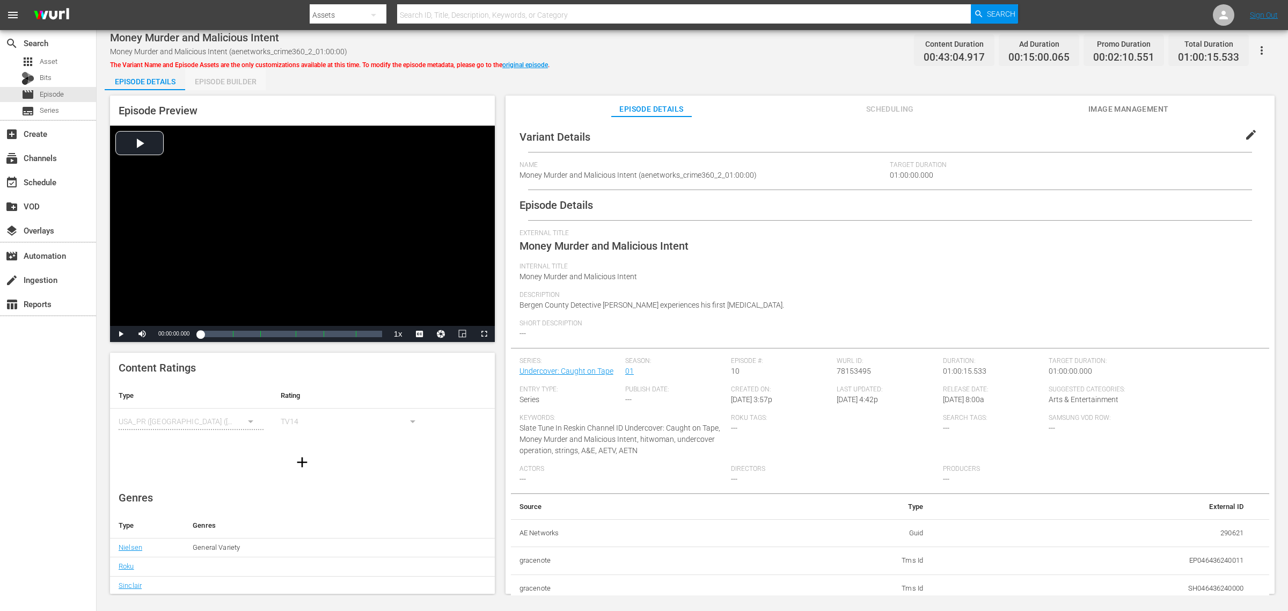
click at [235, 82] on div "Episode Builder" at bounding box center [225, 82] width 80 height 26
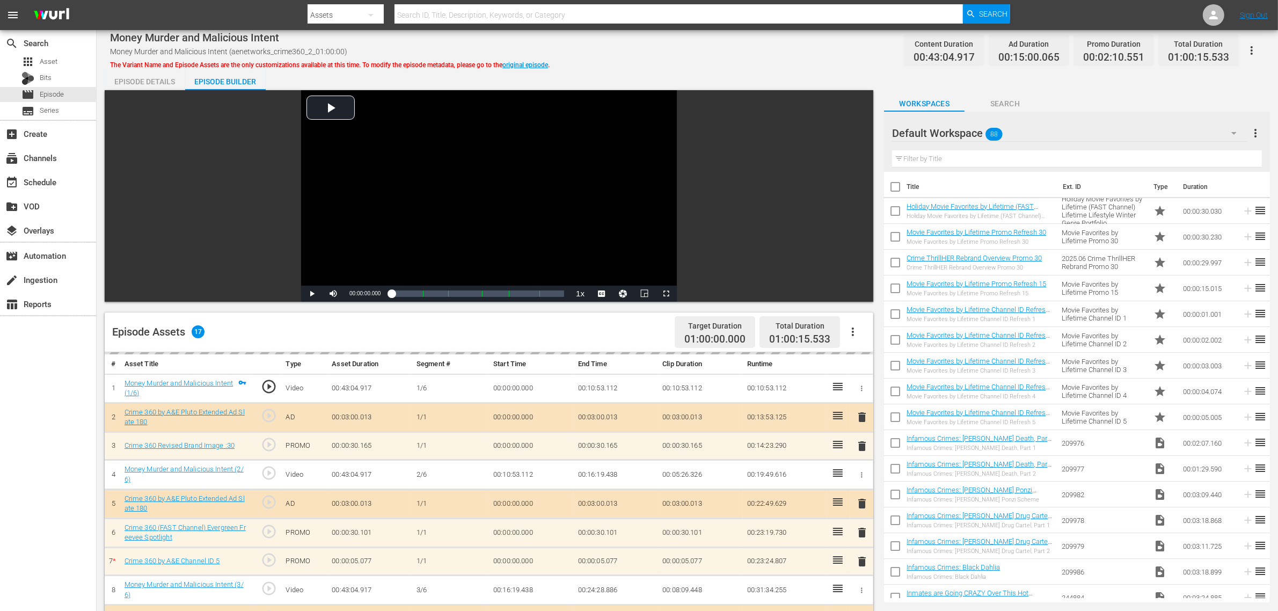
click at [706, 54] on div "Money Murder and Malicious Intent Money Murder and Malicious Intent (aenetworks…" at bounding box center [687, 50] width 1154 height 24
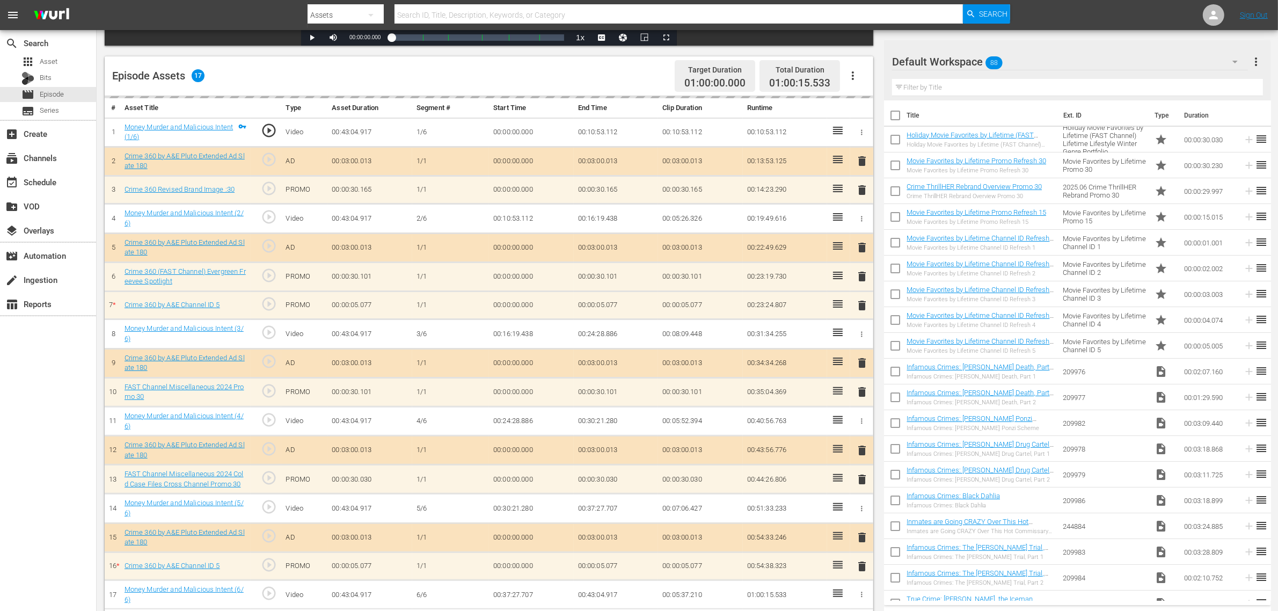
scroll to position [268, 0]
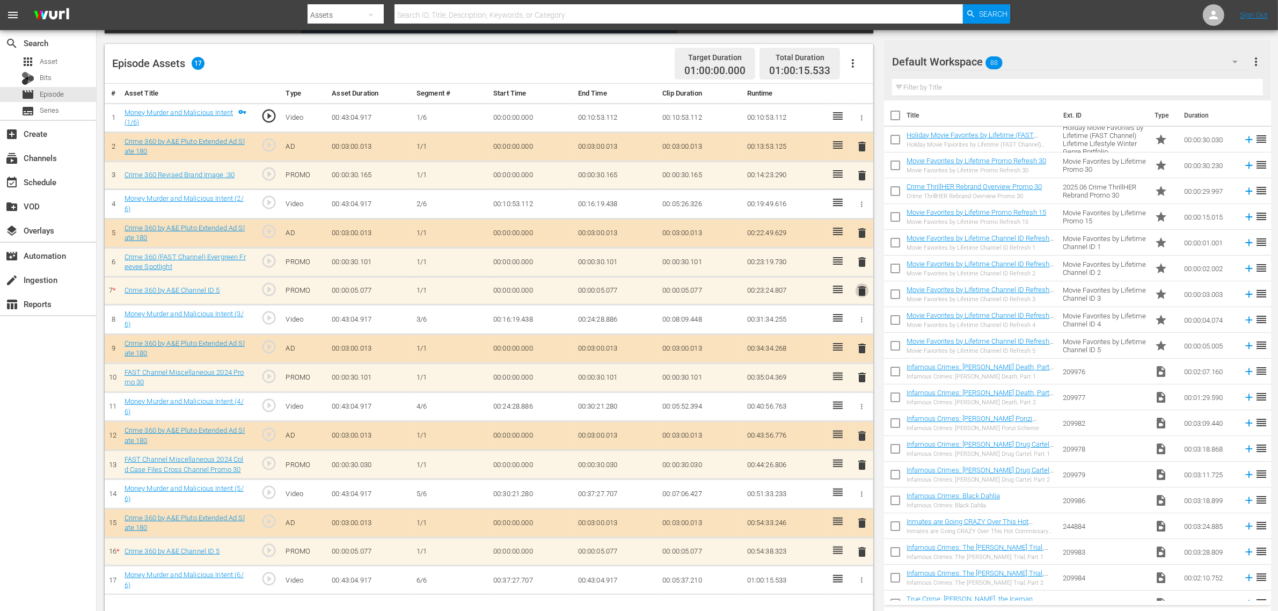
click at [865, 291] on span "delete" at bounding box center [861, 290] width 13 height 13
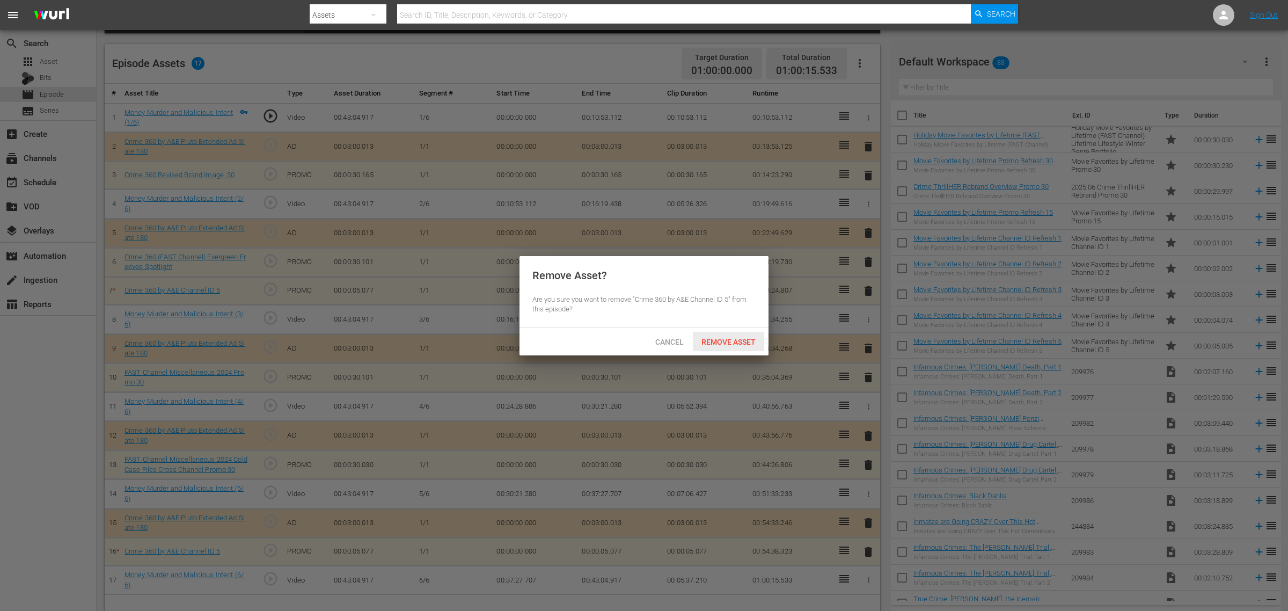
click at [734, 341] on span "Remove Asset" at bounding box center [728, 342] width 71 height 9
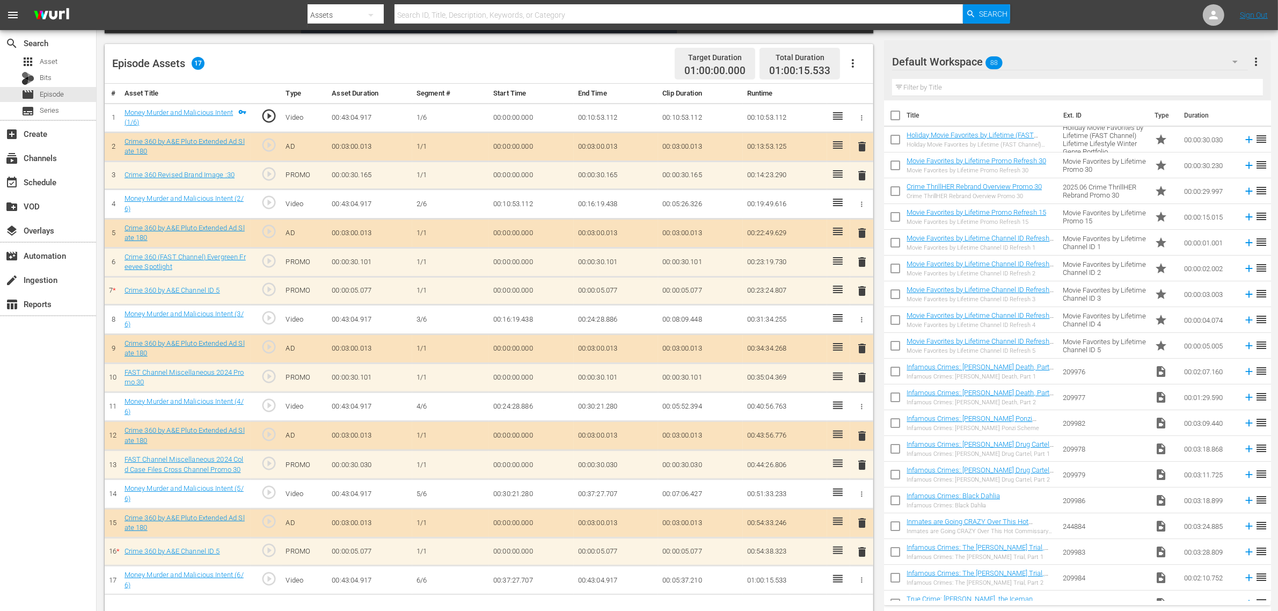
click at [639, 62] on div "Episode Assets 17 Target Duration 01:00:00.000 Total Duration 01:00:15.533" at bounding box center [489, 64] width 768 height 40
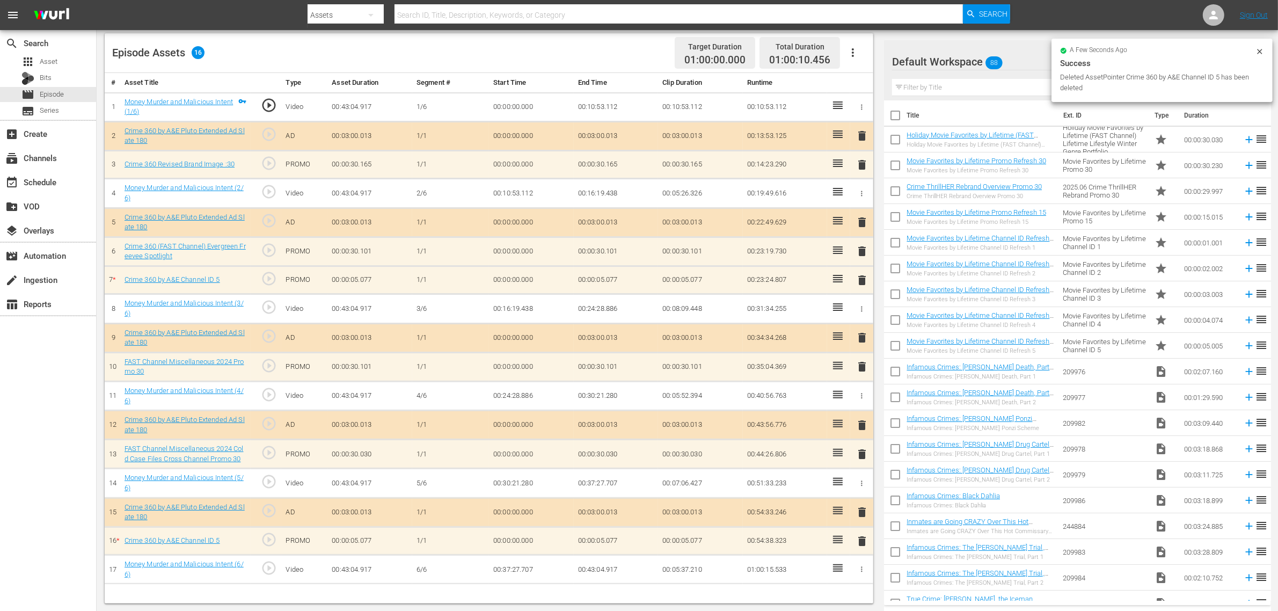
click at [1018, 63] on div "Default Workspace 88" at bounding box center [1070, 62] width 356 height 30
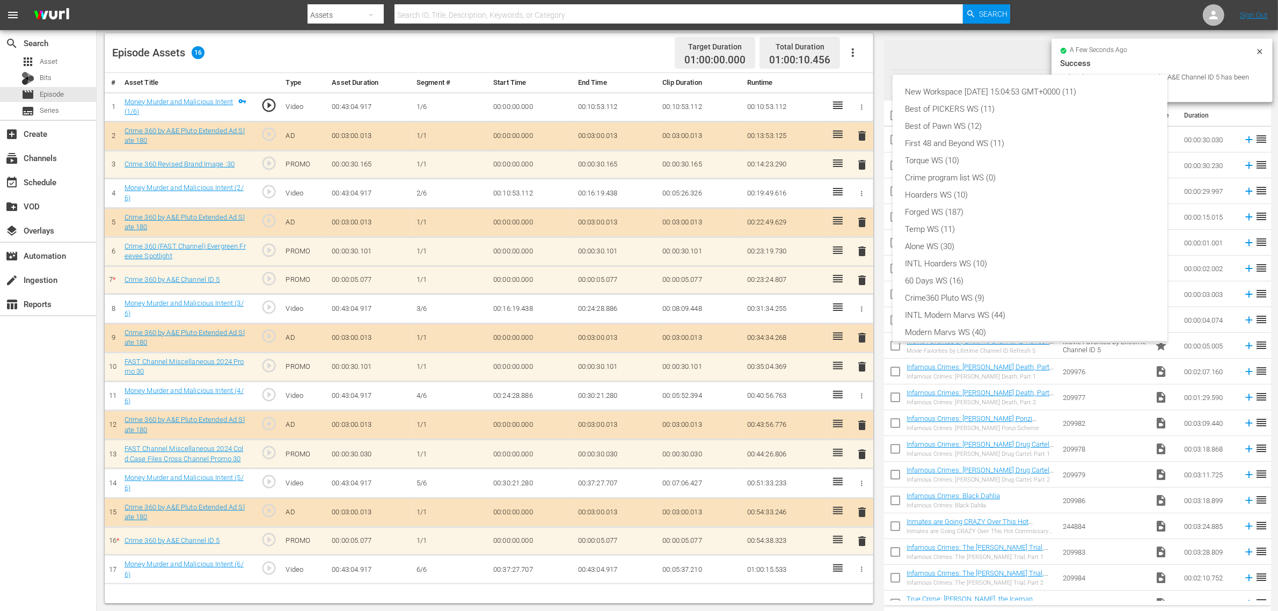
scroll to position [23, 0]
click at [978, 269] on div "Crime360 Pluto WS (9)" at bounding box center [1029, 274] width 249 height 17
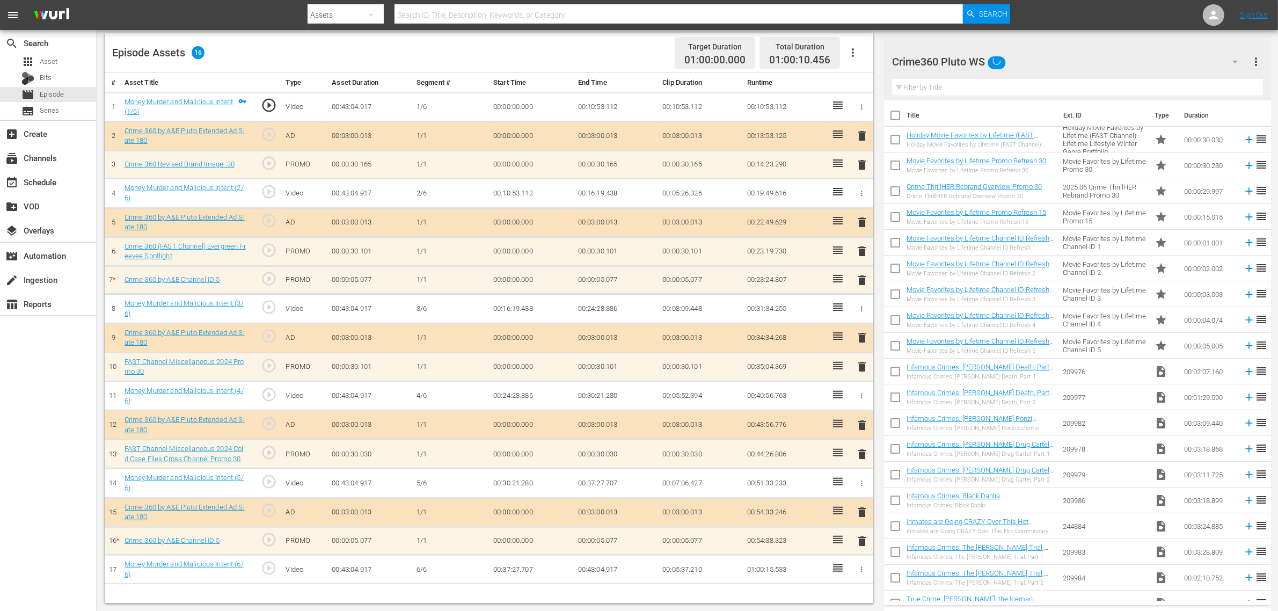
click at [629, 52] on div "Episode Assets 16 Target Duration 01:00:00.000 Total Duration 01:00:10.456" at bounding box center [489, 53] width 768 height 40
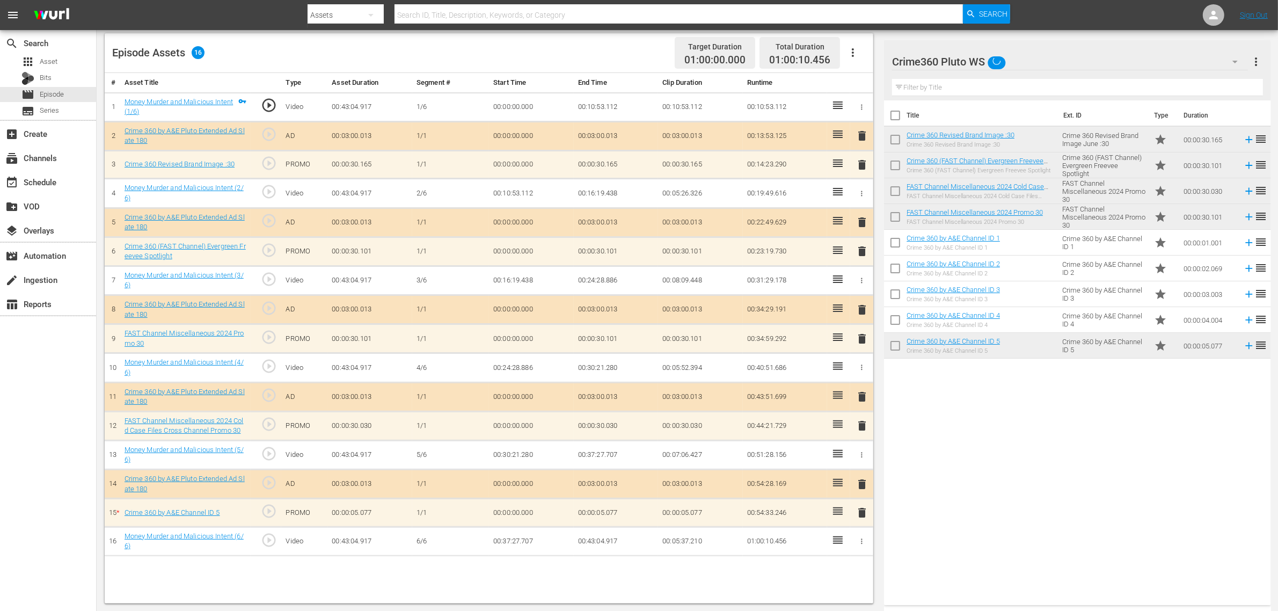
click at [795, 488] on div "# Asset Title Type Asset Duration Segment # Start Time End Time Clip Duration R…" at bounding box center [489, 338] width 768 height 530
click at [864, 488] on span "delete" at bounding box center [861, 512] width 13 height 13
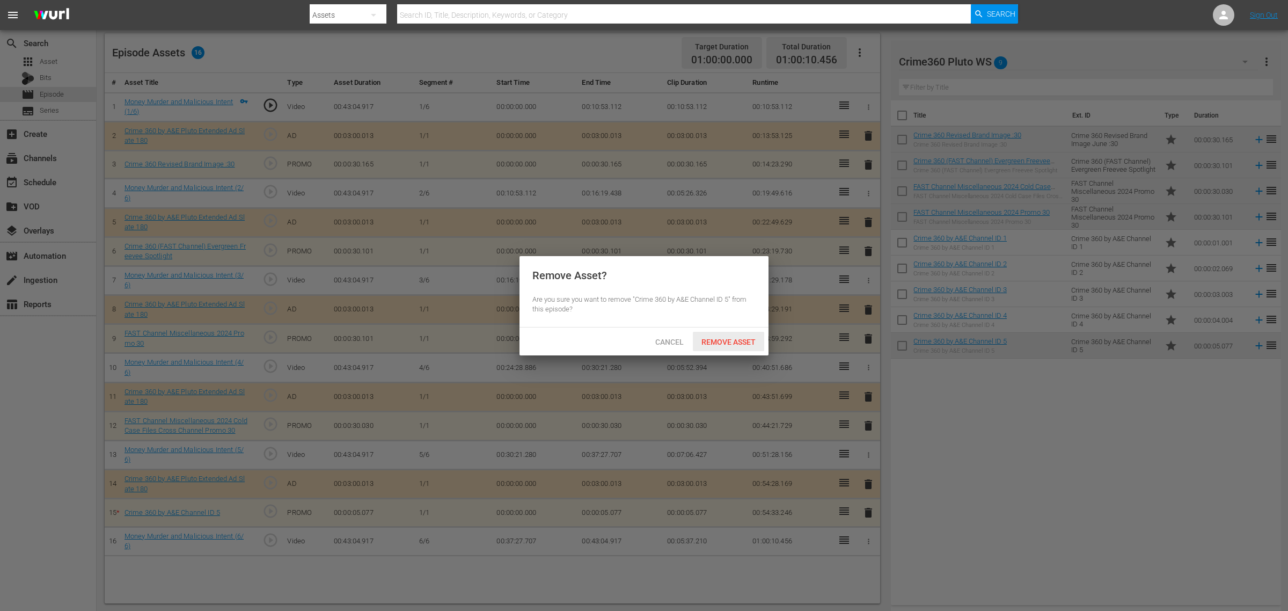
click at [719, 338] on span "Remove Asset" at bounding box center [728, 342] width 71 height 9
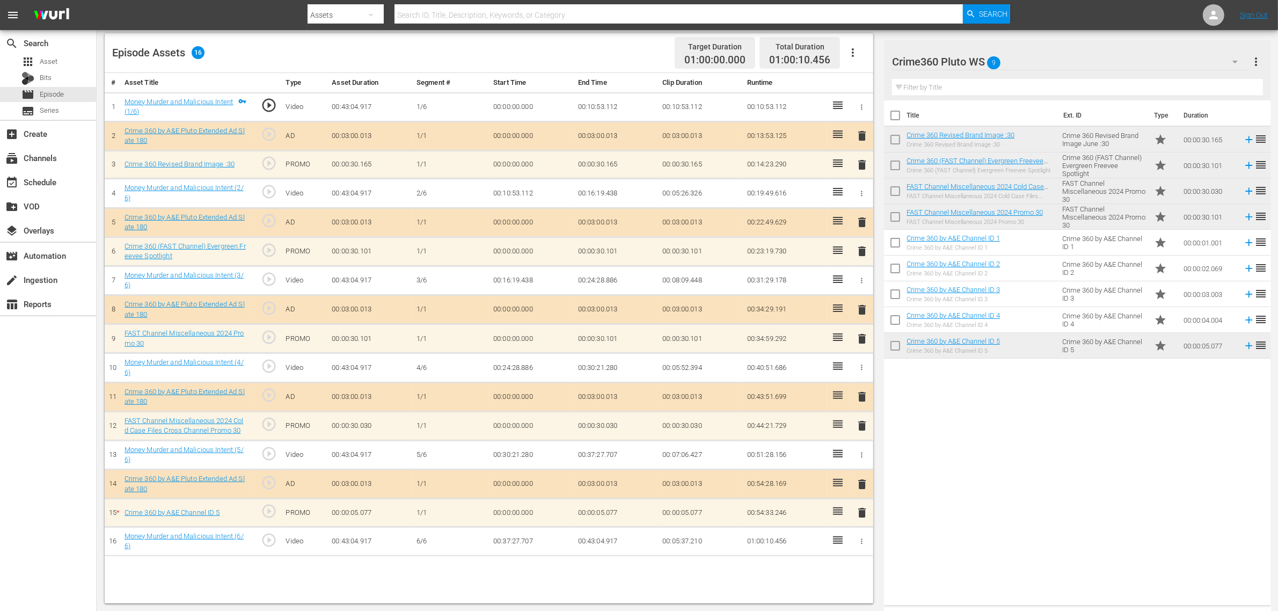
click at [634, 49] on div "Episode Assets 16 Target Duration 01:00:00.000 Total Duration 01:00:10.456" at bounding box center [489, 53] width 768 height 40
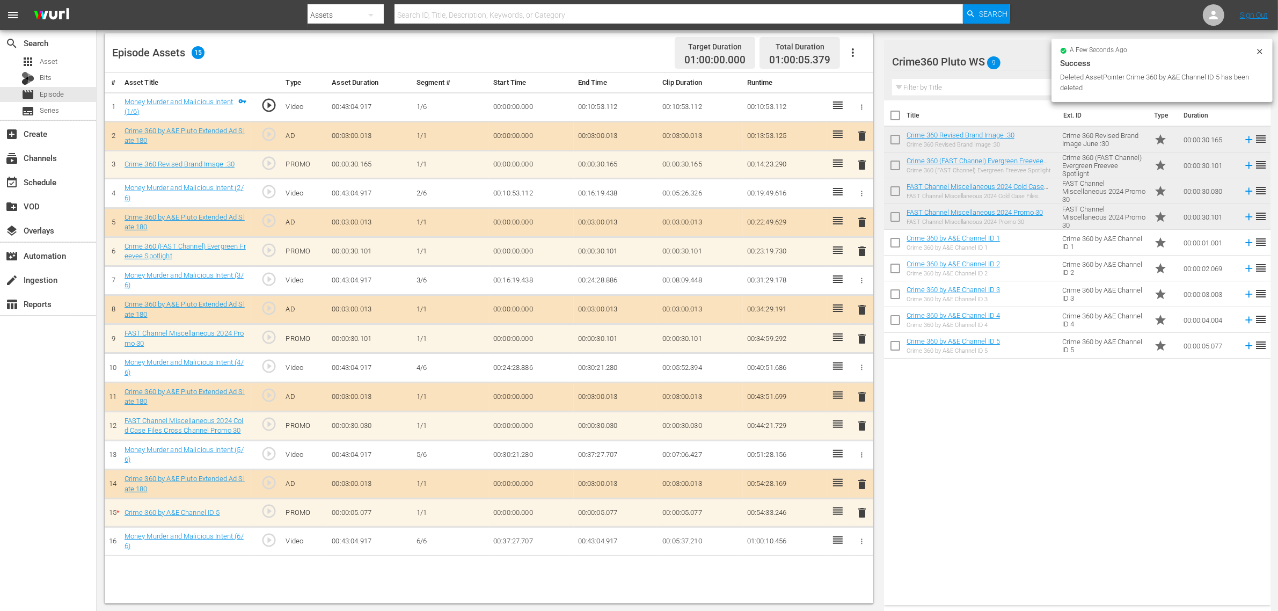
click at [1030, 12] on nav "menu Search By Assets Search ID, Title, Description, Keywords, or Category Sear…" at bounding box center [639, 15] width 1278 height 30
click at [547, 45] on div "Episode Assets 15 Target Duration 01:00:00.000 Total Duration 01:00:05.379" at bounding box center [489, 53] width 768 height 40
click at [618, 44] on div "Episode Assets 15 Target Duration 01:00:00.000 Total Duration 01:00:05.379" at bounding box center [489, 53] width 768 height 40
